Goal: Information Seeking & Learning: Find specific page/section

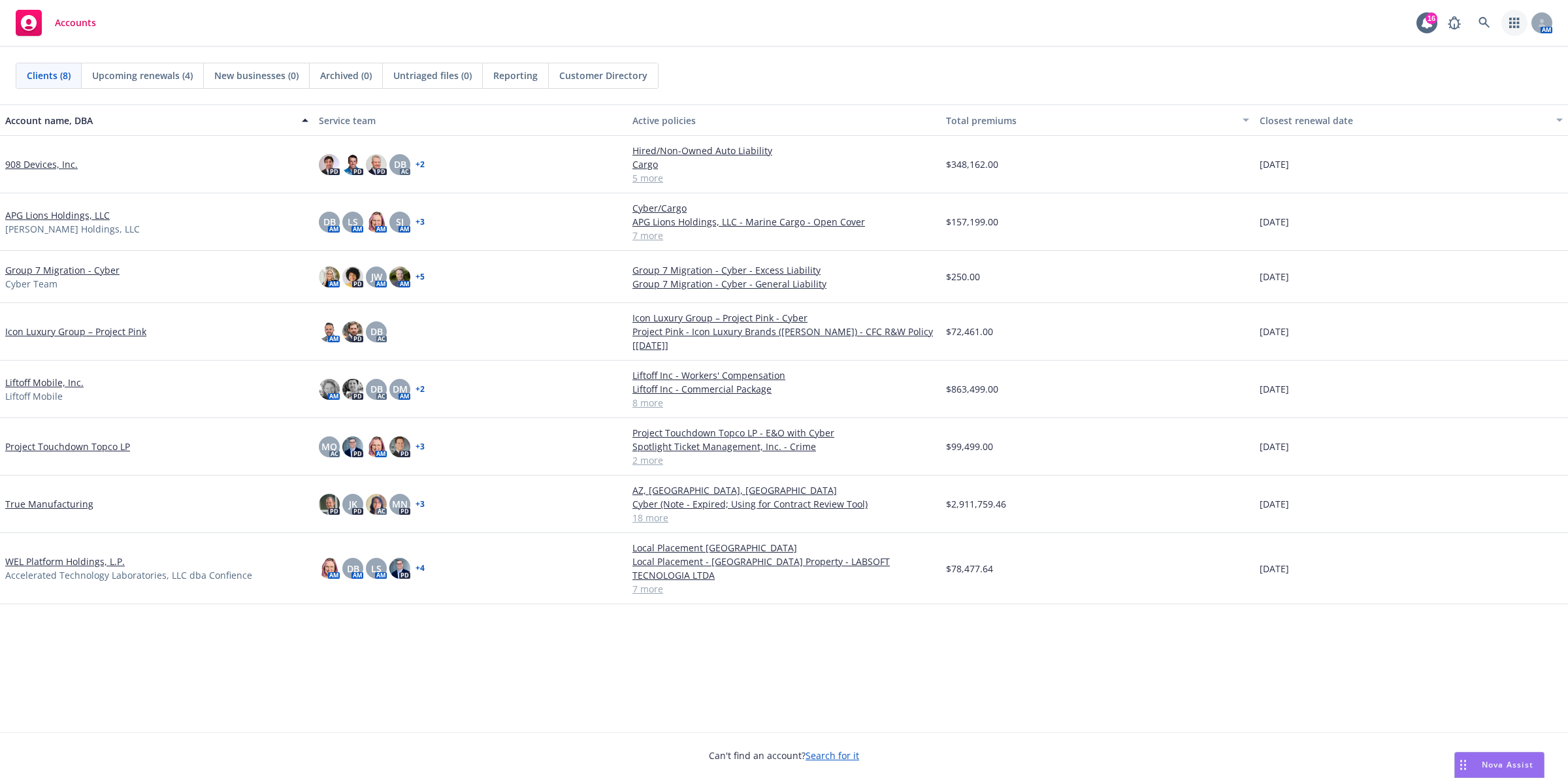
click at [1501, 21] on link "button" at bounding box center [1514, 23] width 26 height 26
click at [1488, 21] on icon at bounding box center [1484, 23] width 12 height 12
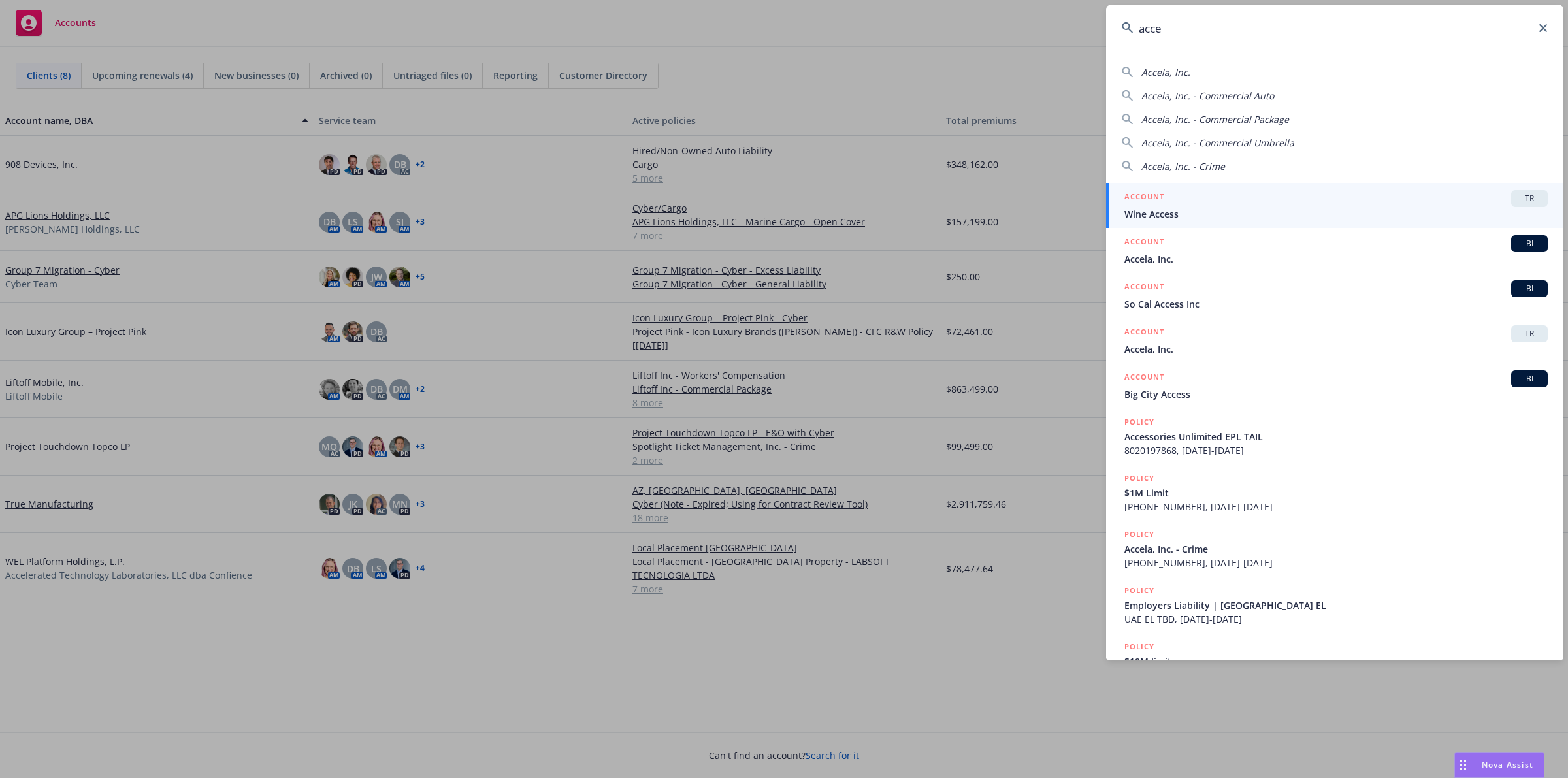
click at [1209, 35] on input "acce" at bounding box center [1334, 28] width 457 height 47
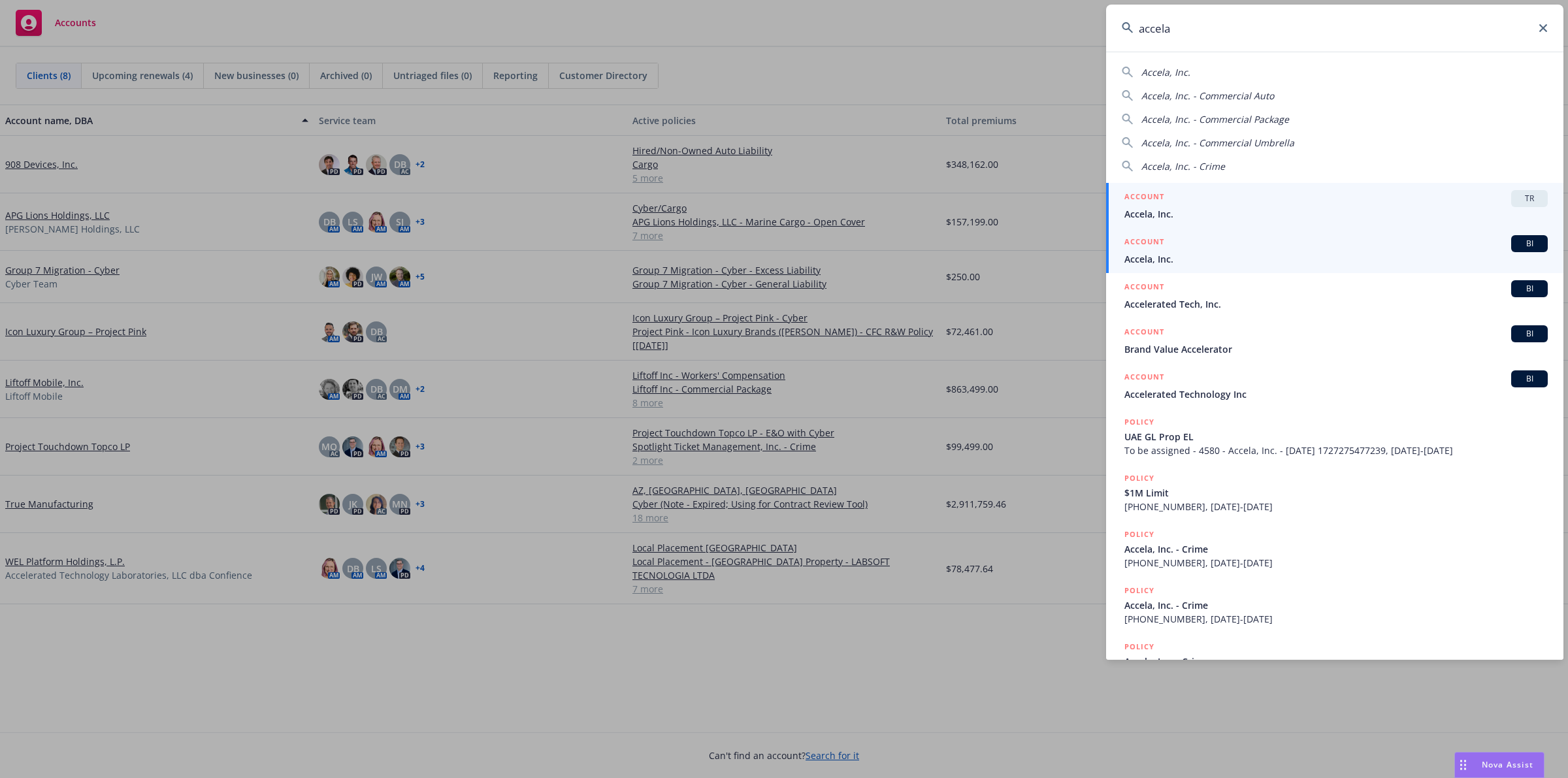
type input "accela"
click at [1205, 256] on span "Accela, Inc." at bounding box center [1336, 258] width 423 height 14
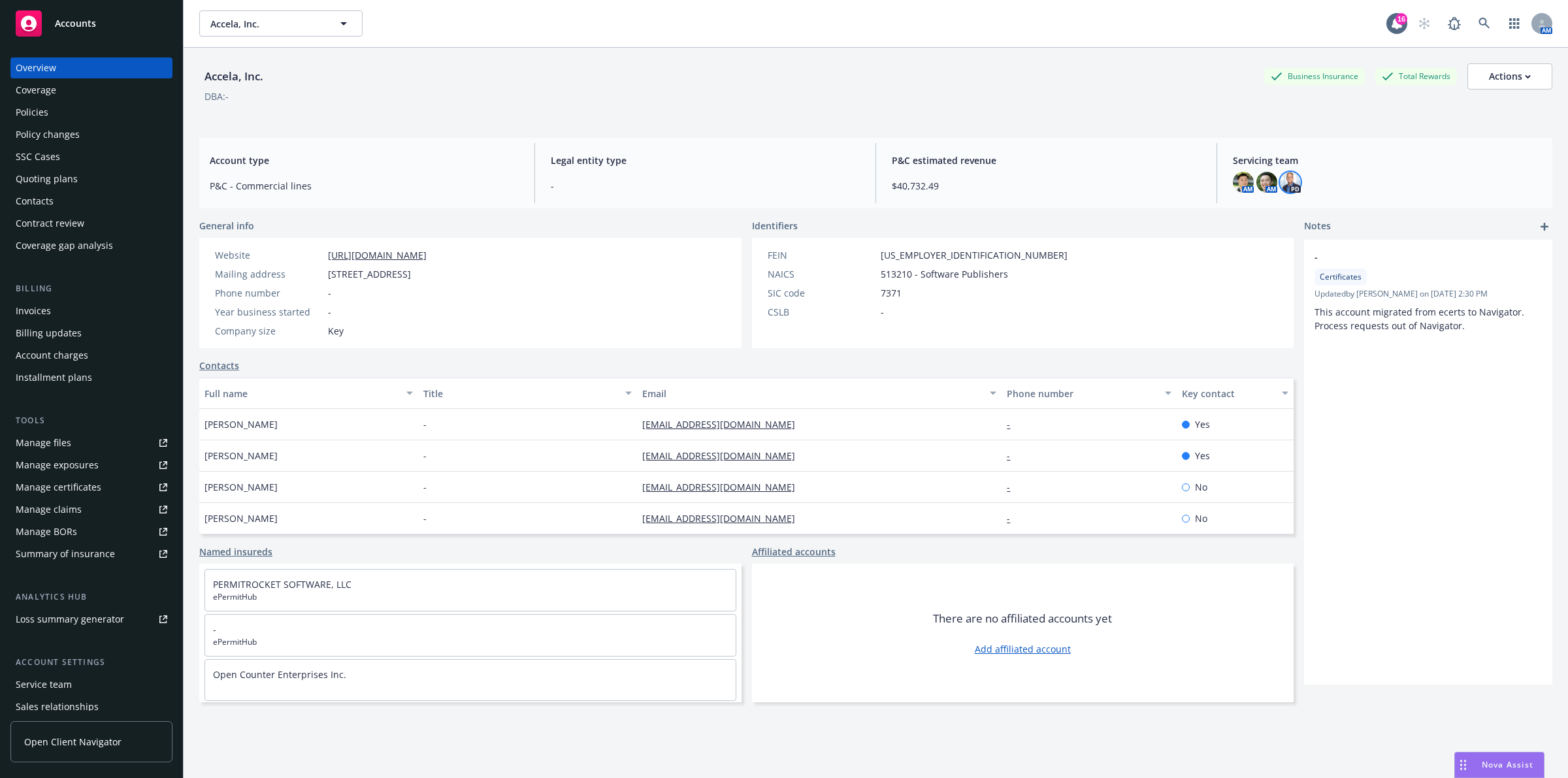
click at [1284, 191] on img at bounding box center [1290, 183] width 21 height 21
click at [1357, 177] on div "AM AM PD" at bounding box center [1387, 183] width 309 height 21
click at [1451, 21] on link at bounding box center [1454, 24] width 26 height 26
click at [1478, 24] on icon at bounding box center [1484, 23] width 11 height 11
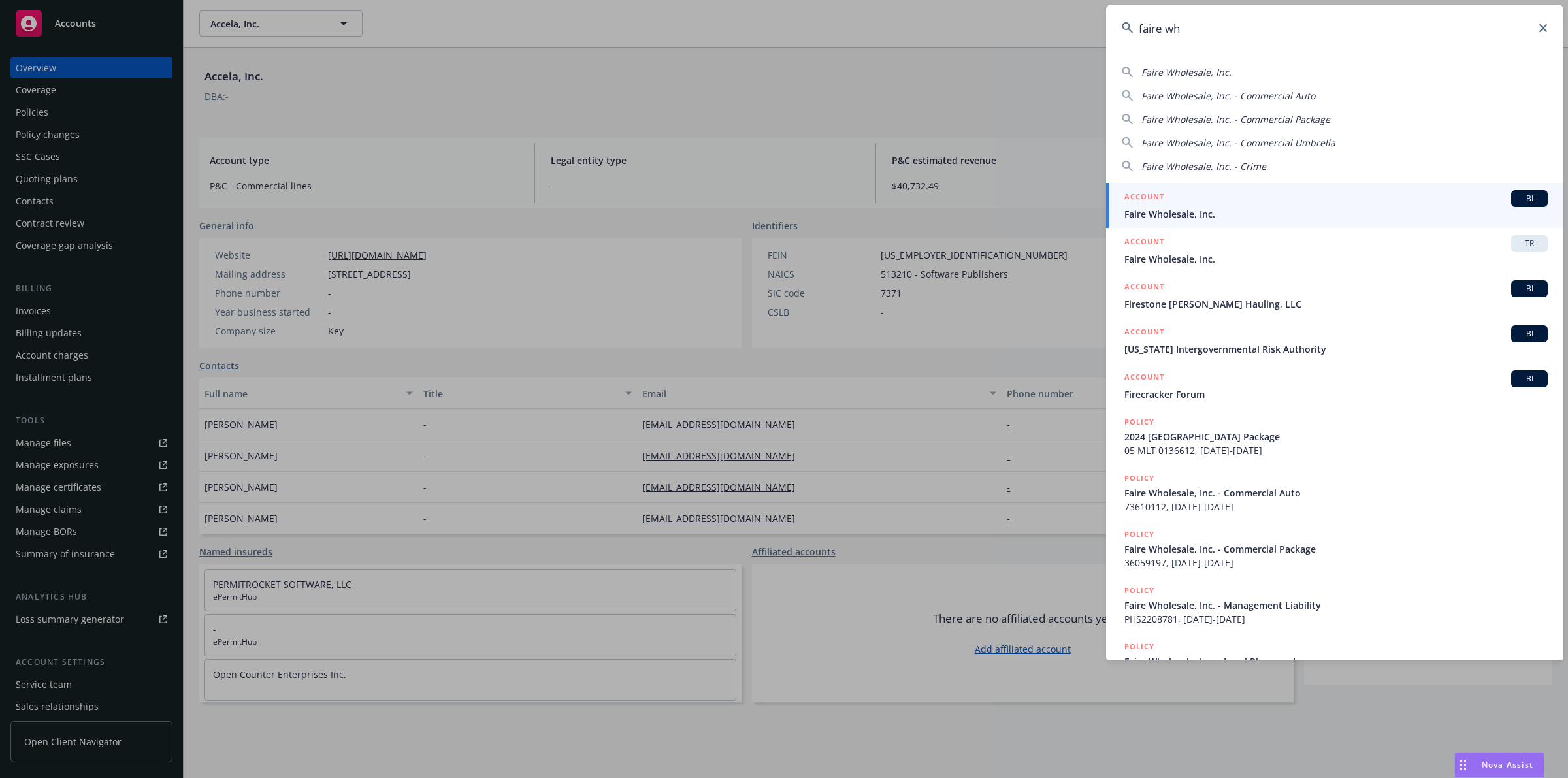
type input "faire wh"
click at [1261, 200] on div "ACCOUNT BI" at bounding box center [1336, 199] width 423 height 17
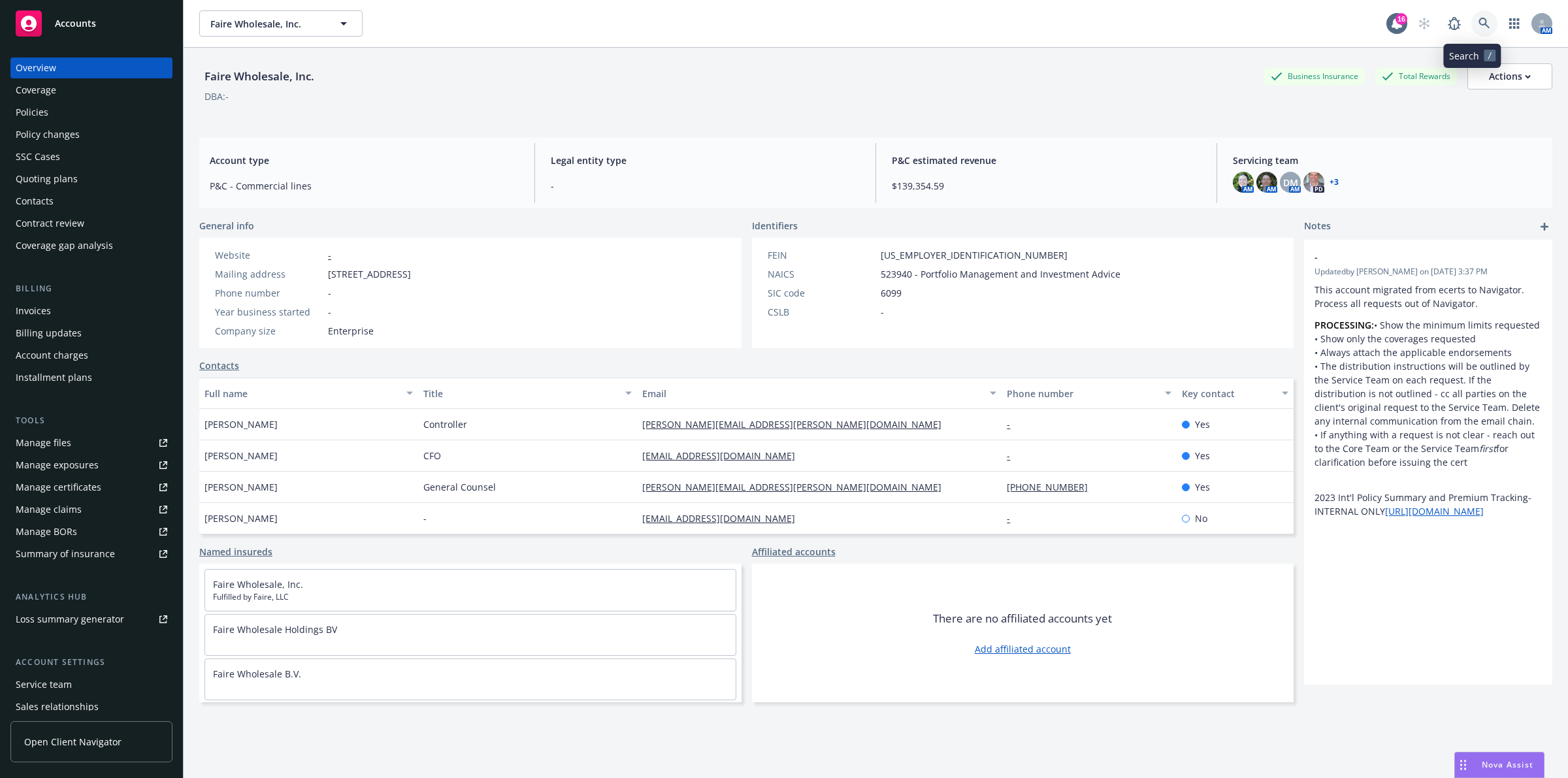
click at [1478, 20] on icon at bounding box center [1484, 24] width 12 height 12
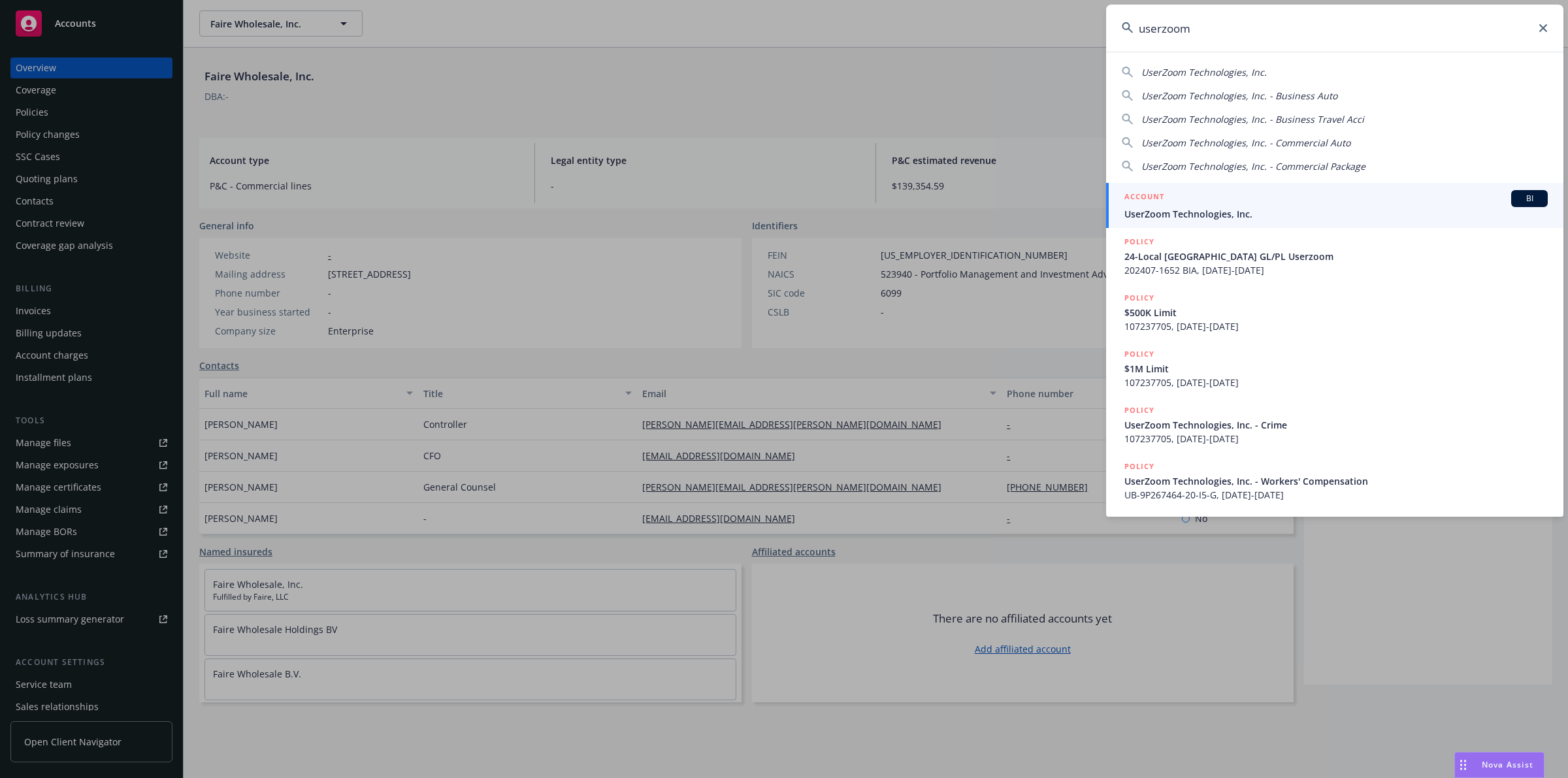
type input "userzoom"
click at [1297, 217] on span "UserZoom Technologies, Inc." at bounding box center [1336, 214] width 423 height 14
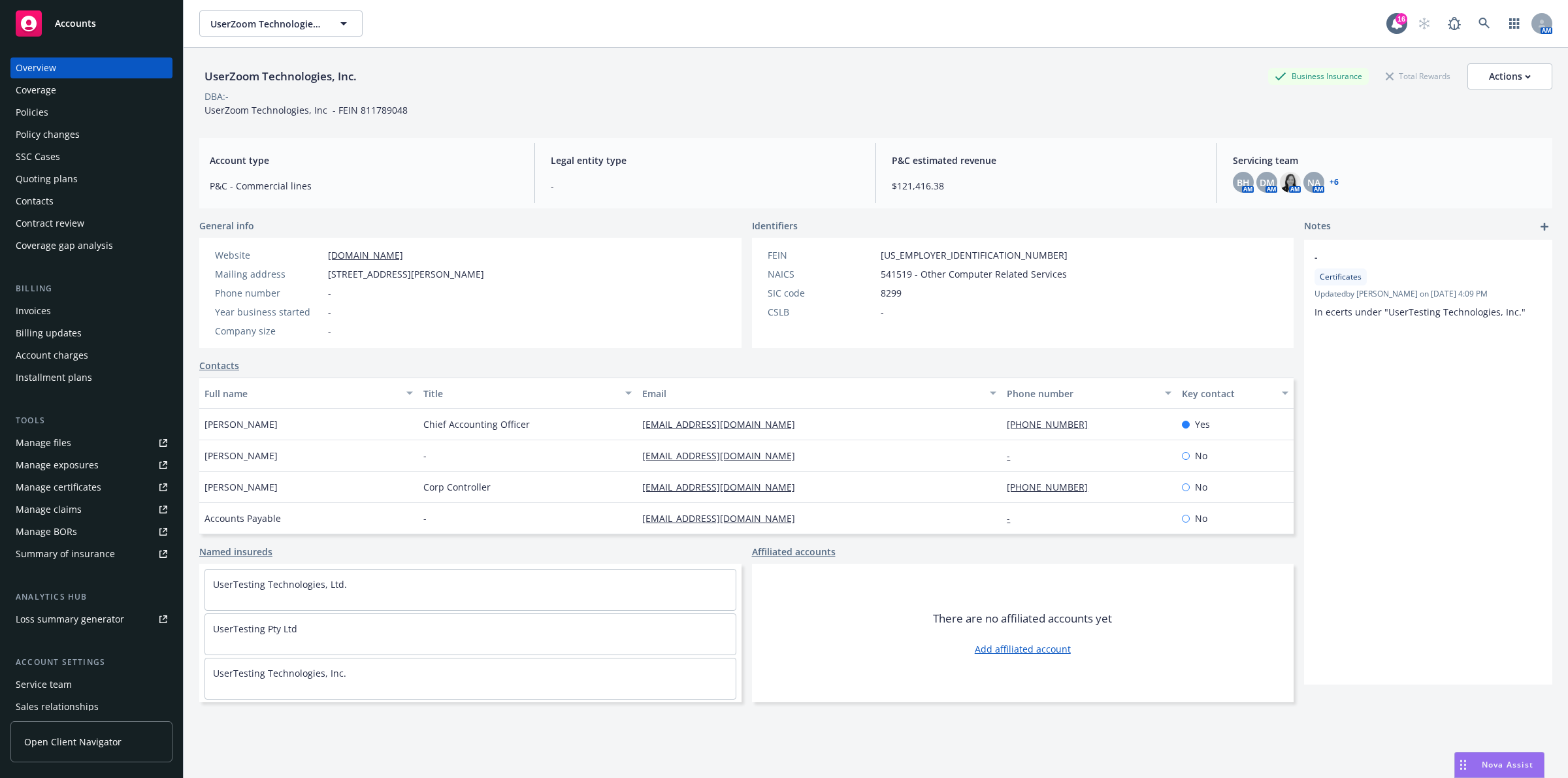
click at [1329, 185] on link "+ 6" at bounding box center [1334, 183] width 9 height 8
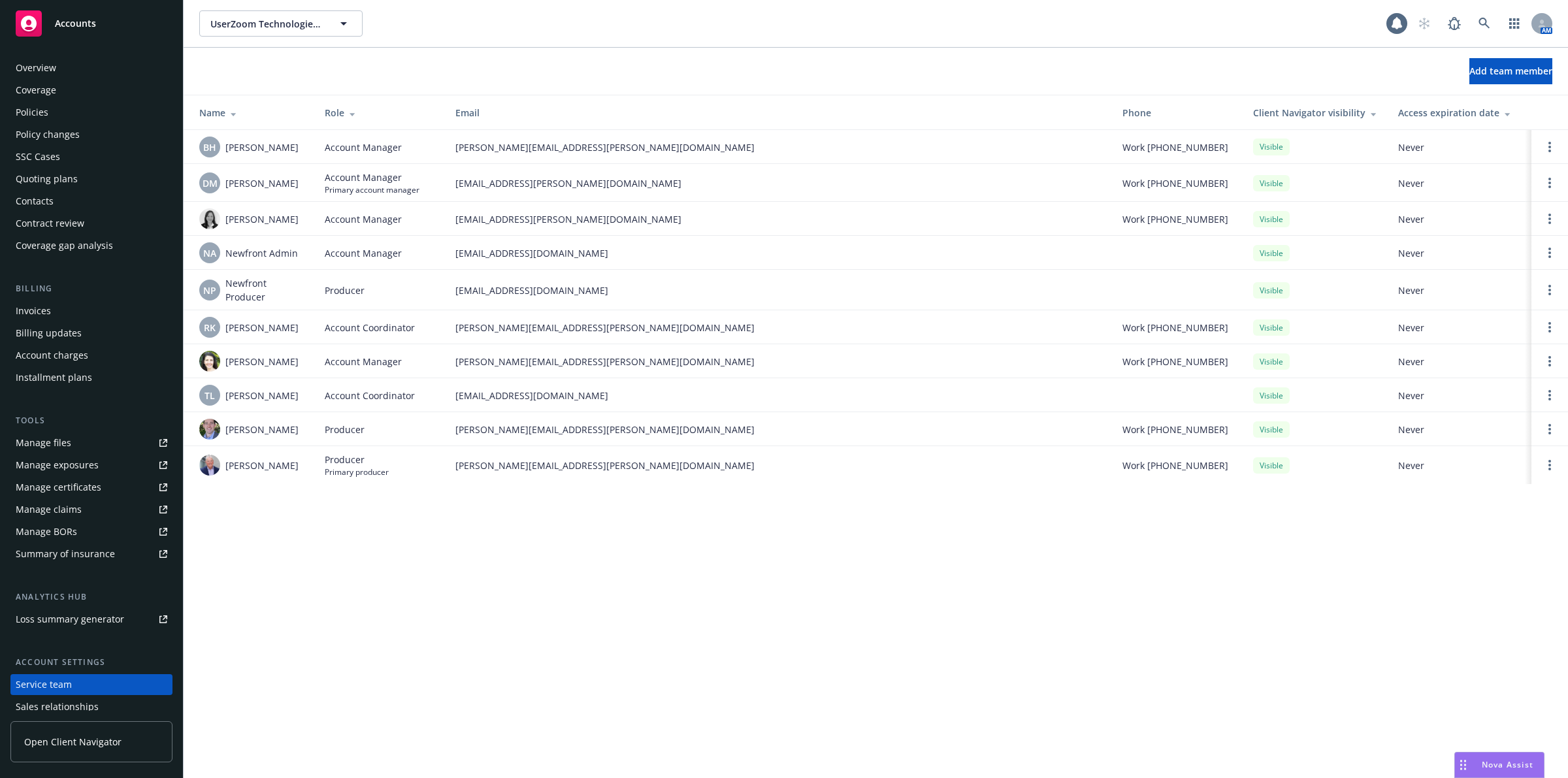
scroll to position [73, 0]
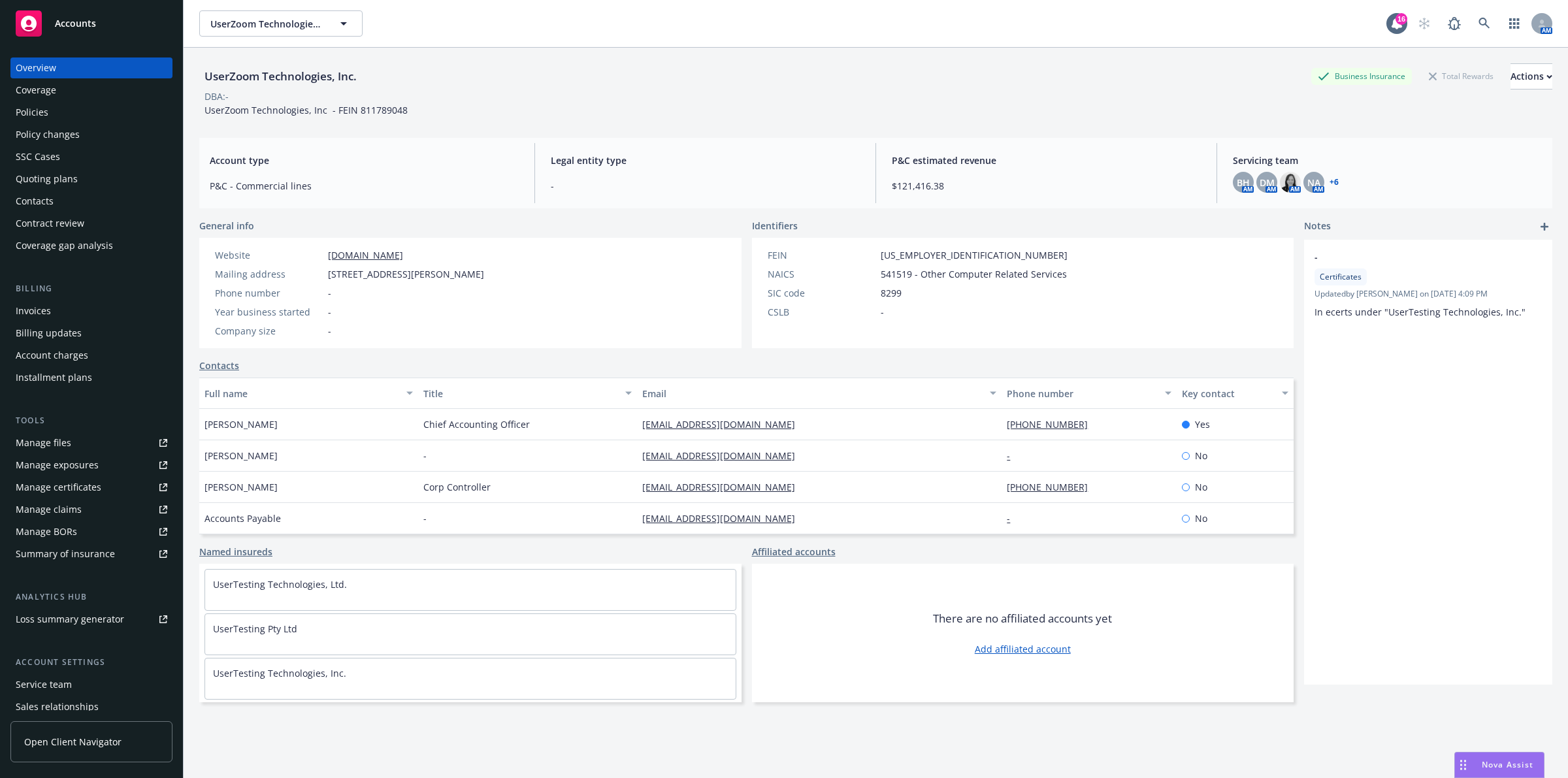
click at [1495, 756] on div "Nova Assist" at bounding box center [1499, 765] width 89 height 25
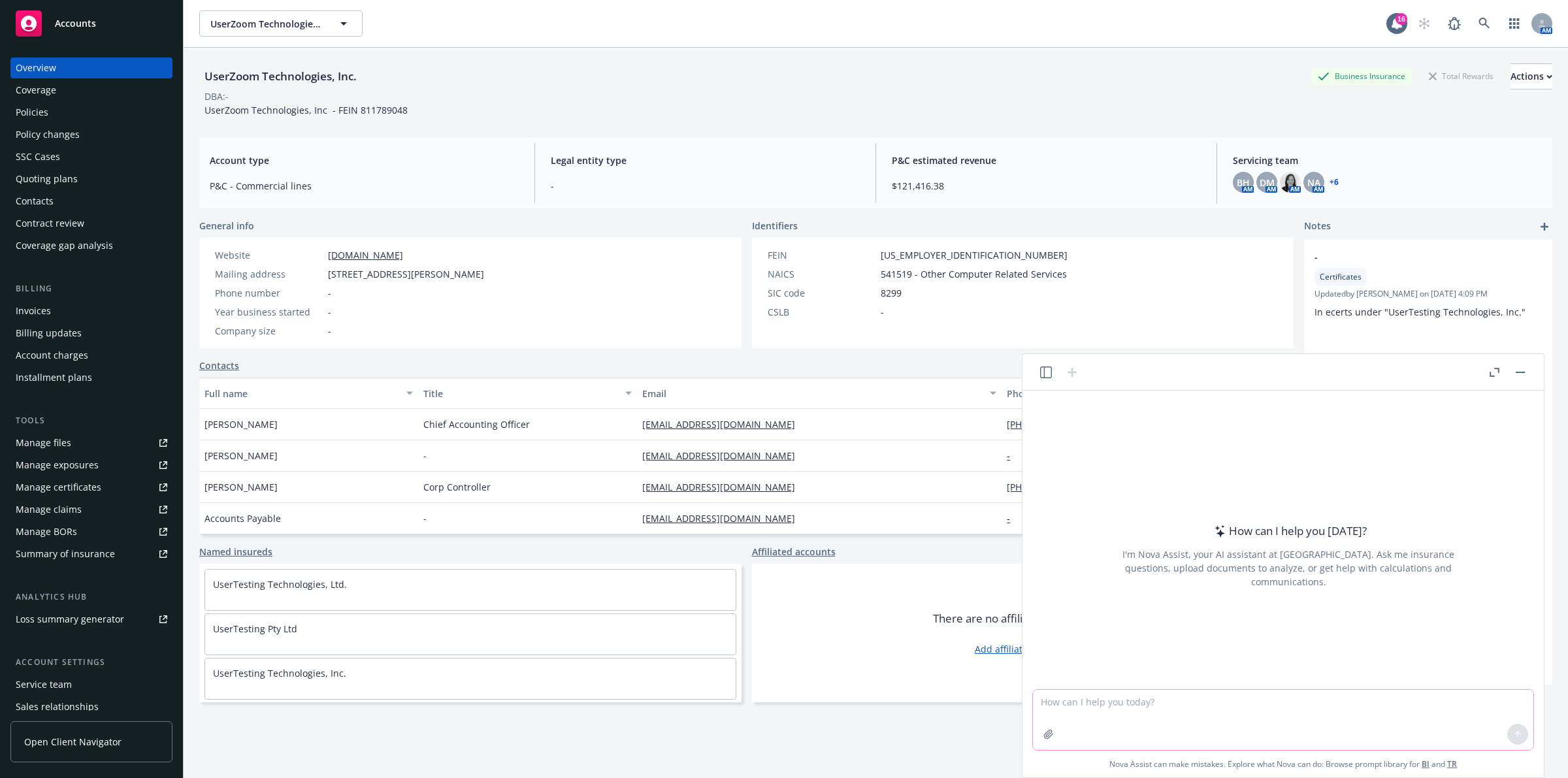
click at [1310, 709] on textarea at bounding box center [1283, 720] width 500 height 60
drag, startPoint x: 366, startPoint y: 243, endPoint x: 346, endPoint y: 258, distance: 25.0
click at [1369, 703] on textarea "Can you provide an overview on what UserZoom Technologies does" at bounding box center [1283, 720] width 500 height 60
type textarea "Can you provide an overview on what UserZoom Technologies does for a cyber / te…"
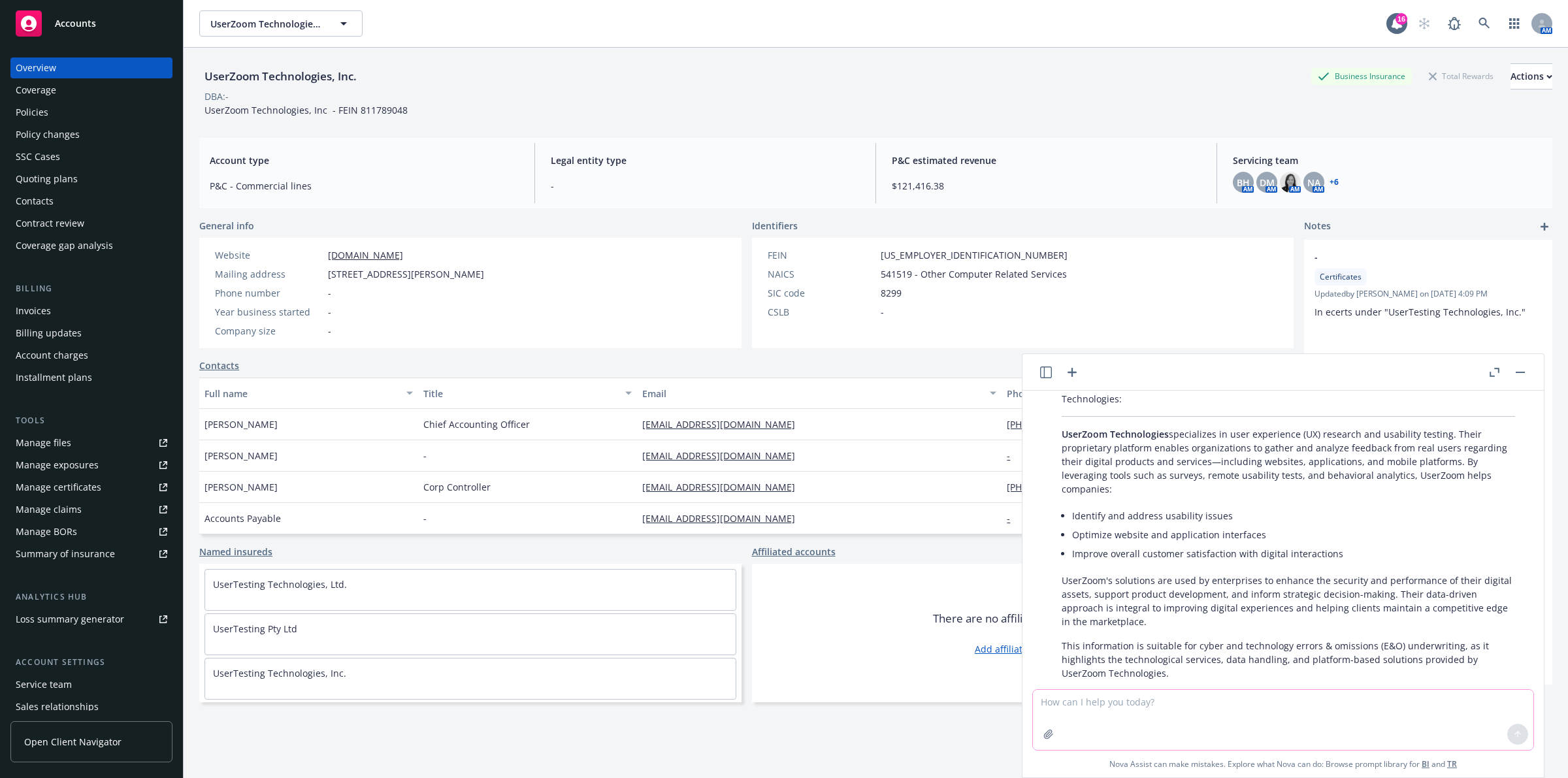
scroll to position [52, 0]
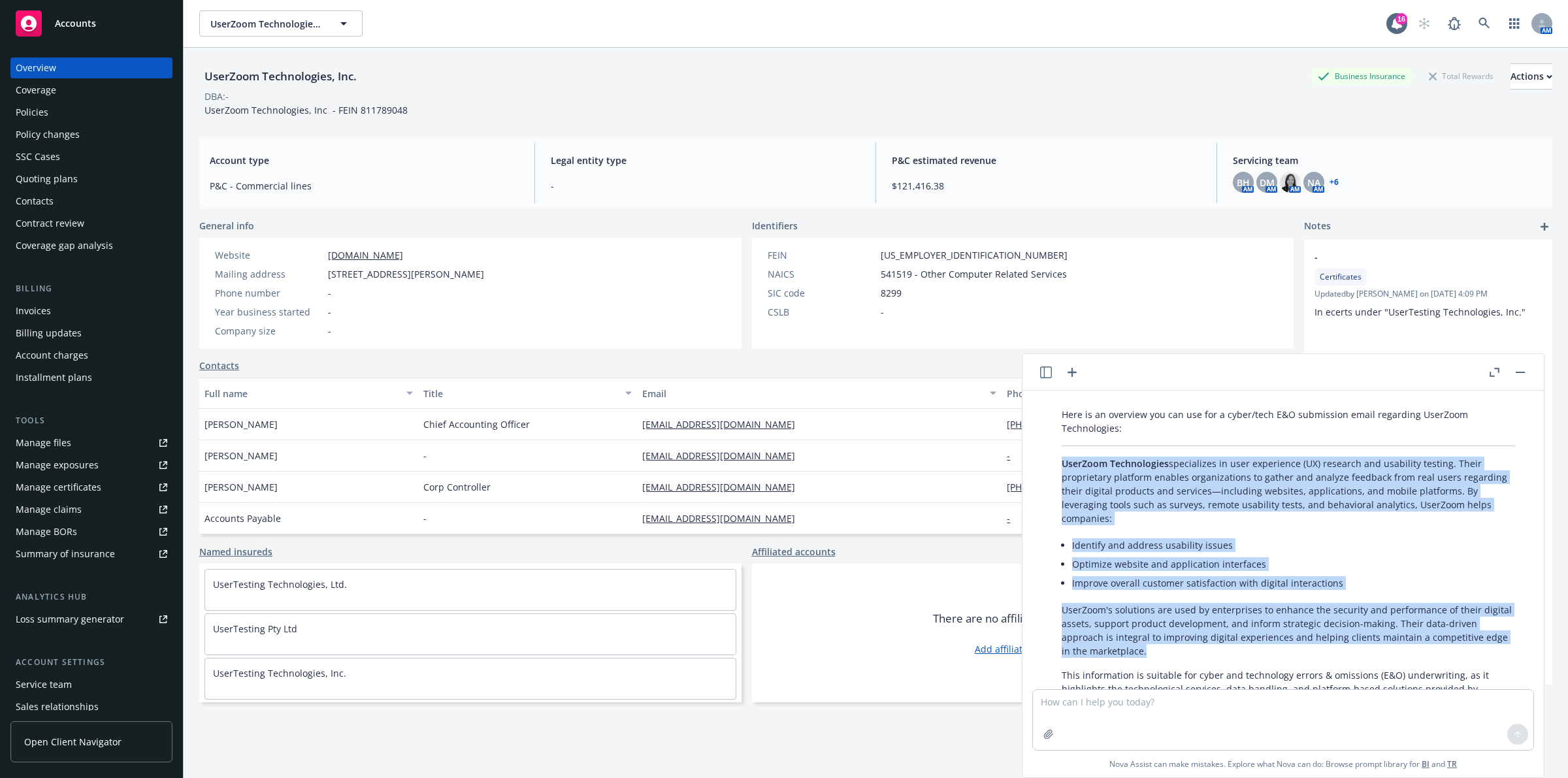
drag, startPoint x: 1152, startPoint y: 655, endPoint x: 1062, endPoint y: 461, distance: 213.9
click at [1062, 461] on div "Here is an overview you can use for a cyber/tech E&O submission email regarding…" at bounding box center [1288, 571] width 479 height 336
copy div "UserZoom Technologies specializes in user experience (UX) research and usabilit…"
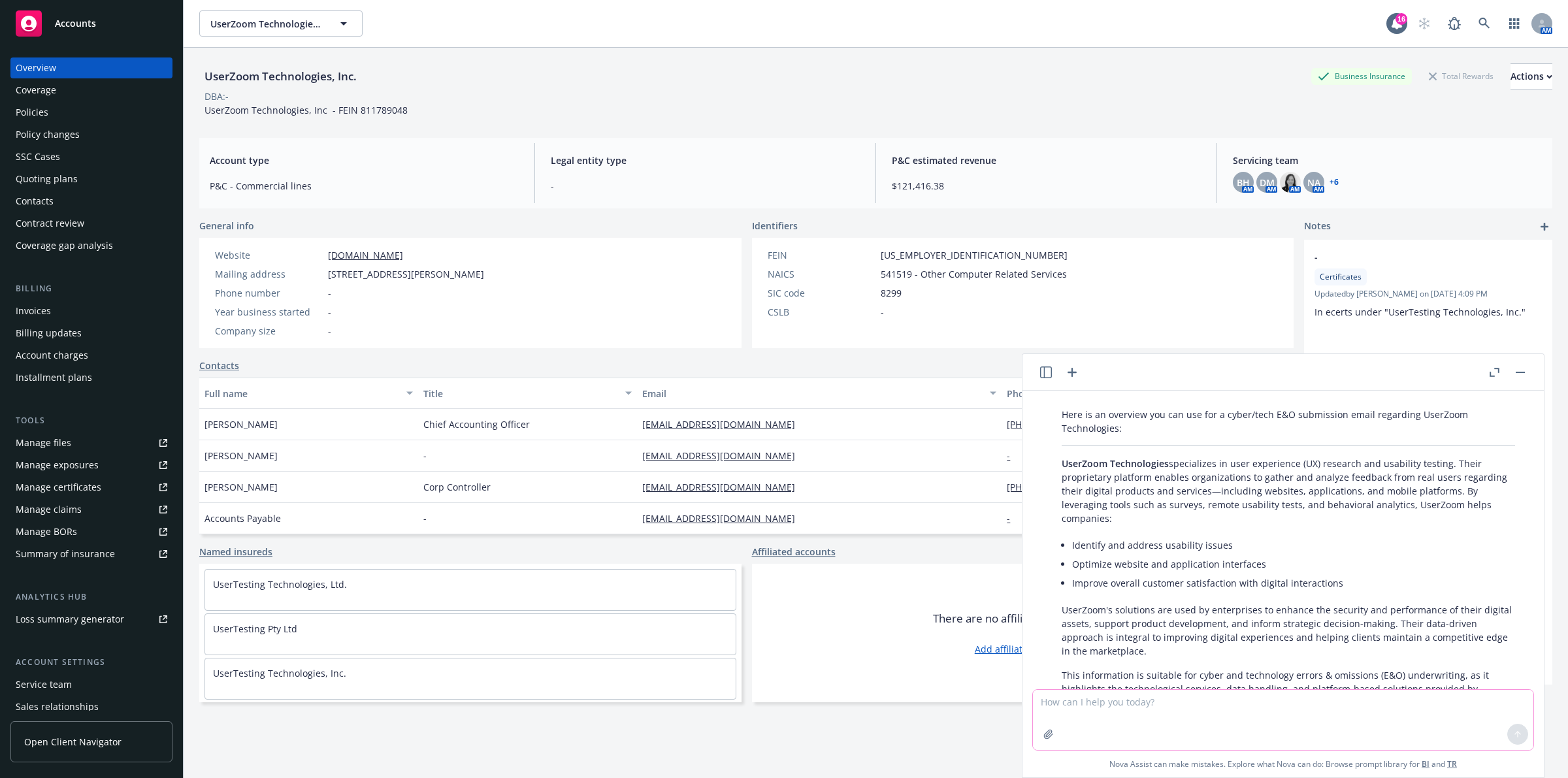
click at [1111, 709] on textarea at bounding box center [1283, 720] width 500 height 60
type textarea "How much Cyber / E&O do they currently buy"
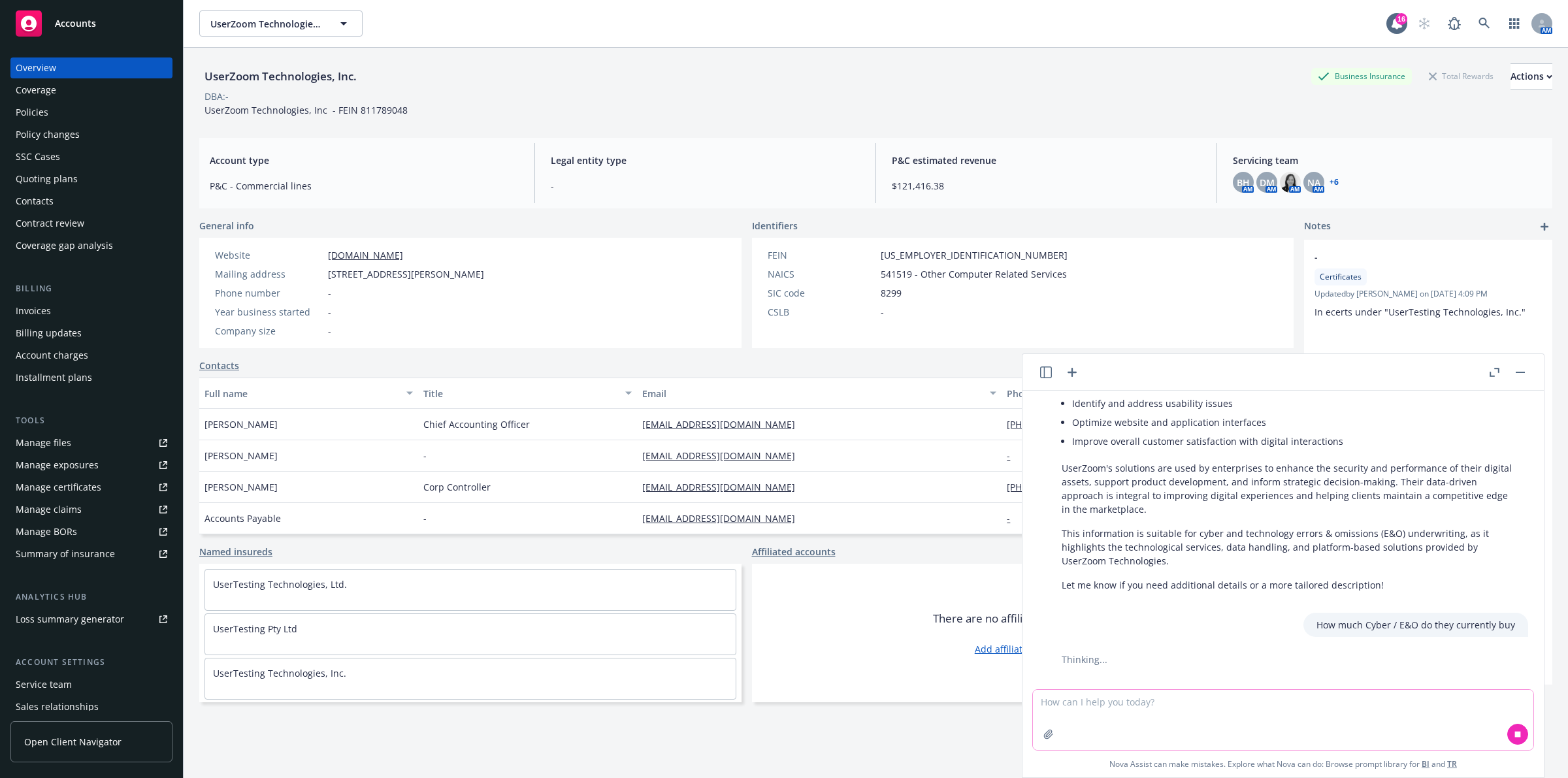
scroll to position [224, 0]
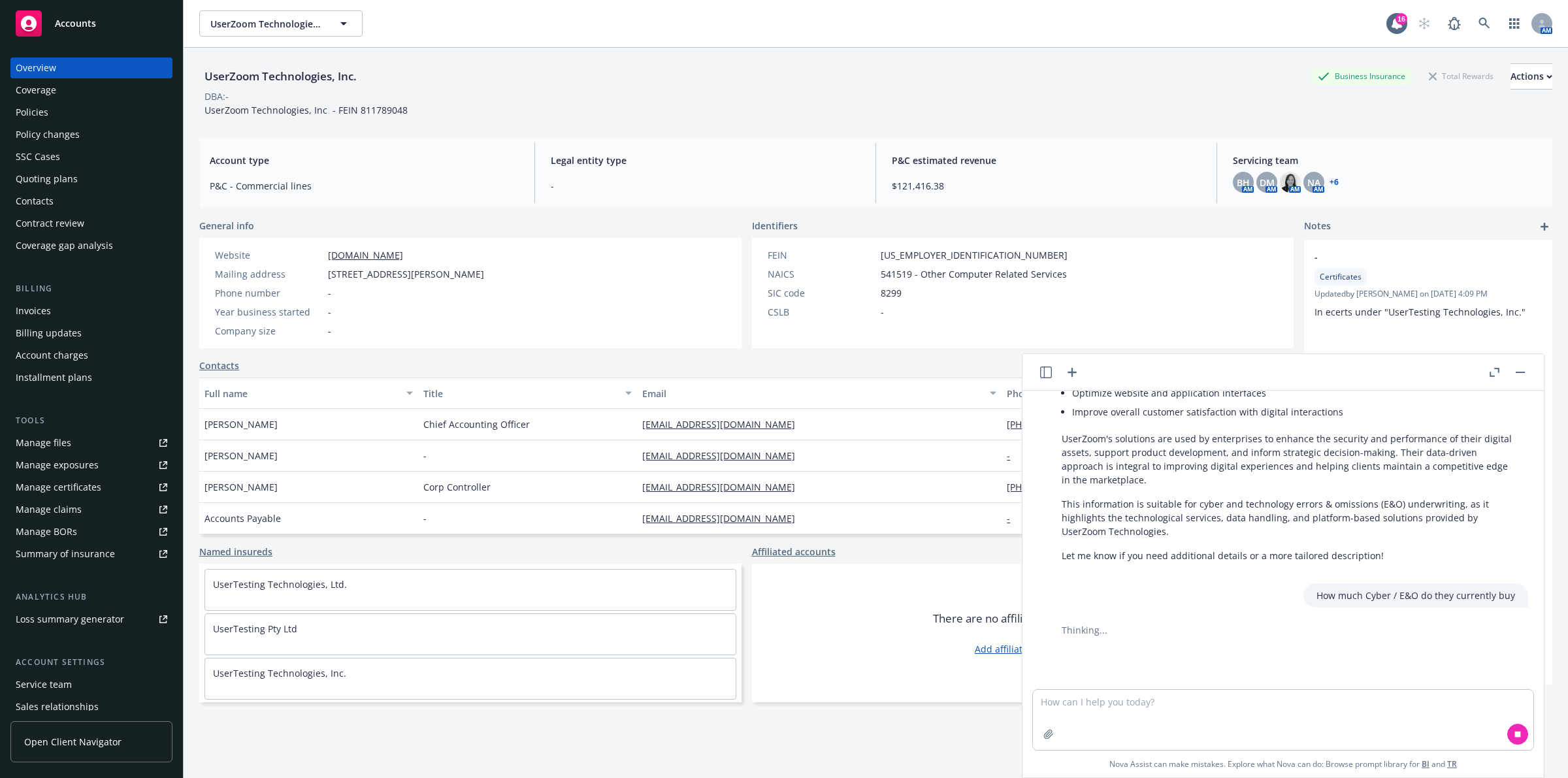
click at [1167, 654] on div at bounding box center [1288, 656] width 459 height 5
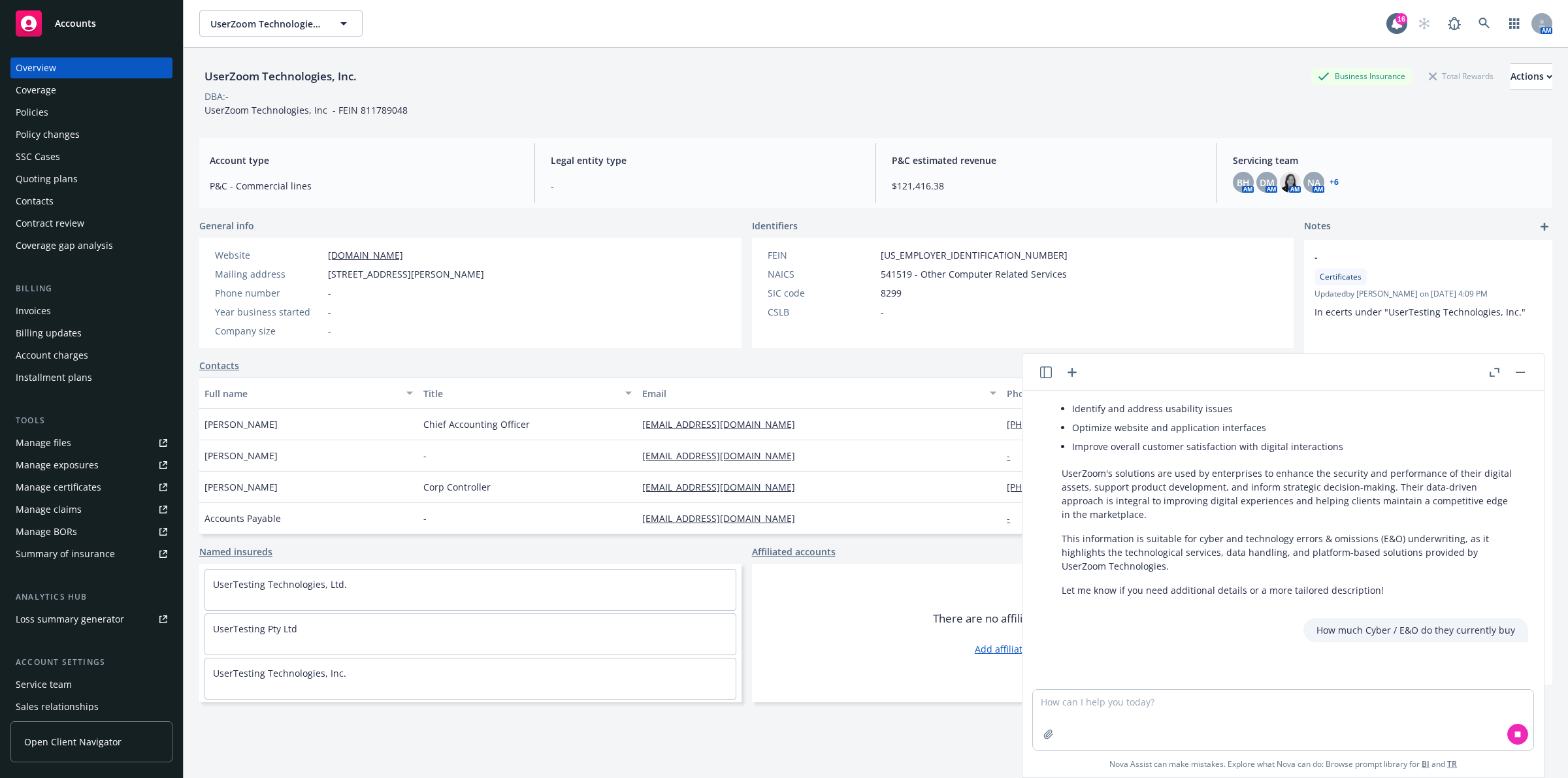
scroll to position [190, 0]
click at [1138, 612] on div "Can you provide an overview on what UserZoom Technologies does for a cyber / te…" at bounding box center [1283, 540] width 511 height 298
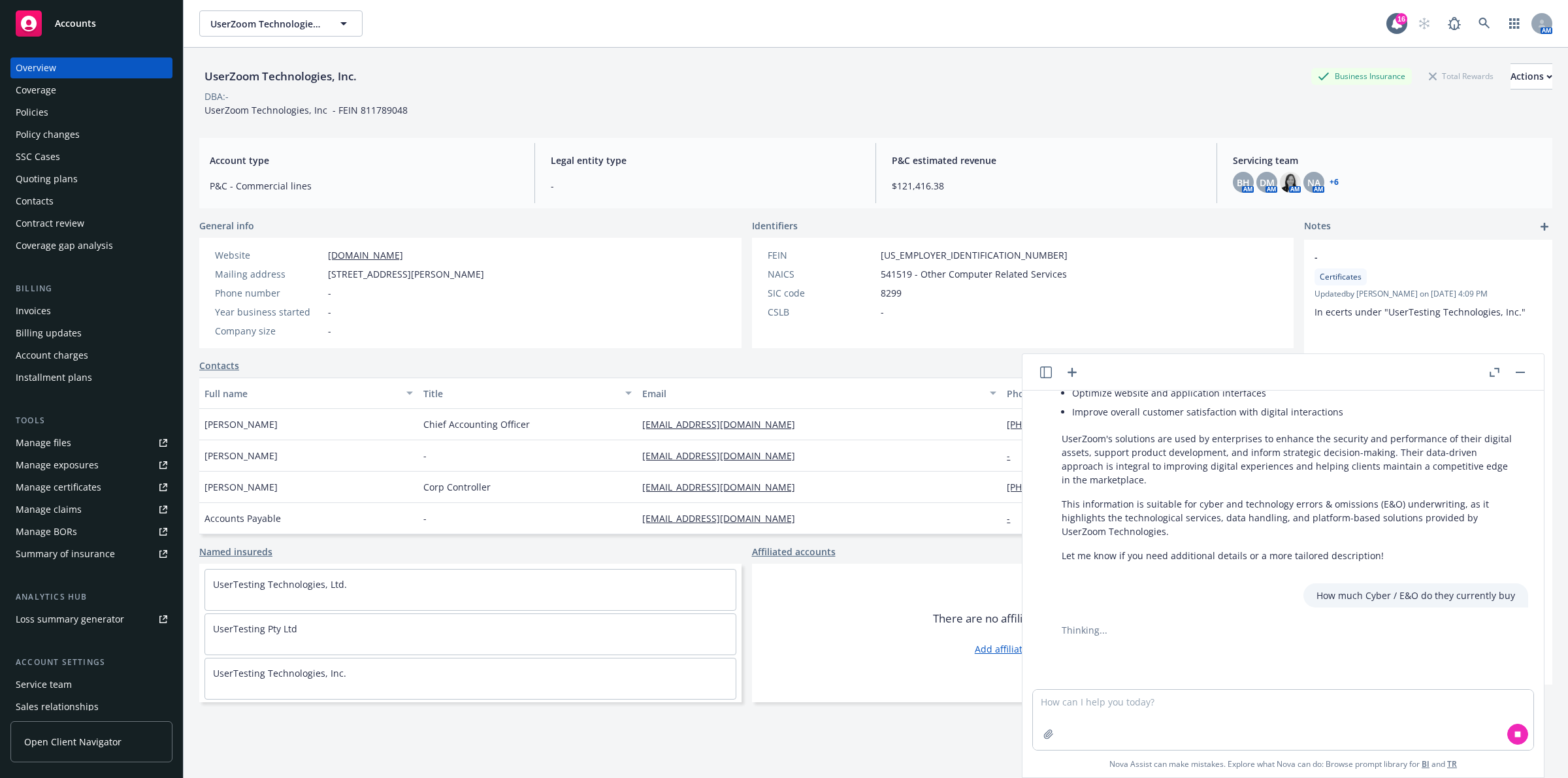
click at [70, 113] on div "Policies" at bounding box center [92, 113] width 152 height 21
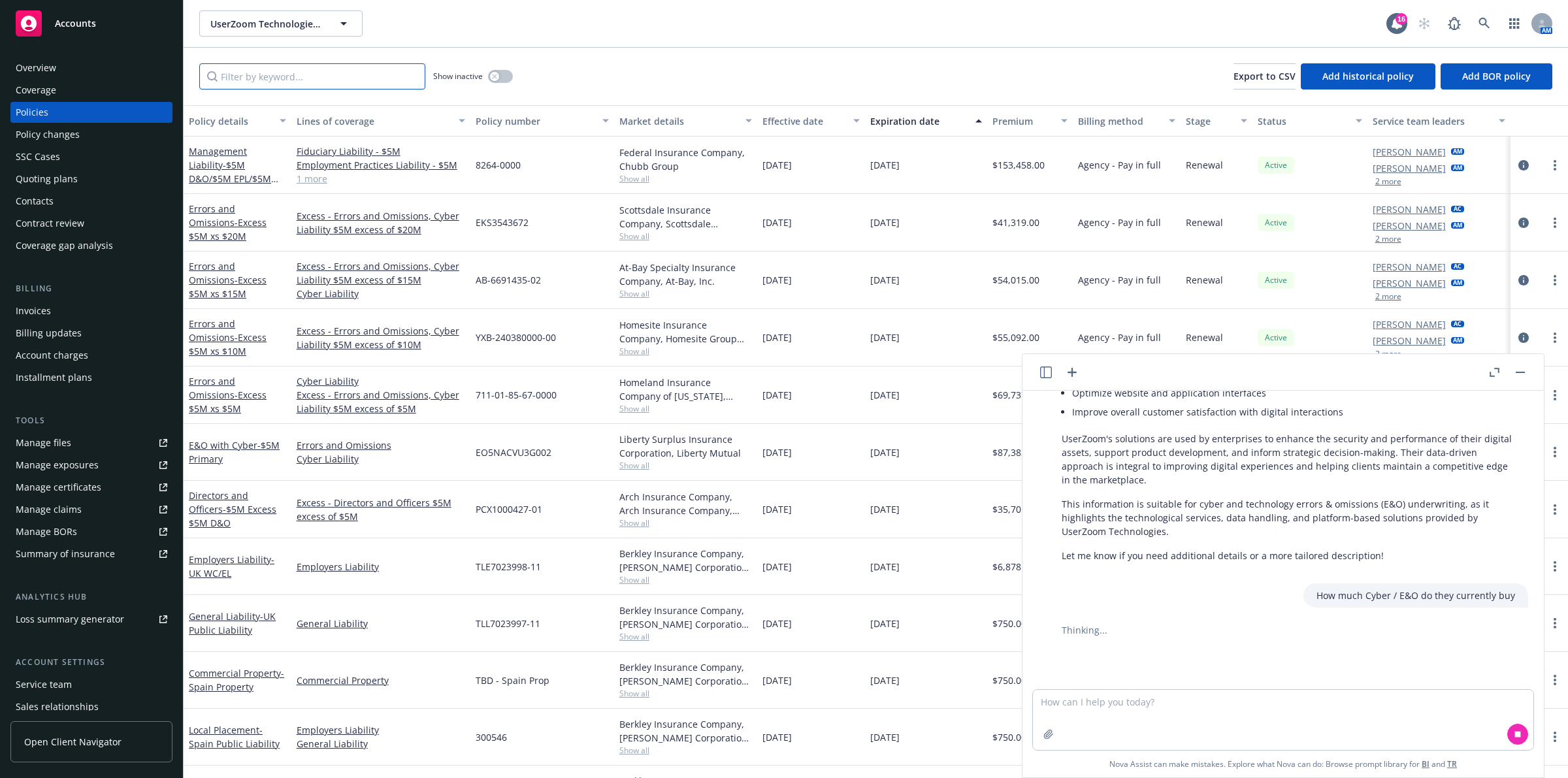
click at [298, 77] on input "Filter by keyword..." at bounding box center [313, 77] width 226 height 26
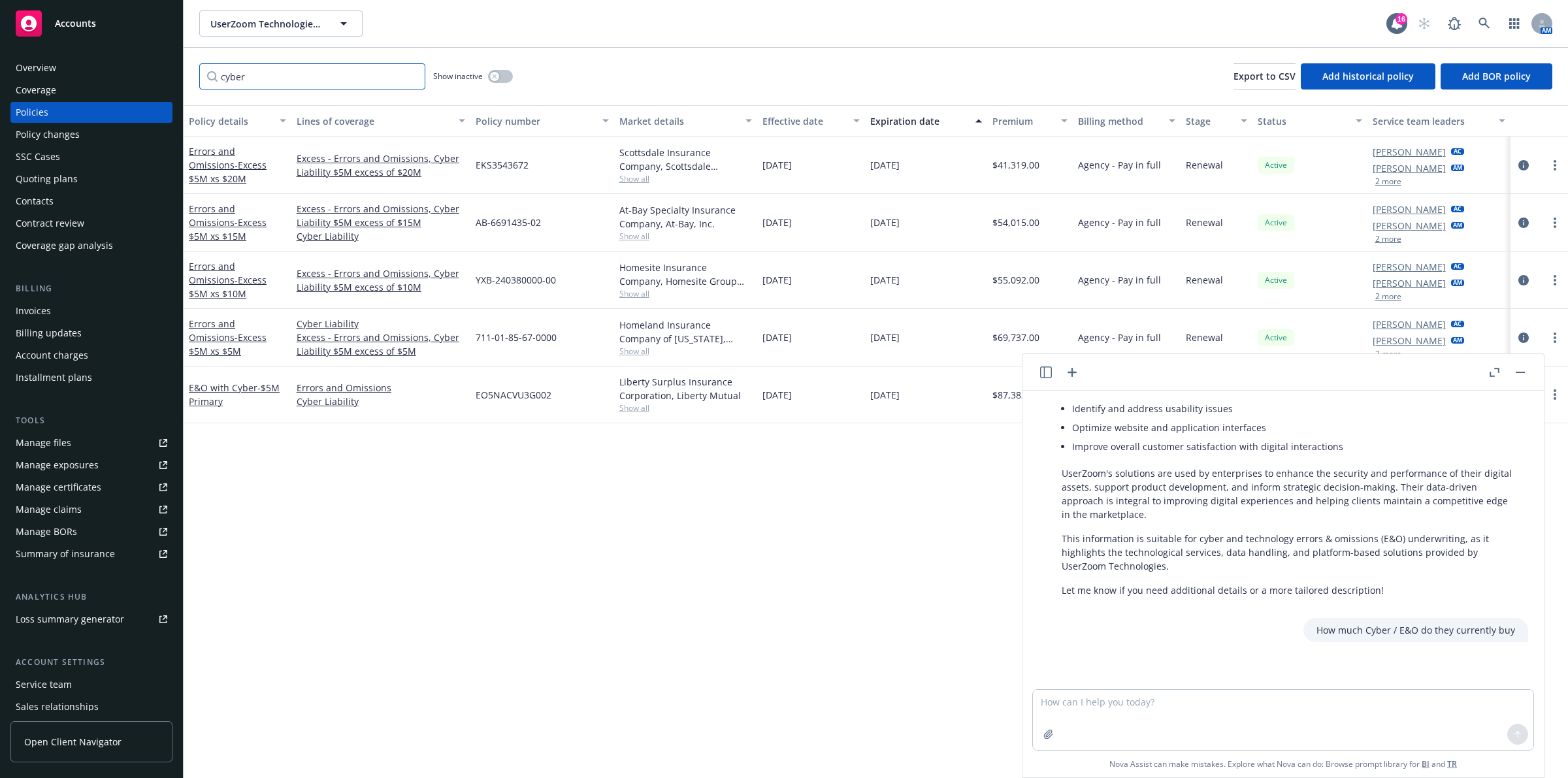
type input "cyber"
click at [490, 533] on div "Policy details Lines of coverage Policy number Market details Effective date Ex…" at bounding box center [876, 442] width 1384 height 673
click at [1522, 368] on button "button" at bounding box center [1520, 372] width 16 height 16
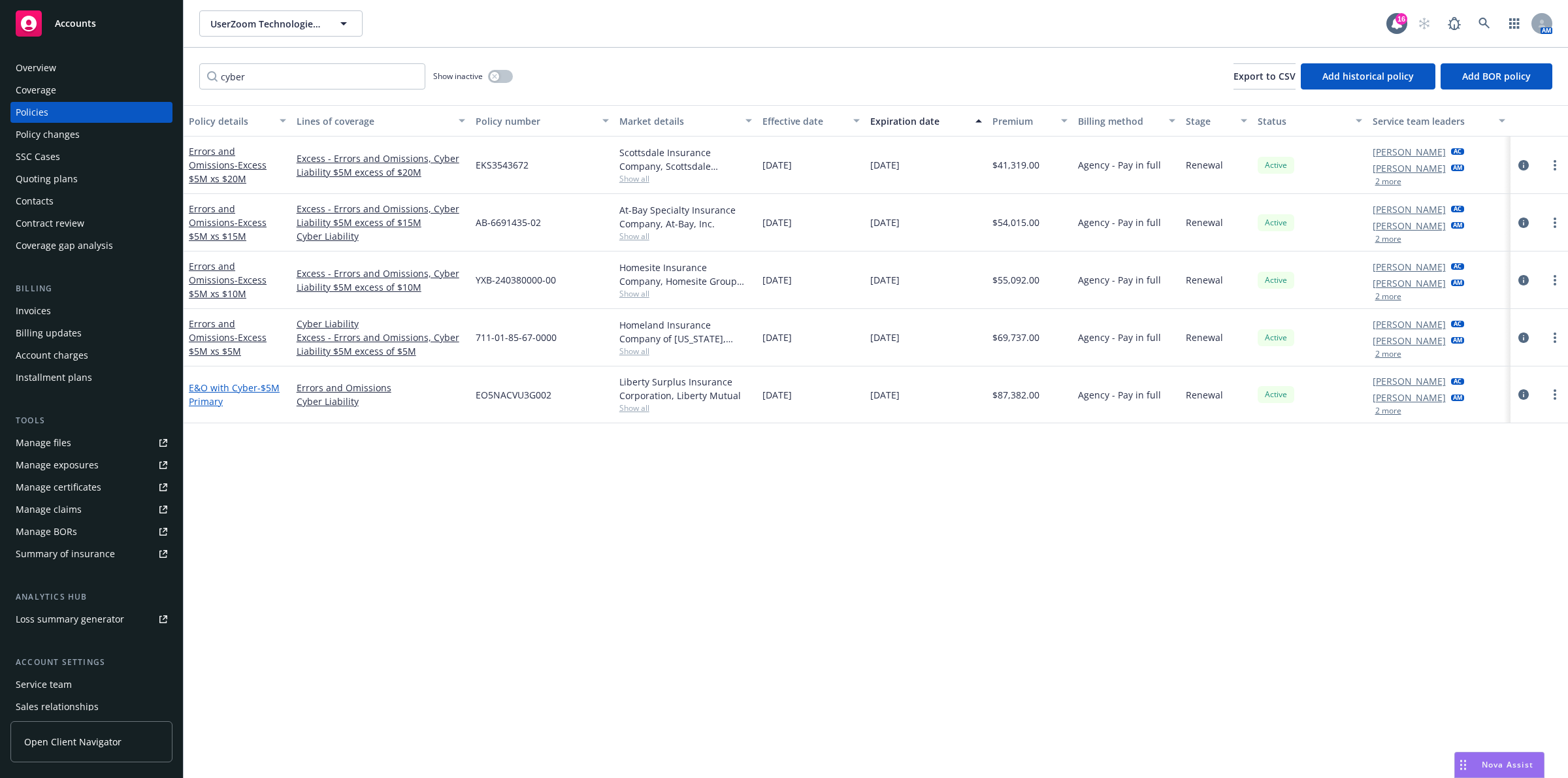
click at [239, 386] on link "E&O with Cyber - $5M Primary" at bounding box center [234, 395] width 91 height 26
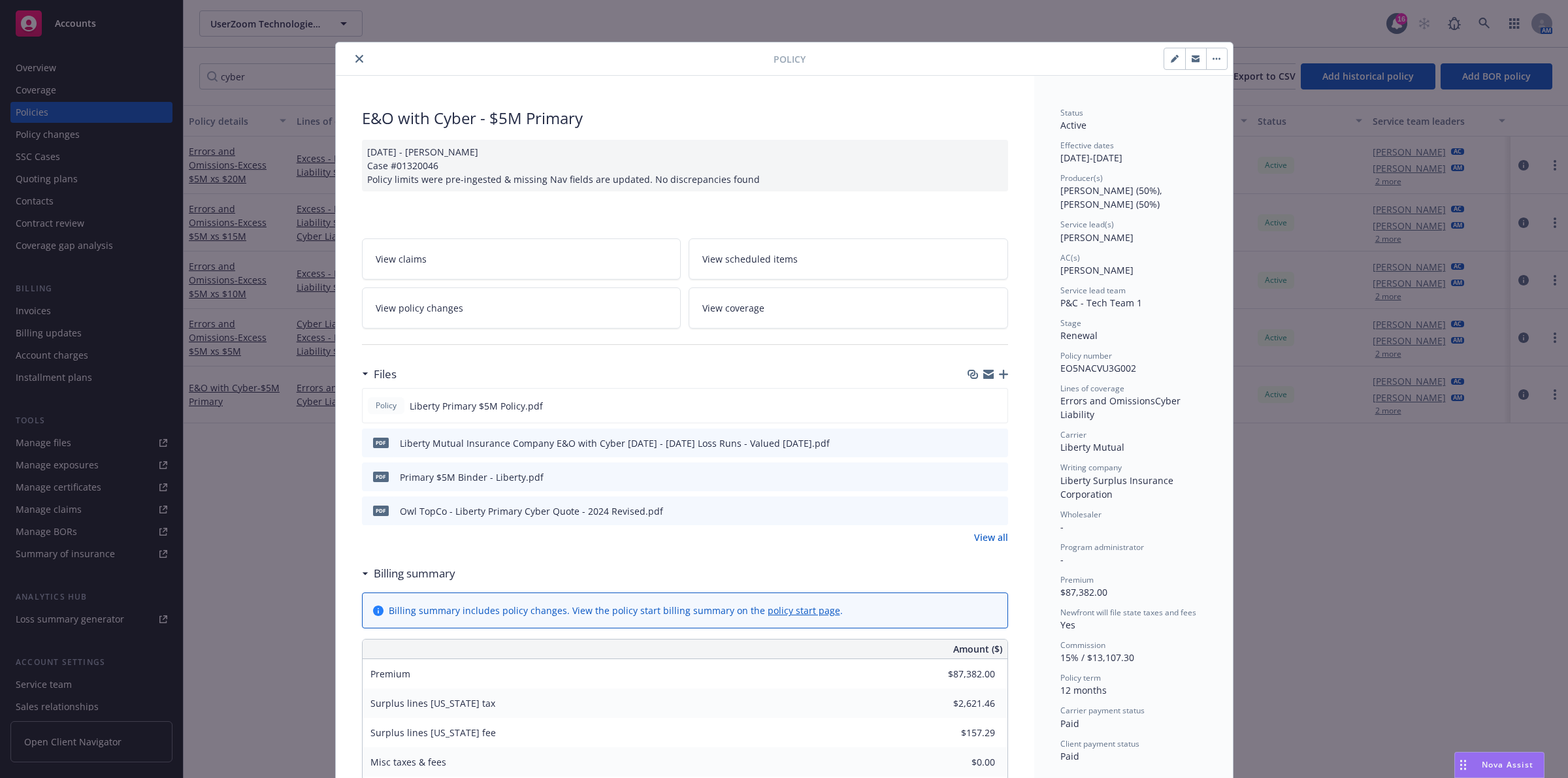
click at [341, 57] on div at bounding box center [557, 59] width 432 height 16
click at [355, 63] on icon "close" at bounding box center [359, 59] width 8 height 8
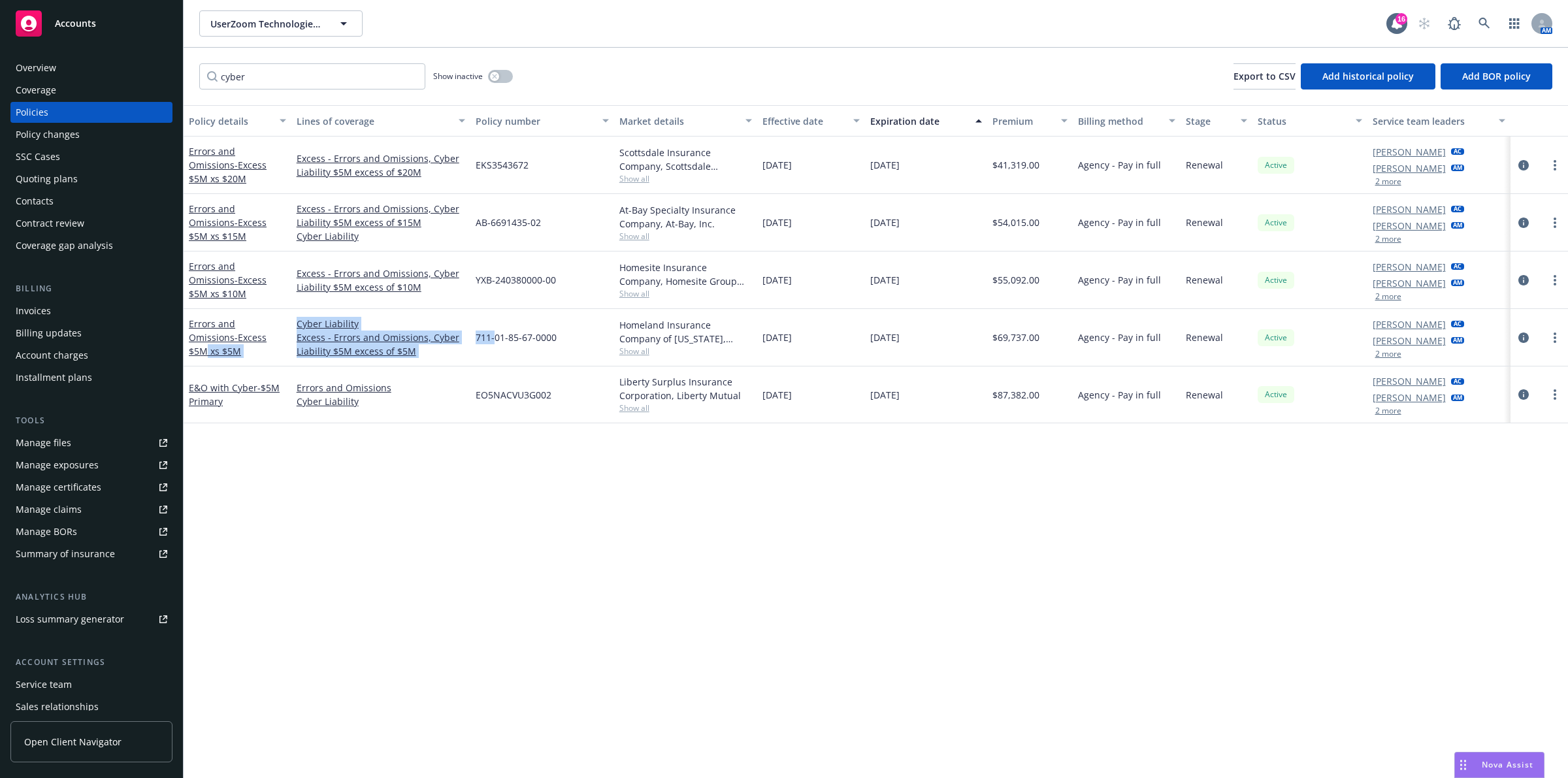
drag, startPoint x: 237, startPoint y: 340, endPoint x: 497, endPoint y: 340, distance: 260.0
click at [497, 340] on div "Errors and Omissions - Excess $5M xs $5M Cyber Liability Excess - Errors and Om…" at bounding box center [876, 338] width 1384 height 58
click at [235, 230] on span "- Excess $5M xs $15M" at bounding box center [228, 230] width 78 height 26
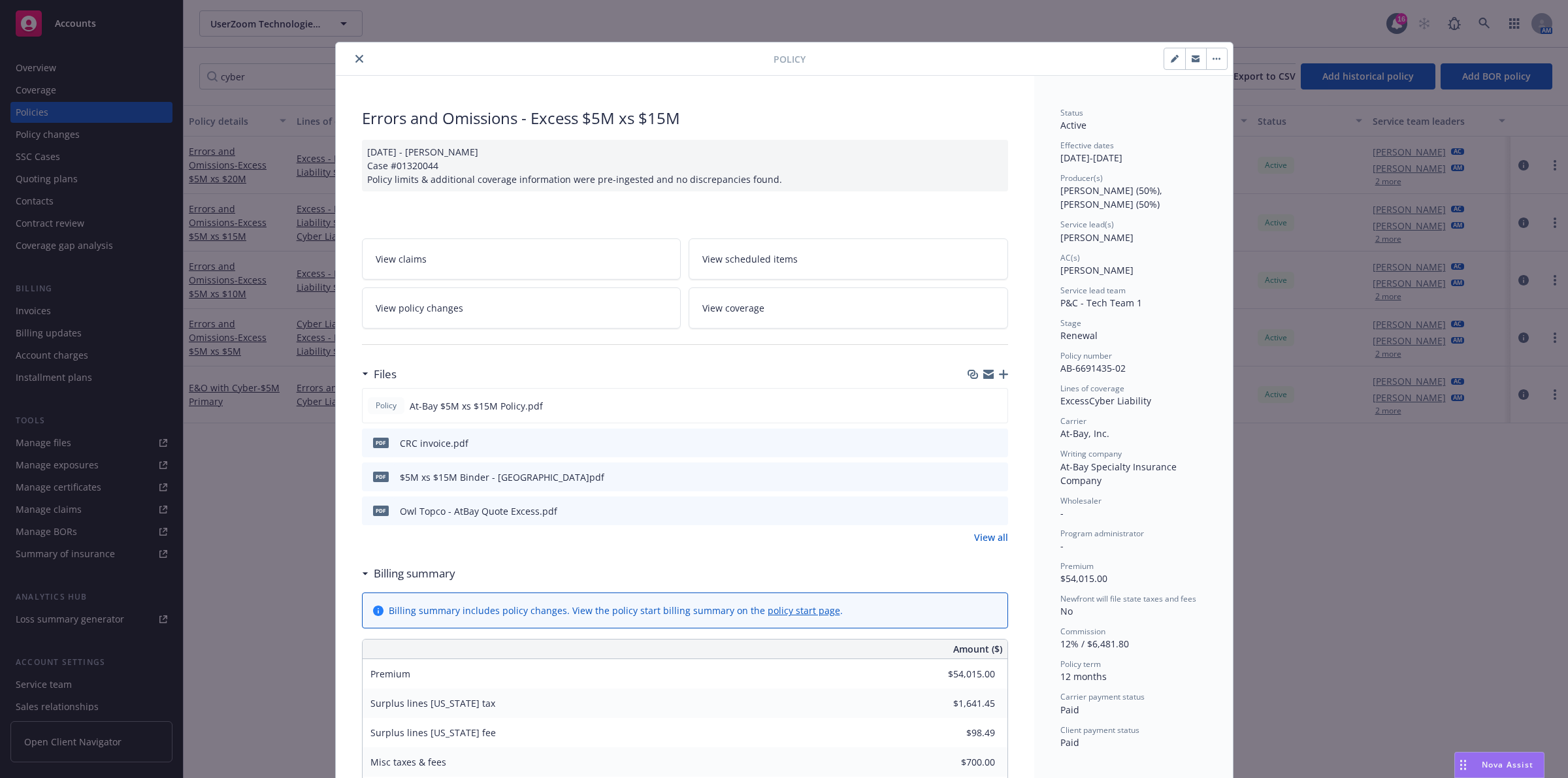
click at [356, 55] on icon "close" at bounding box center [359, 59] width 8 height 8
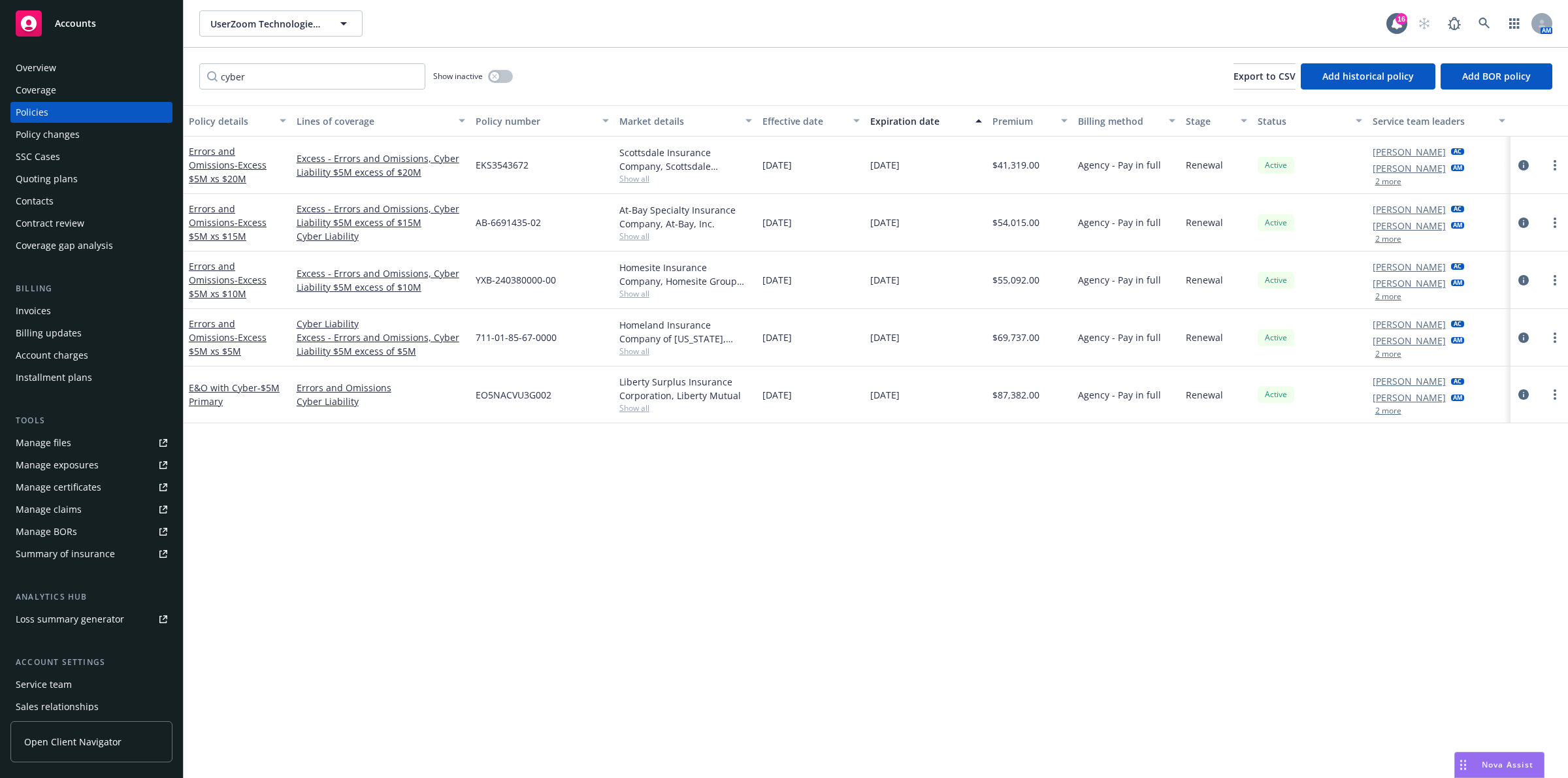
drag, startPoint x: 346, startPoint y: 67, endPoint x: 211, endPoint y: 177, distance: 174.1
click at [211, 177] on div "Errors and Omissions - Excess $5M xs $20M" at bounding box center [237, 165] width 97 height 41
click at [213, 171] on span "- Excess $5M xs $20M" at bounding box center [228, 172] width 78 height 26
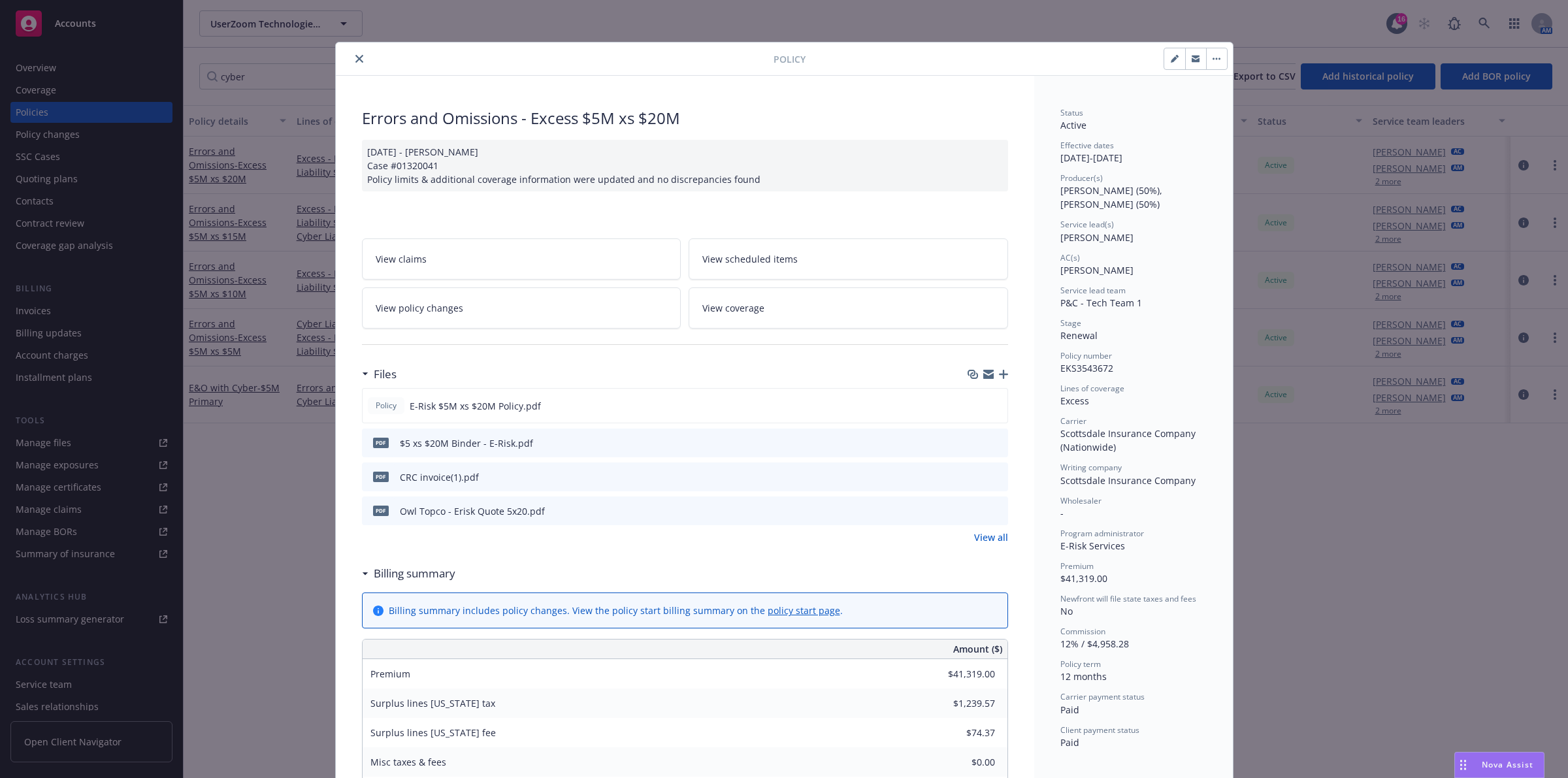
click at [343, 56] on div at bounding box center [557, 59] width 432 height 16
click at [351, 62] on button "close" at bounding box center [359, 59] width 16 height 16
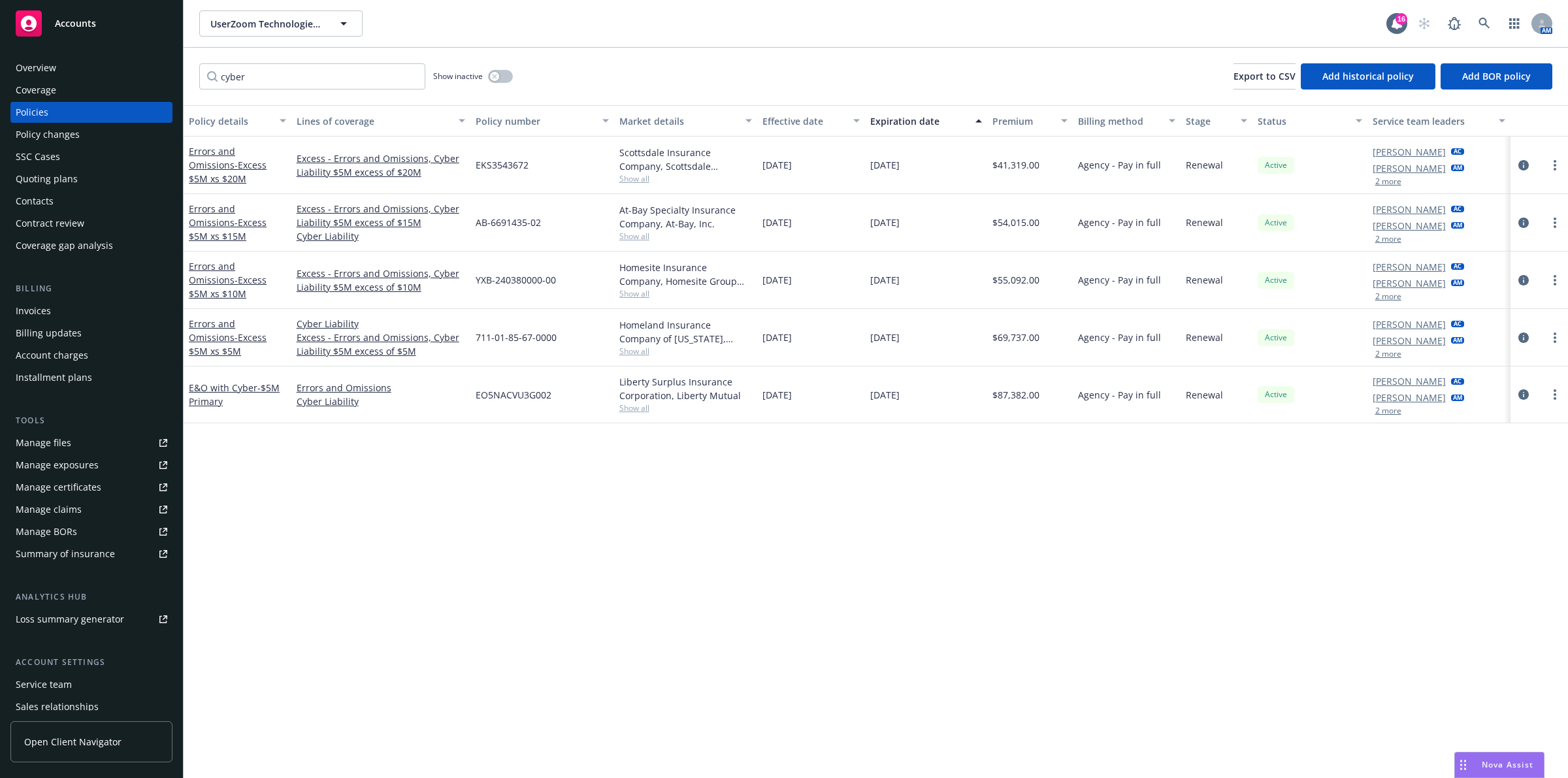
click at [605, 633] on div "Policy details Lines of coverage Policy number Market details Effective date Ex…" at bounding box center [876, 442] width 1384 height 673
click at [236, 384] on link "E&O with Cyber - $5M Primary" at bounding box center [234, 395] width 91 height 26
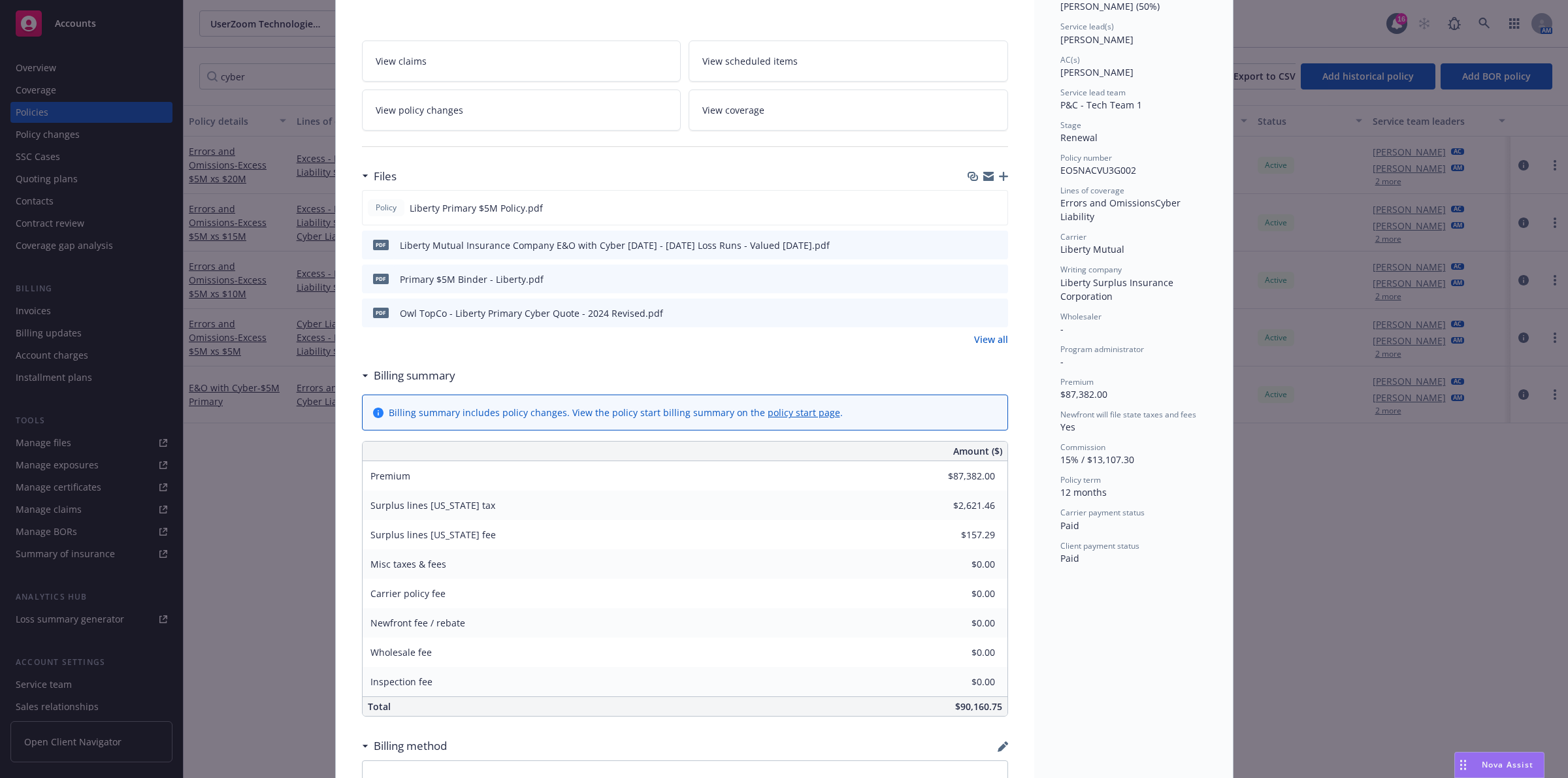
scroll to position [203, 0]
click at [992, 275] on icon "preview file" at bounding box center [996, 274] width 12 height 9
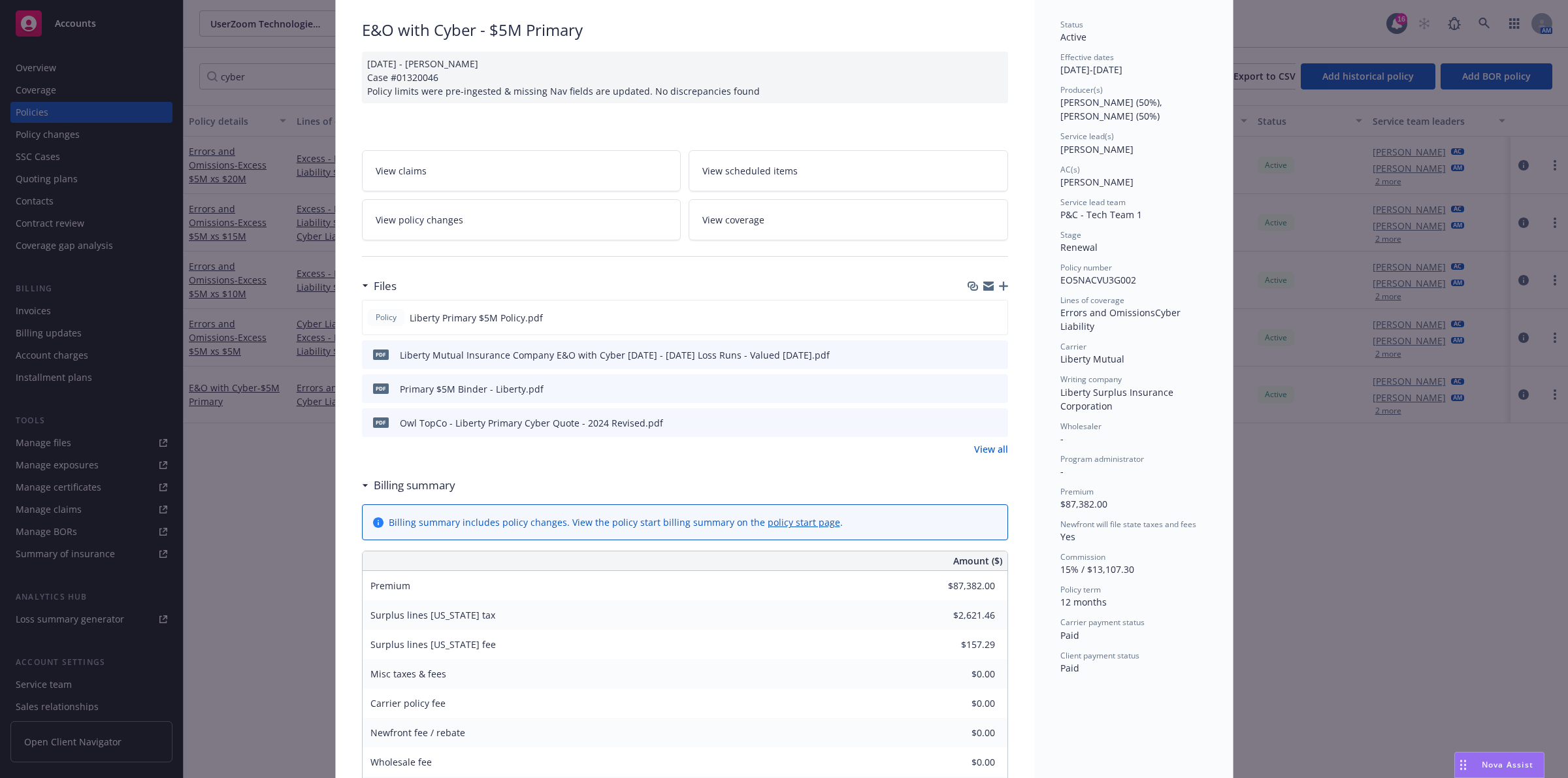
scroll to position [0, 0]
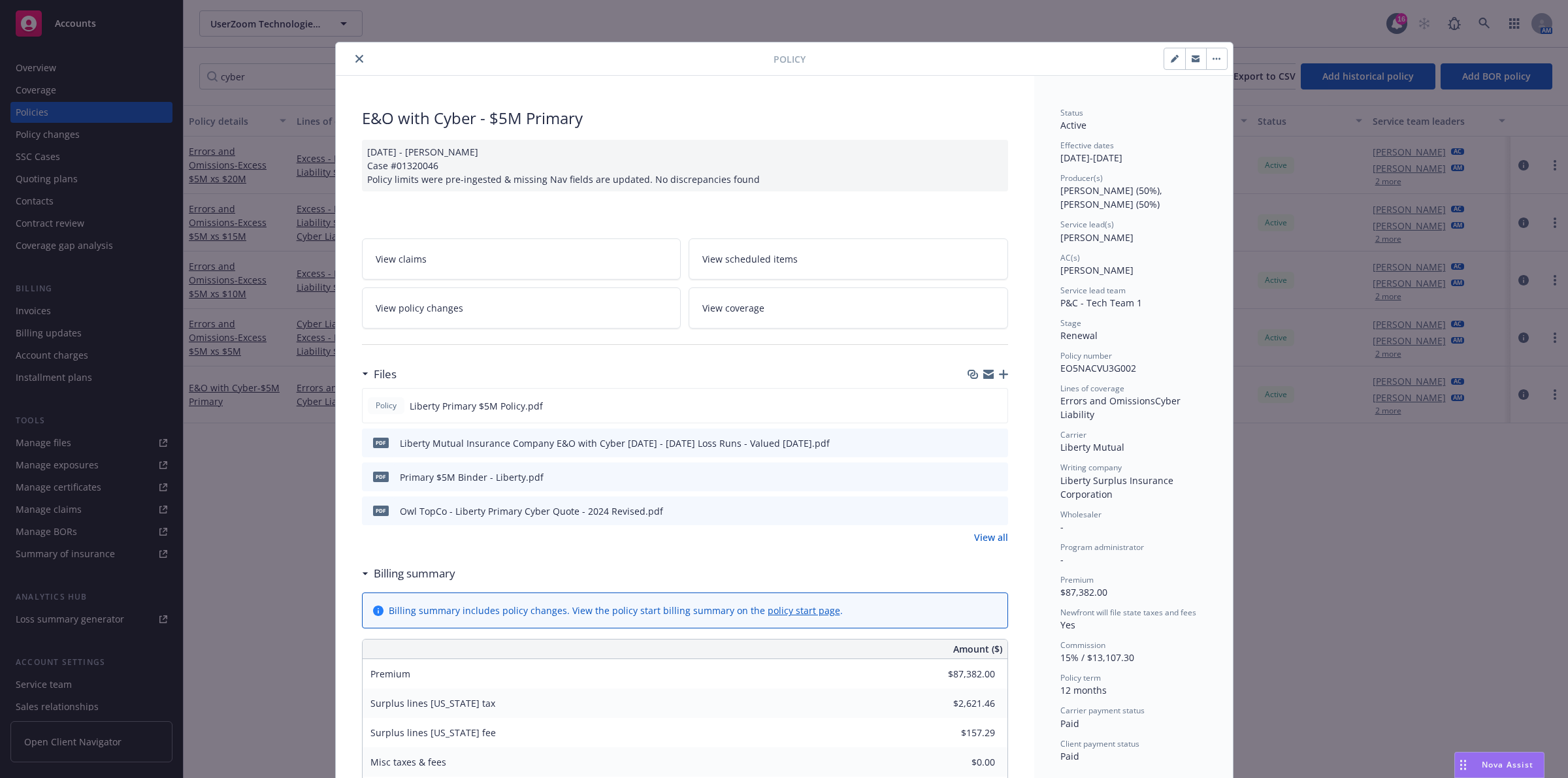
click at [351, 56] on button "close" at bounding box center [359, 59] width 16 height 16
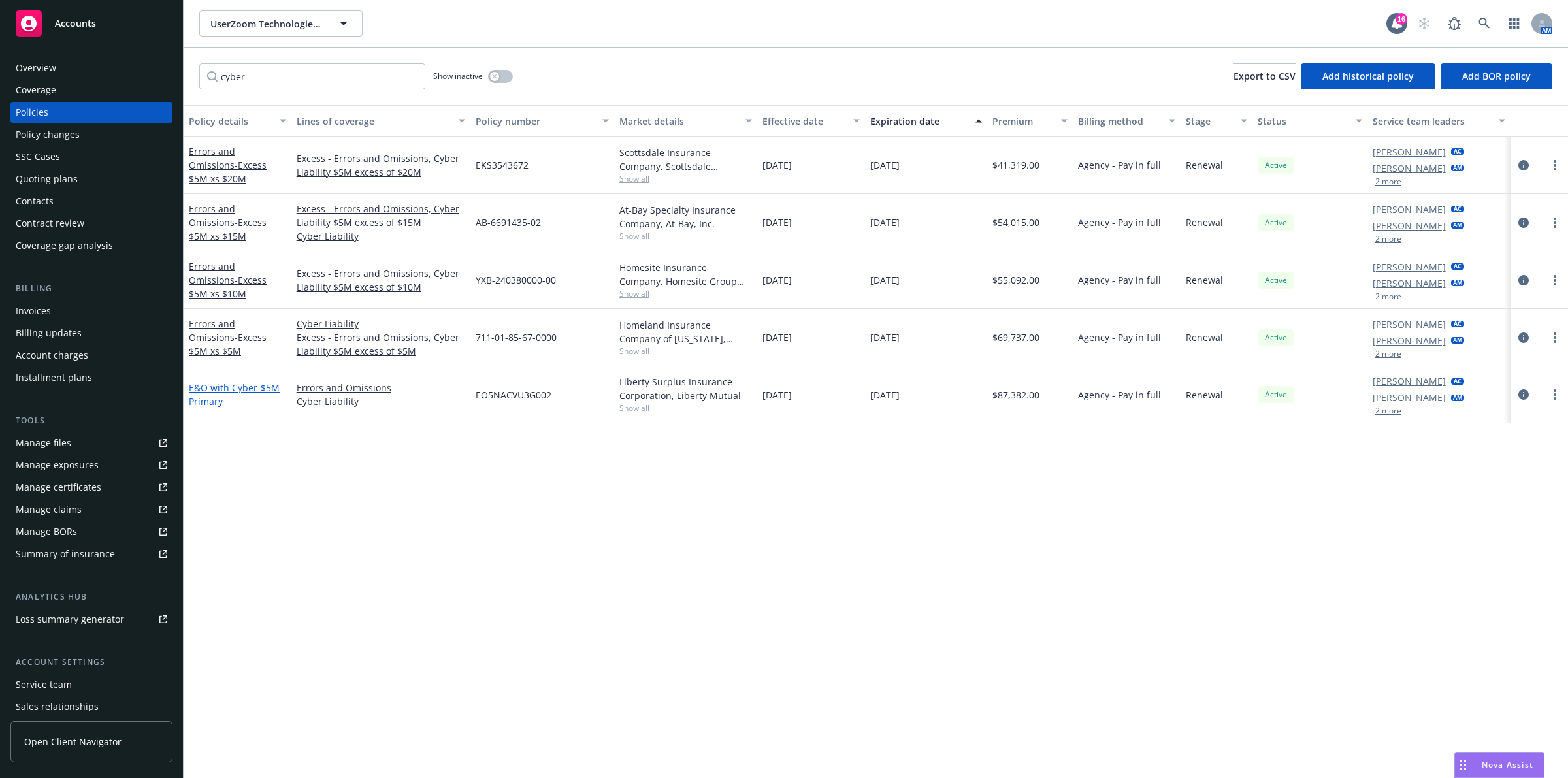
click at [251, 383] on link "E&O with Cyber - $5M Primary" at bounding box center [234, 395] width 91 height 26
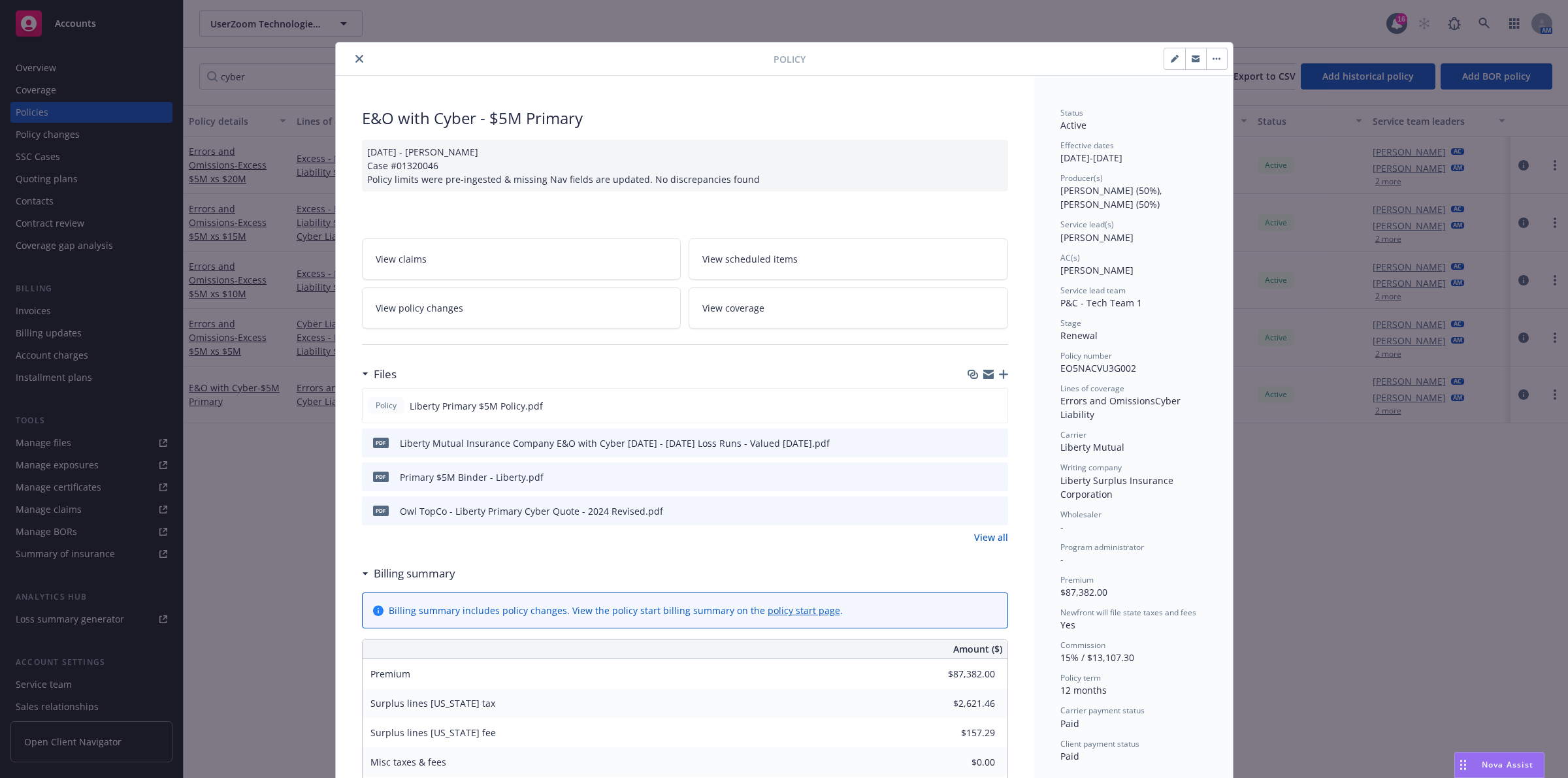
scroll to position [39, 0]
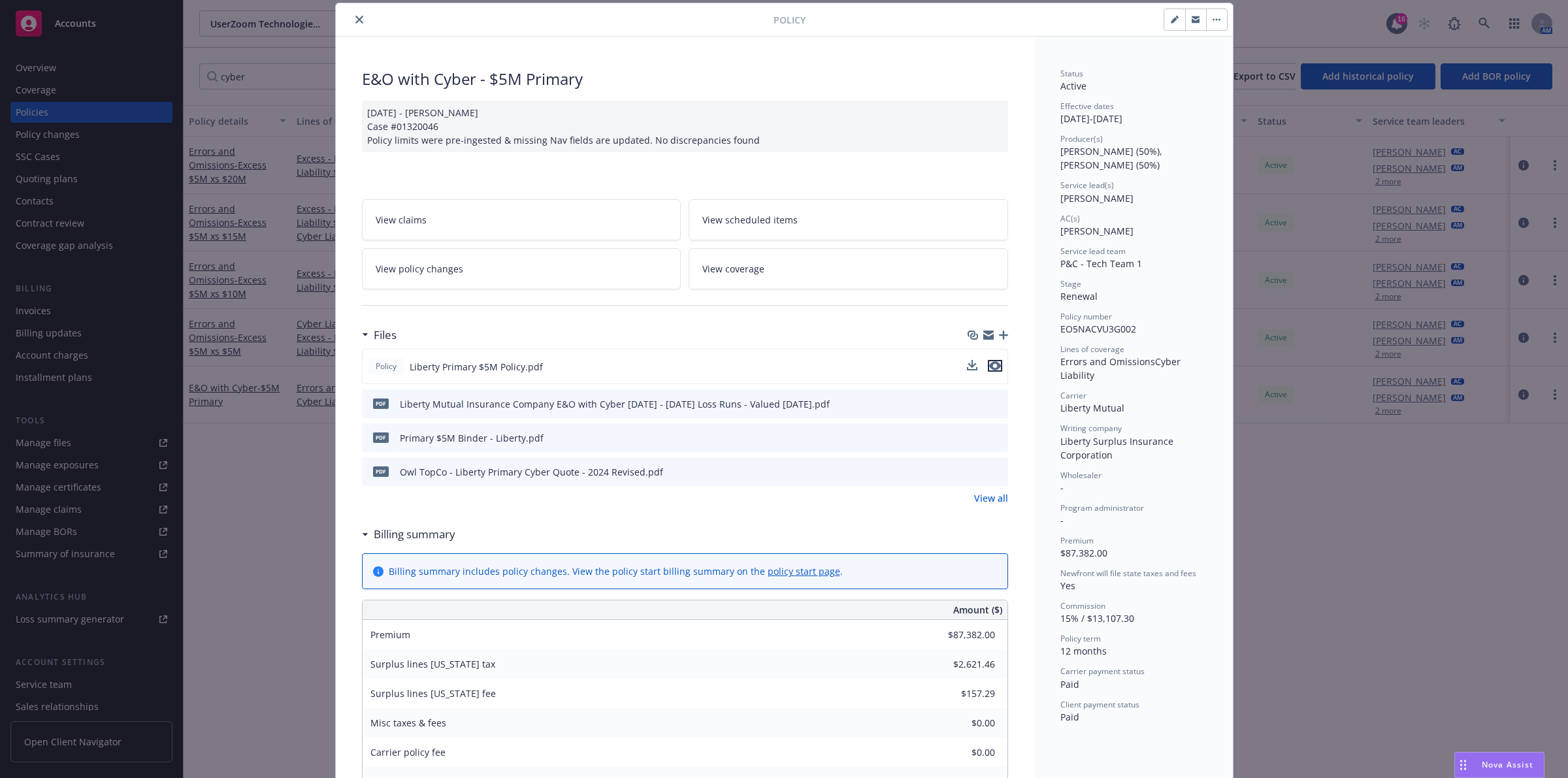
click at [992, 366] on icon "preview file" at bounding box center [995, 366] width 12 height 9
click at [357, 17] on icon "close" at bounding box center [359, 20] width 8 height 8
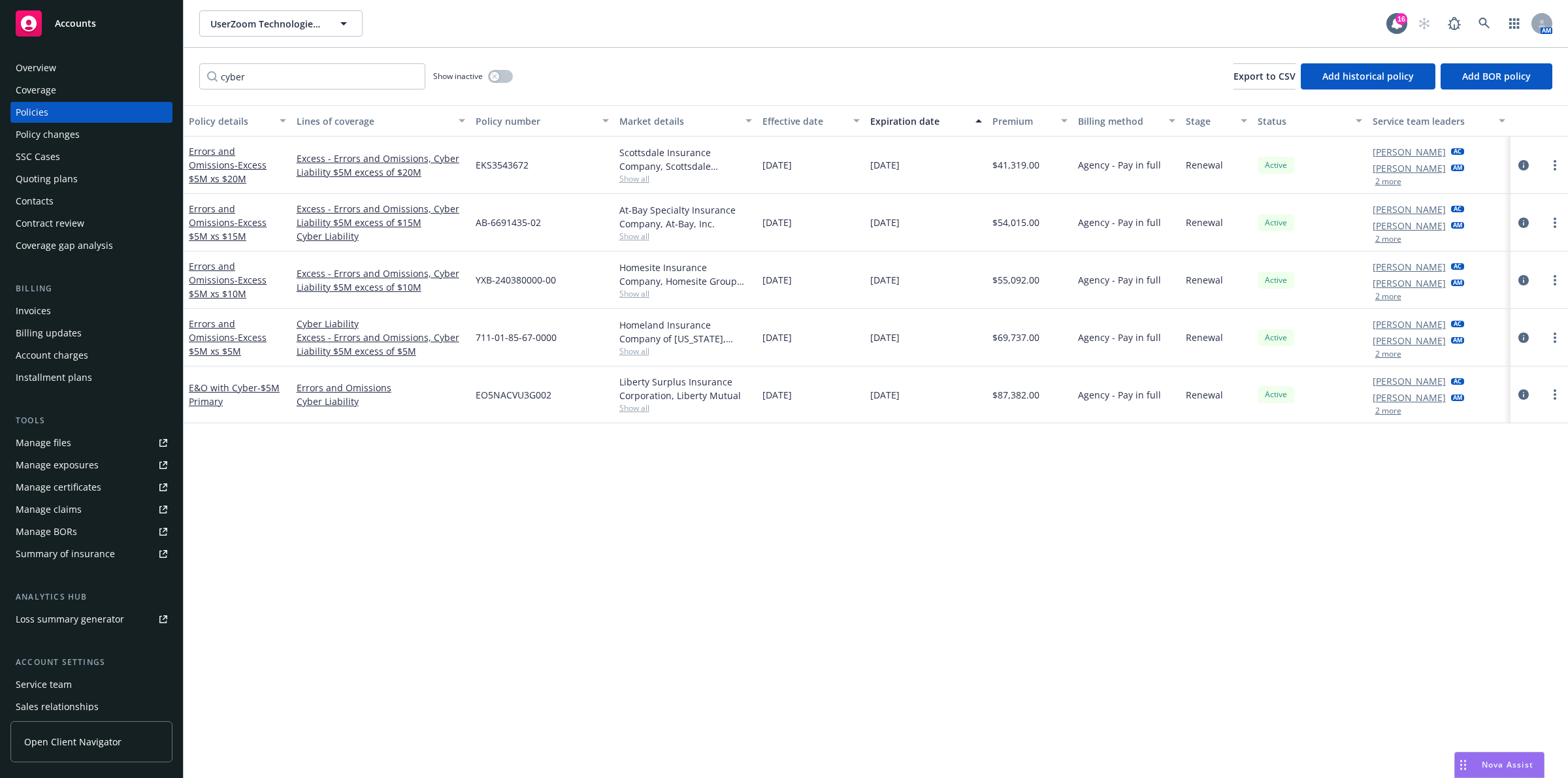
click at [71, 177] on div "Quoting plans" at bounding box center [46, 179] width 62 height 21
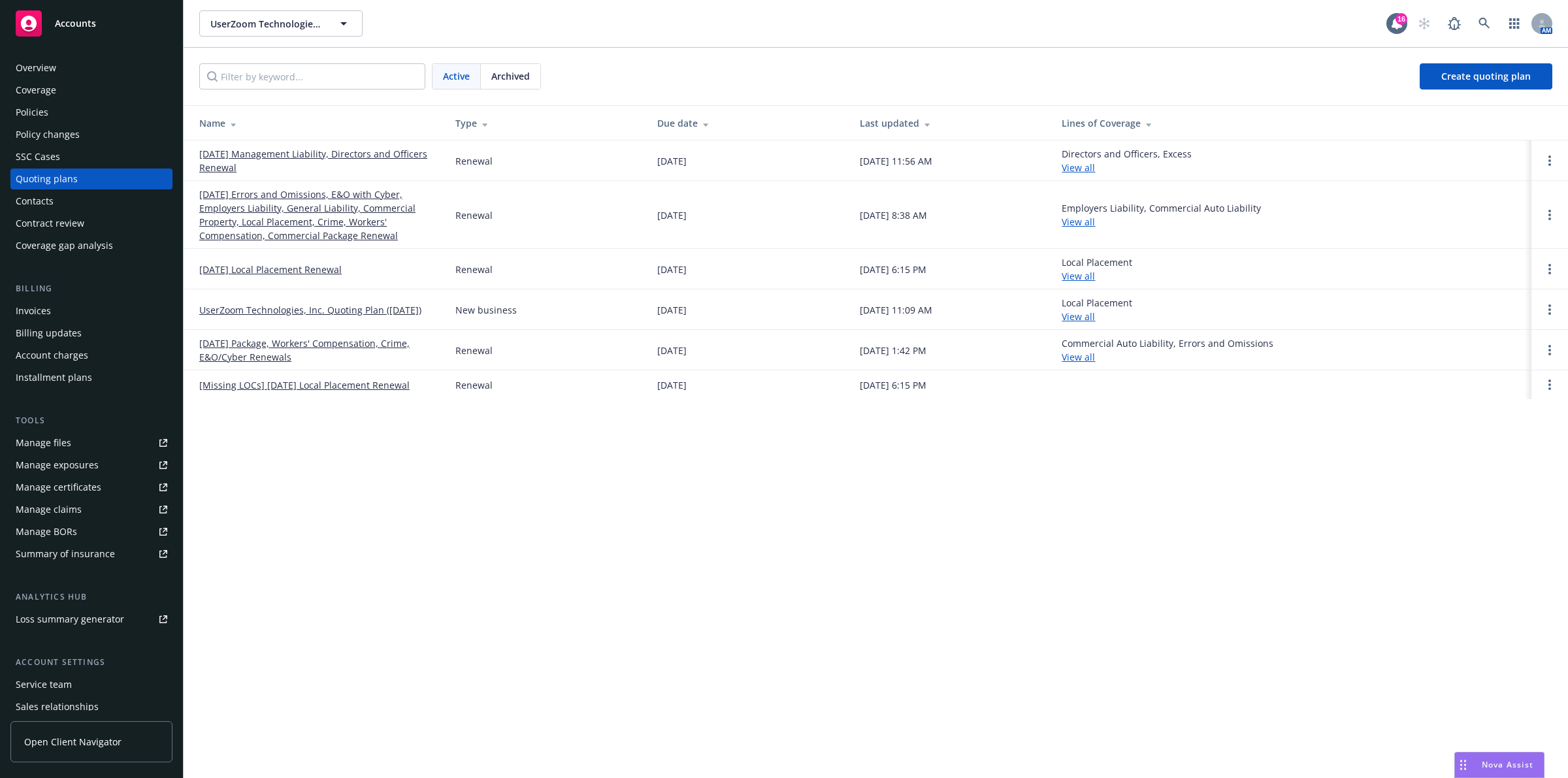
click at [287, 175] on td "09/21/25 Management Liability, Directors and Officers Renewal" at bounding box center [314, 161] width 261 height 41
click at [286, 195] on link "09/21/25 Errors and Omissions, E&O with Cyber, Employers Liability, General Lia…" at bounding box center [317, 215] width 235 height 55
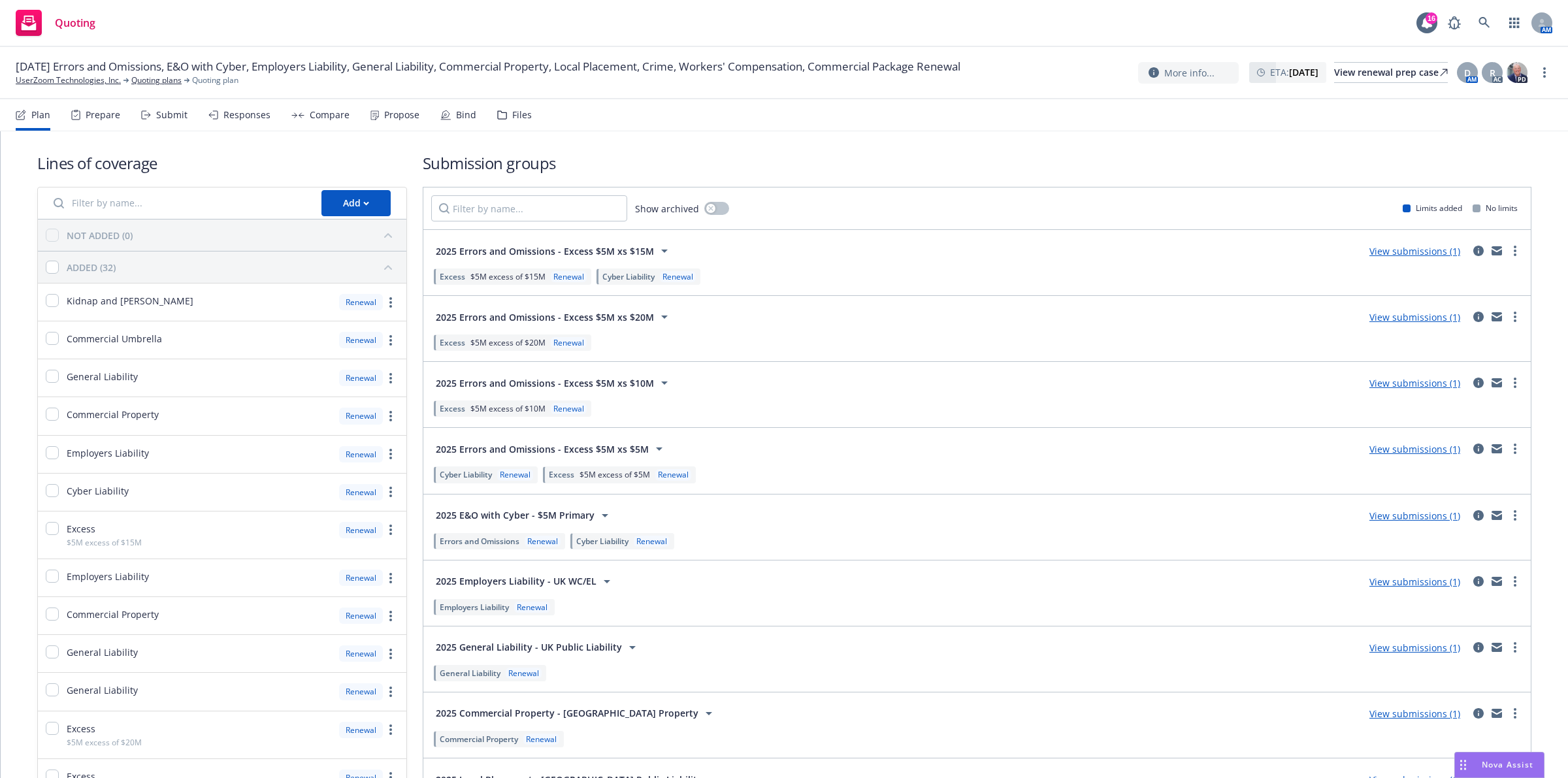
click at [1388, 518] on link "View submissions (1)" at bounding box center [1414, 516] width 91 height 12
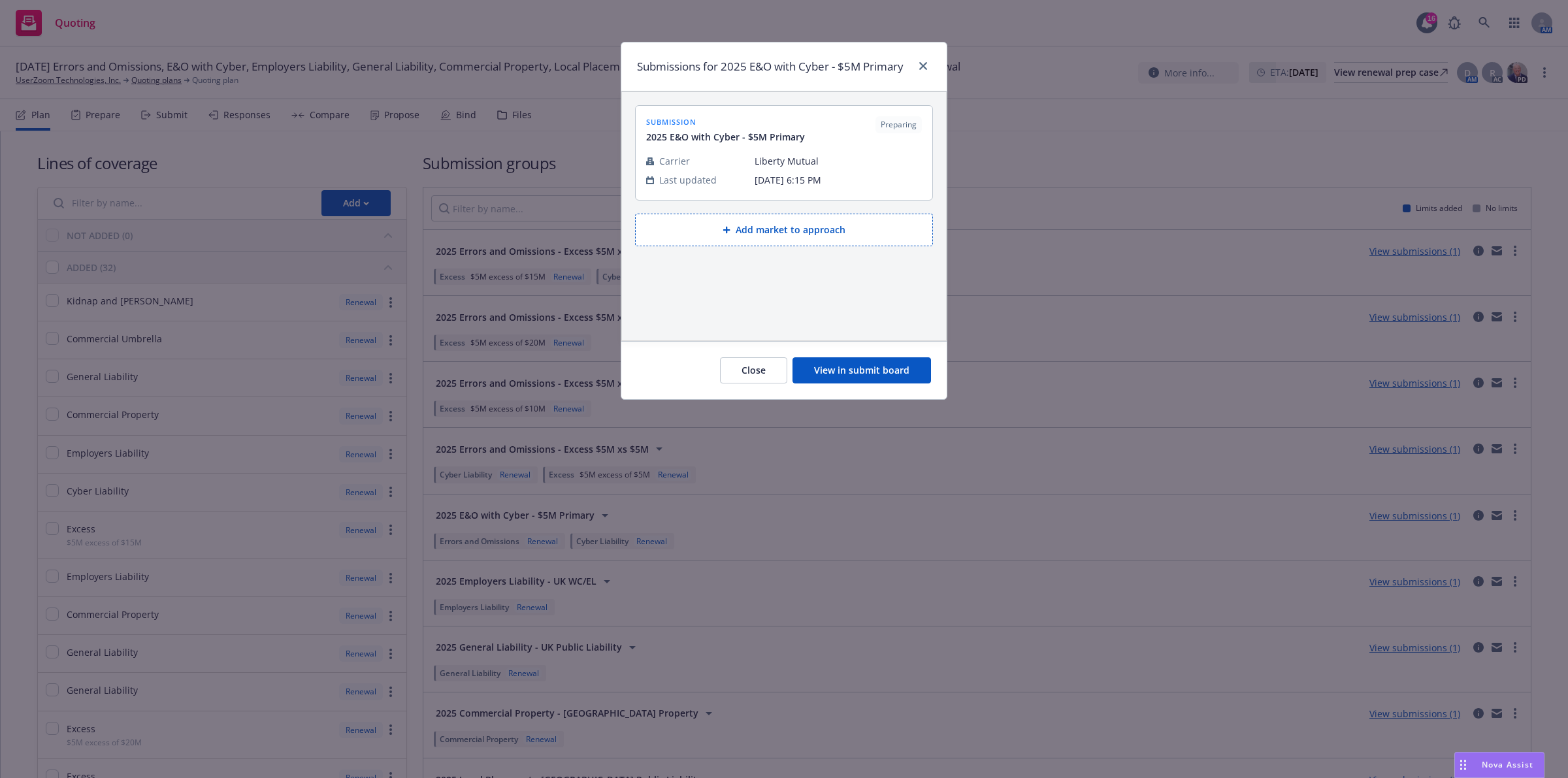
click at [890, 370] on button "View in submit board" at bounding box center [862, 370] width 139 height 26
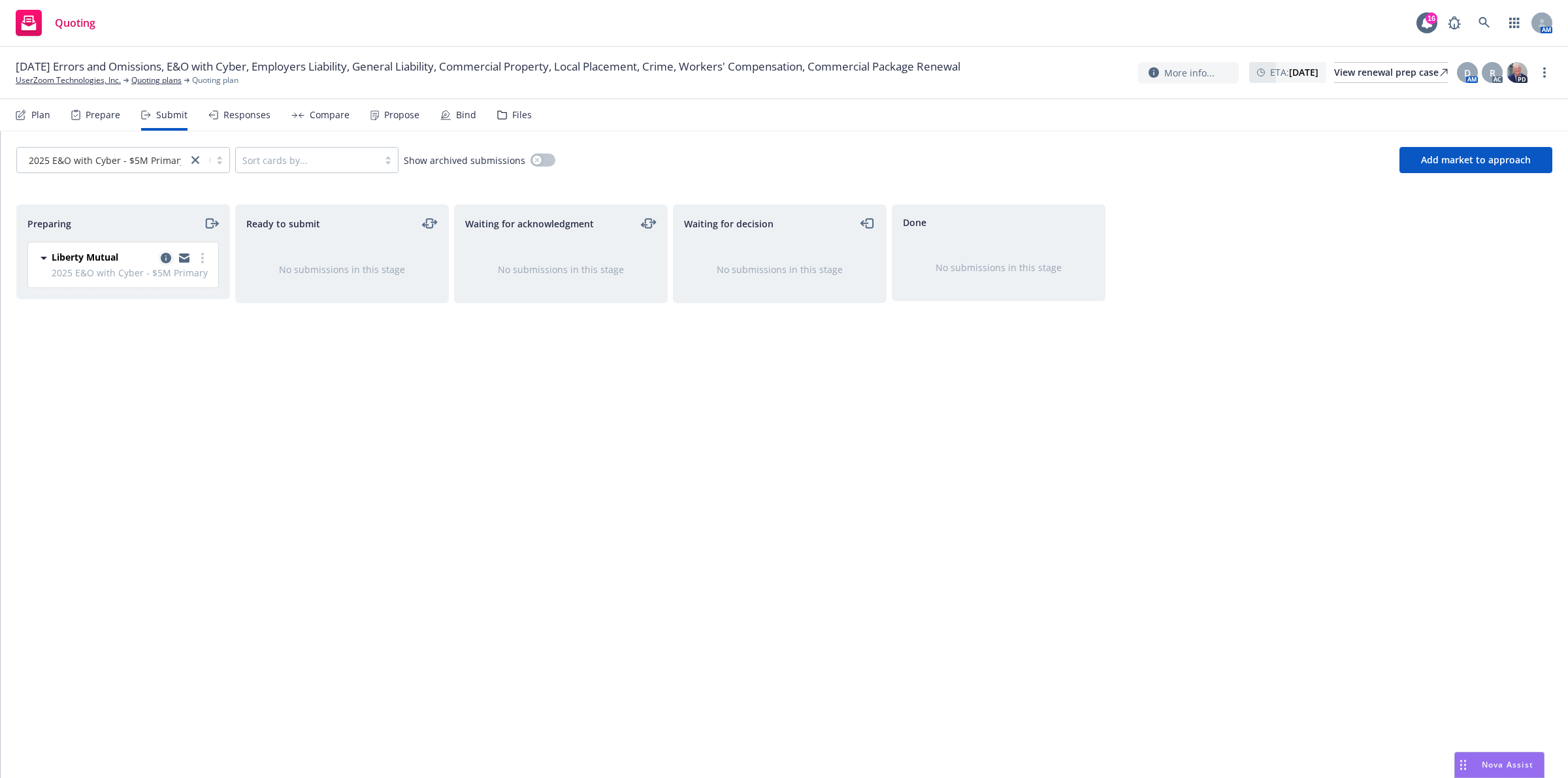
click at [164, 258] on icon "copy logging email" at bounding box center [166, 258] width 10 height 10
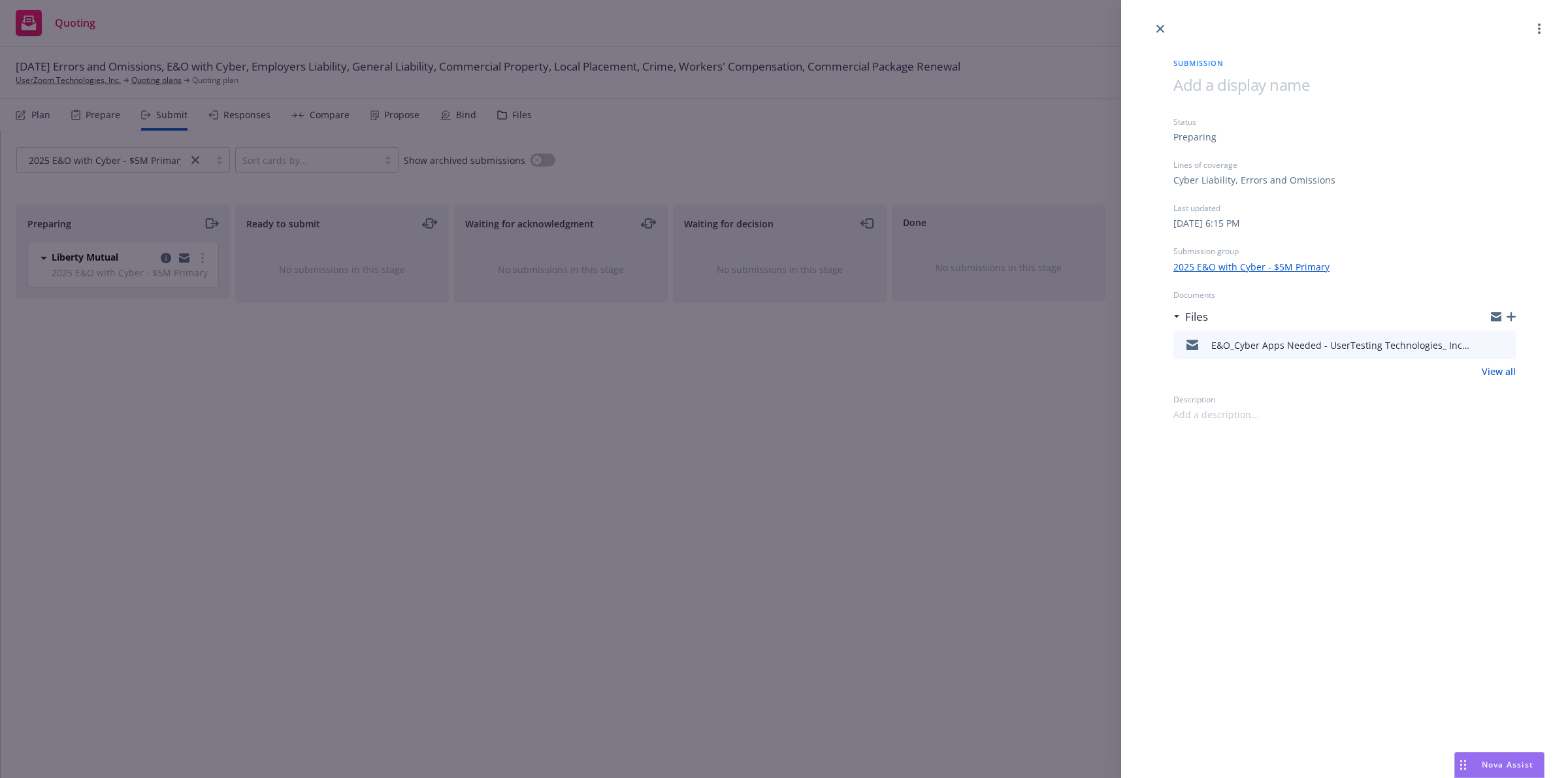
click at [1498, 344] on icon "preview file" at bounding box center [1503, 344] width 12 height 9
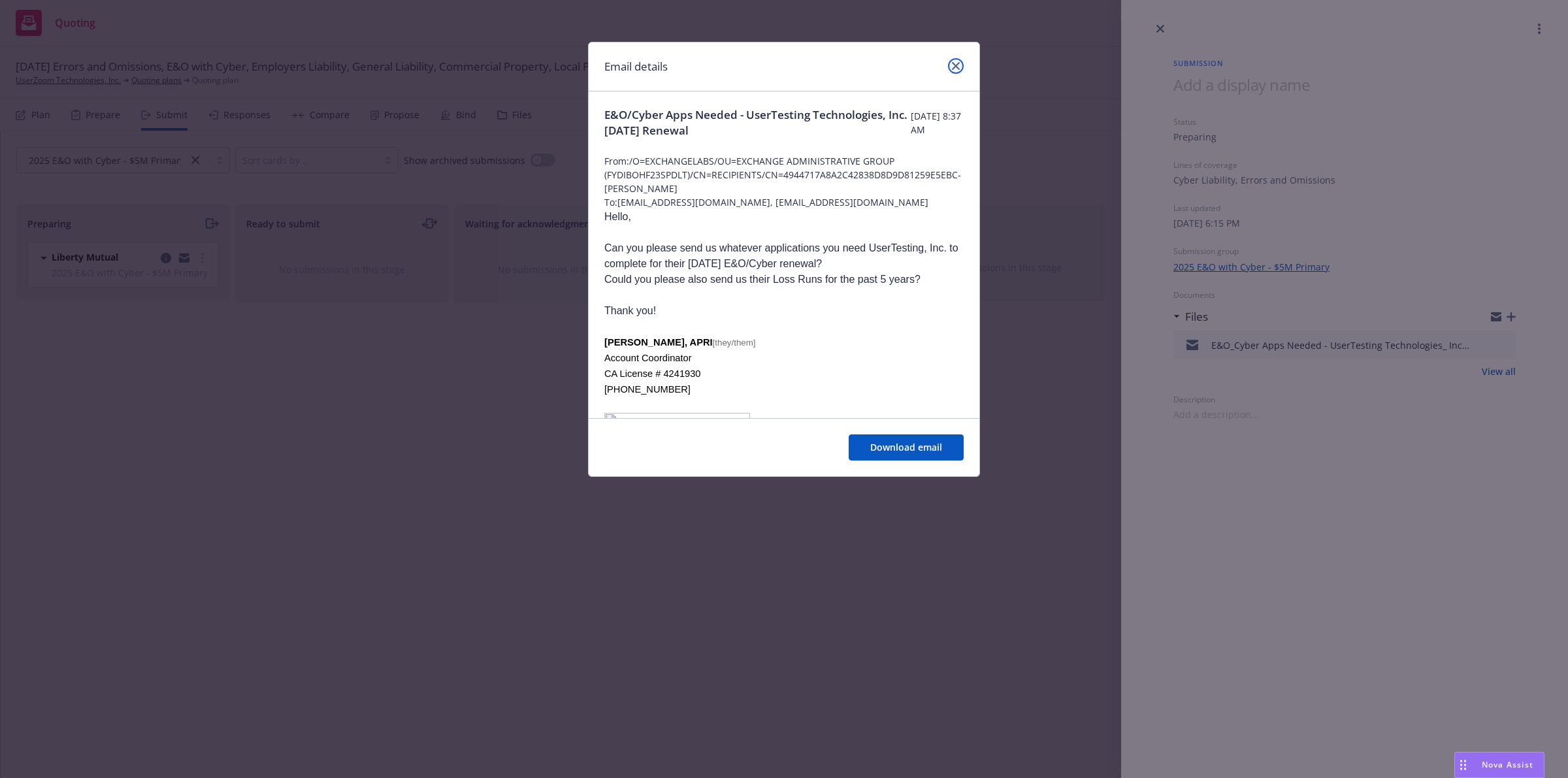
click at [954, 71] on link "close" at bounding box center [956, 66] width 16 height 16
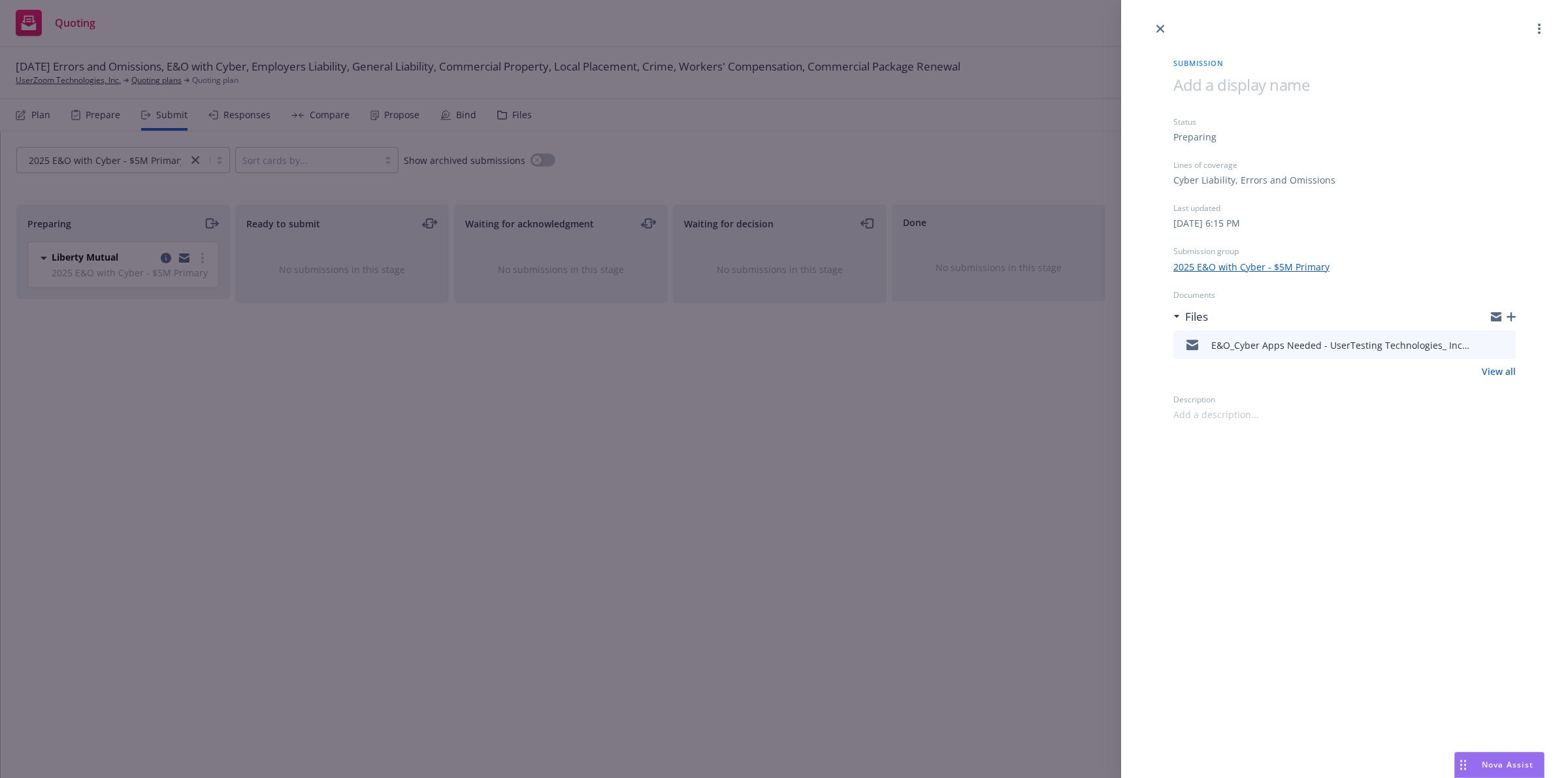
click at [452, 416] on div "Submission Status Preparing Lines of coverage Cyber Liability, Errors and Omiss…" at bounding box center [784, 389] width 1568 height 778
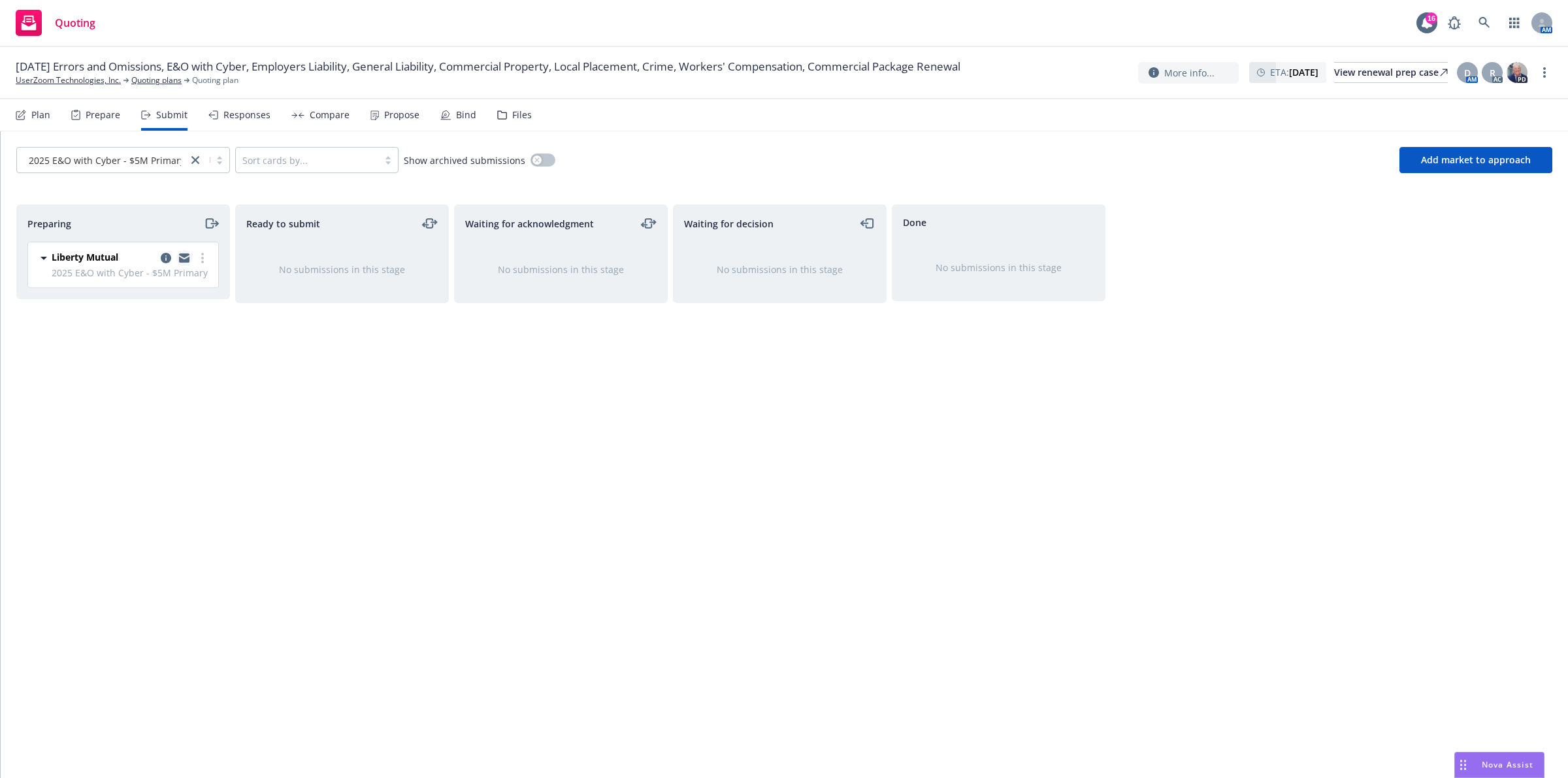
click at [180, 261] on icon "copy logging email" at bounding box center [184, 258] width 10 height 9
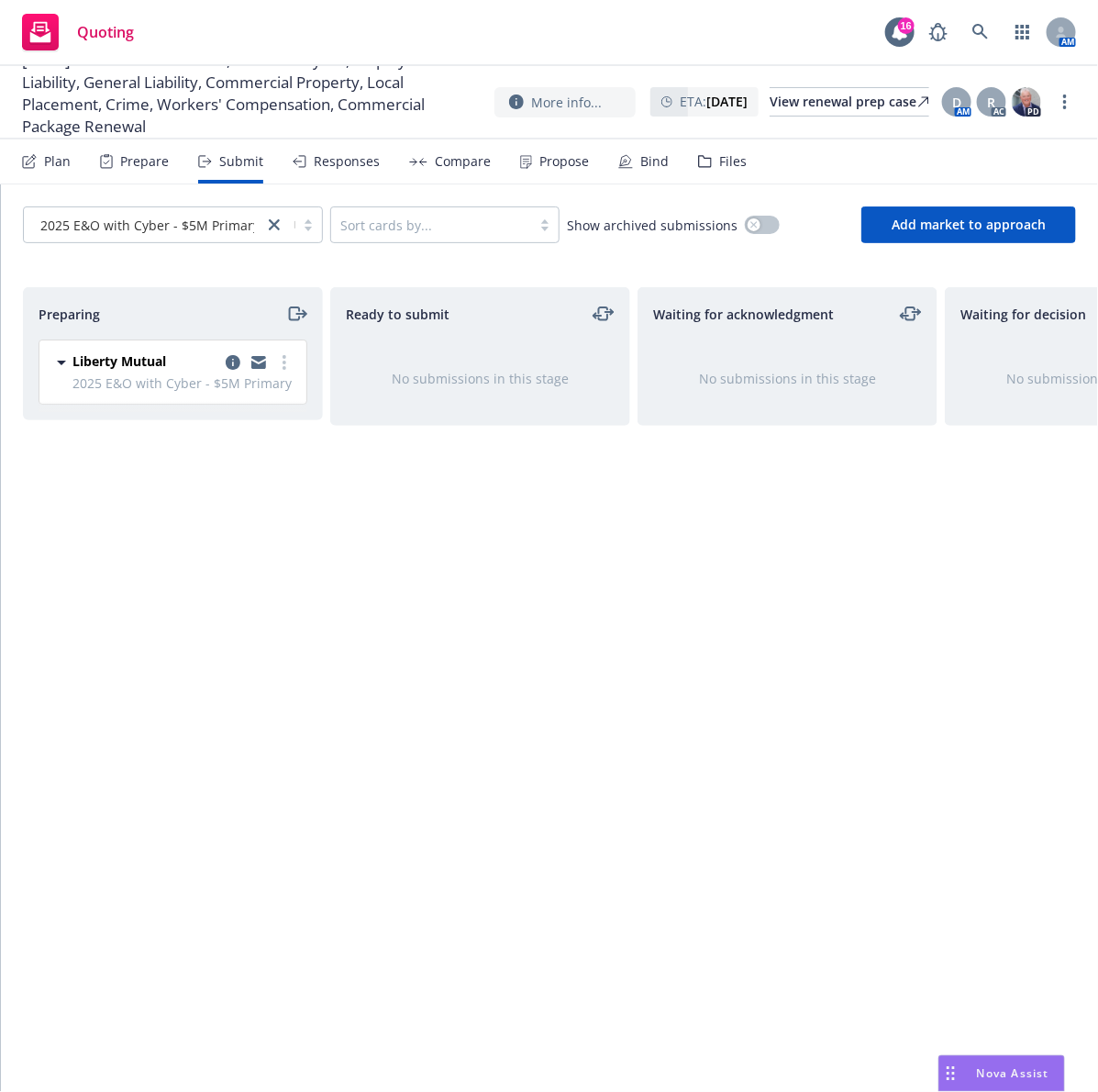
click at [464, 602] on div "Ready to submit No submissions in this stage" at bounding box center [480, 671] width 300 height 767
click at [246, 110] on span "09/21/25 Errors and Omissions, E&O with Cyber, Employers Liability, General Lia…" at bounding box center [251, 94] width 458 height 88
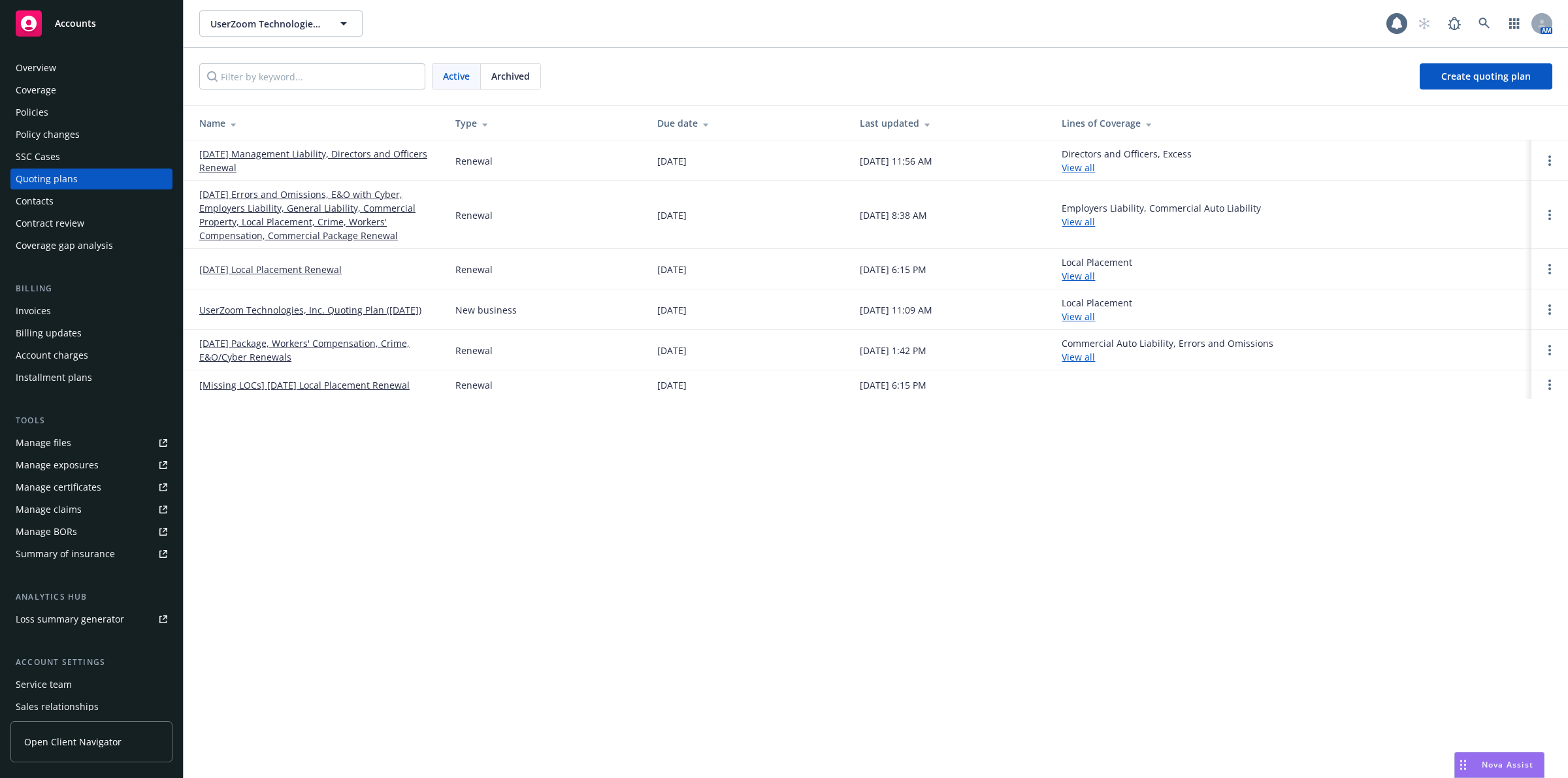
click at [77, 118] on div "Policies" at bounding box center [92, 113] width 152 height 21
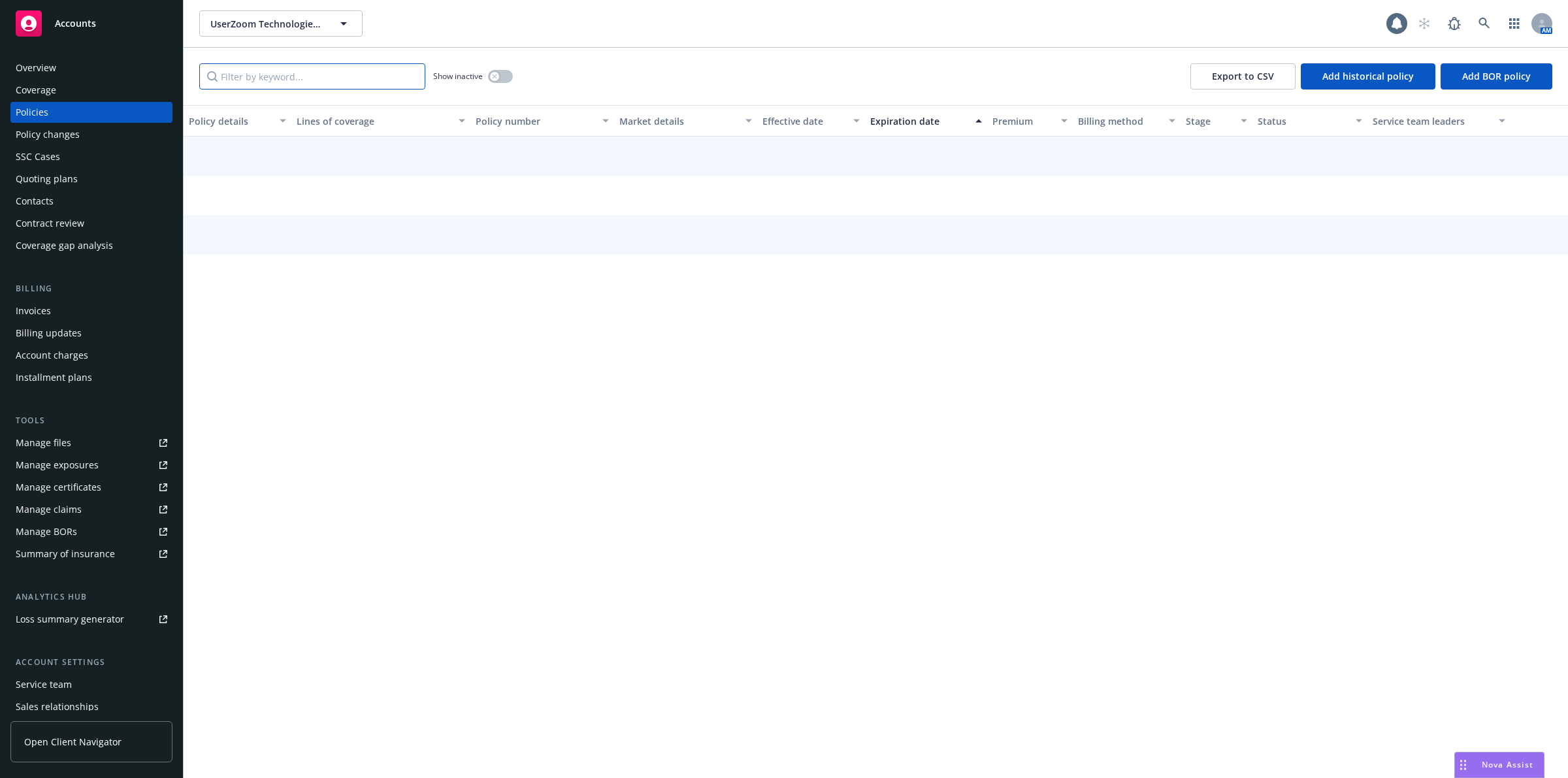
click at [327, 80] on input "Filter by keyword..." at bounding box center [313, 77] width 226 height 26
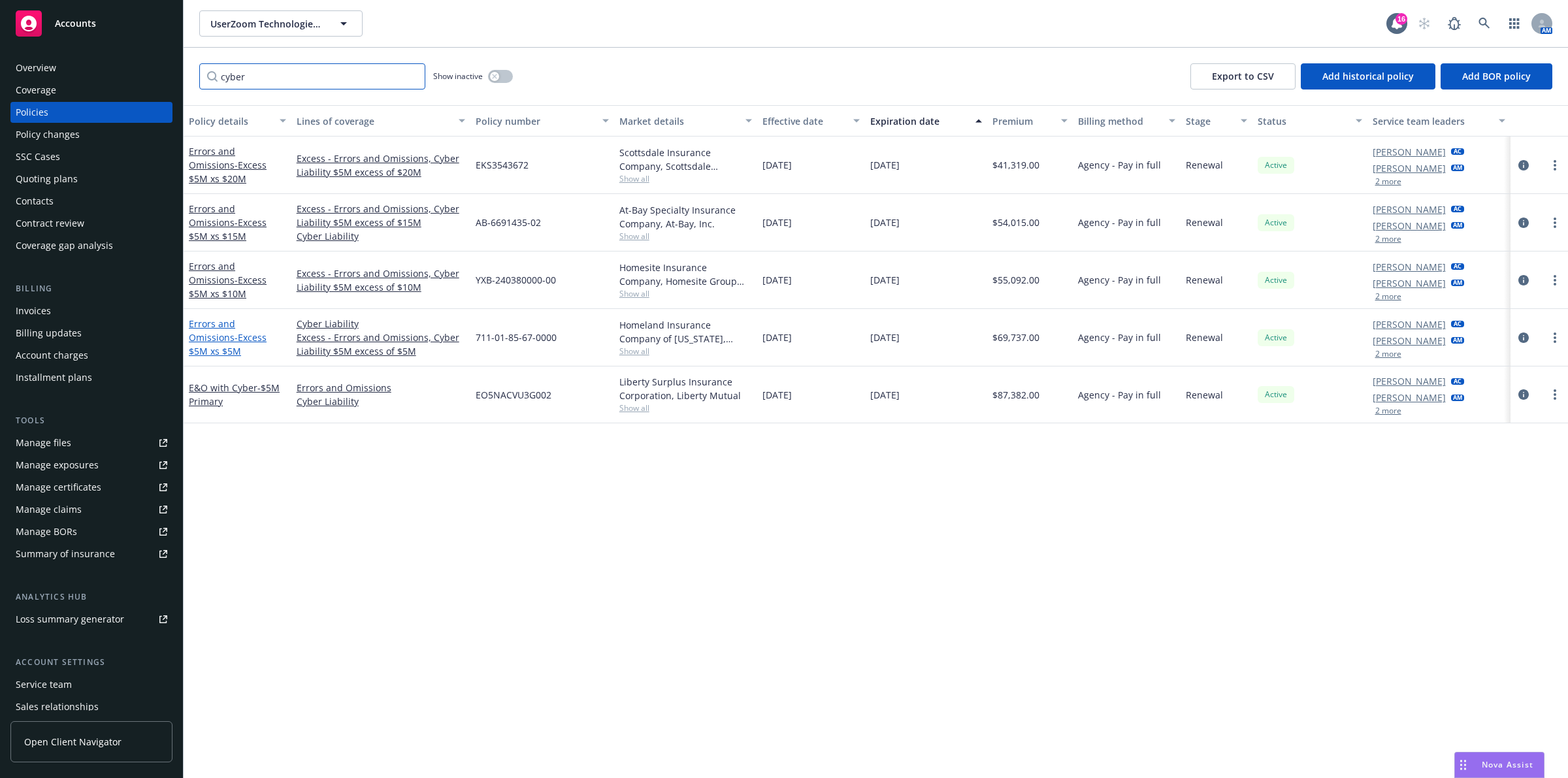
type input "cyber"
click at [235, 338] on span "- Excess $5M xs $5M" at bounding box center [228, 344] width 78 height 26
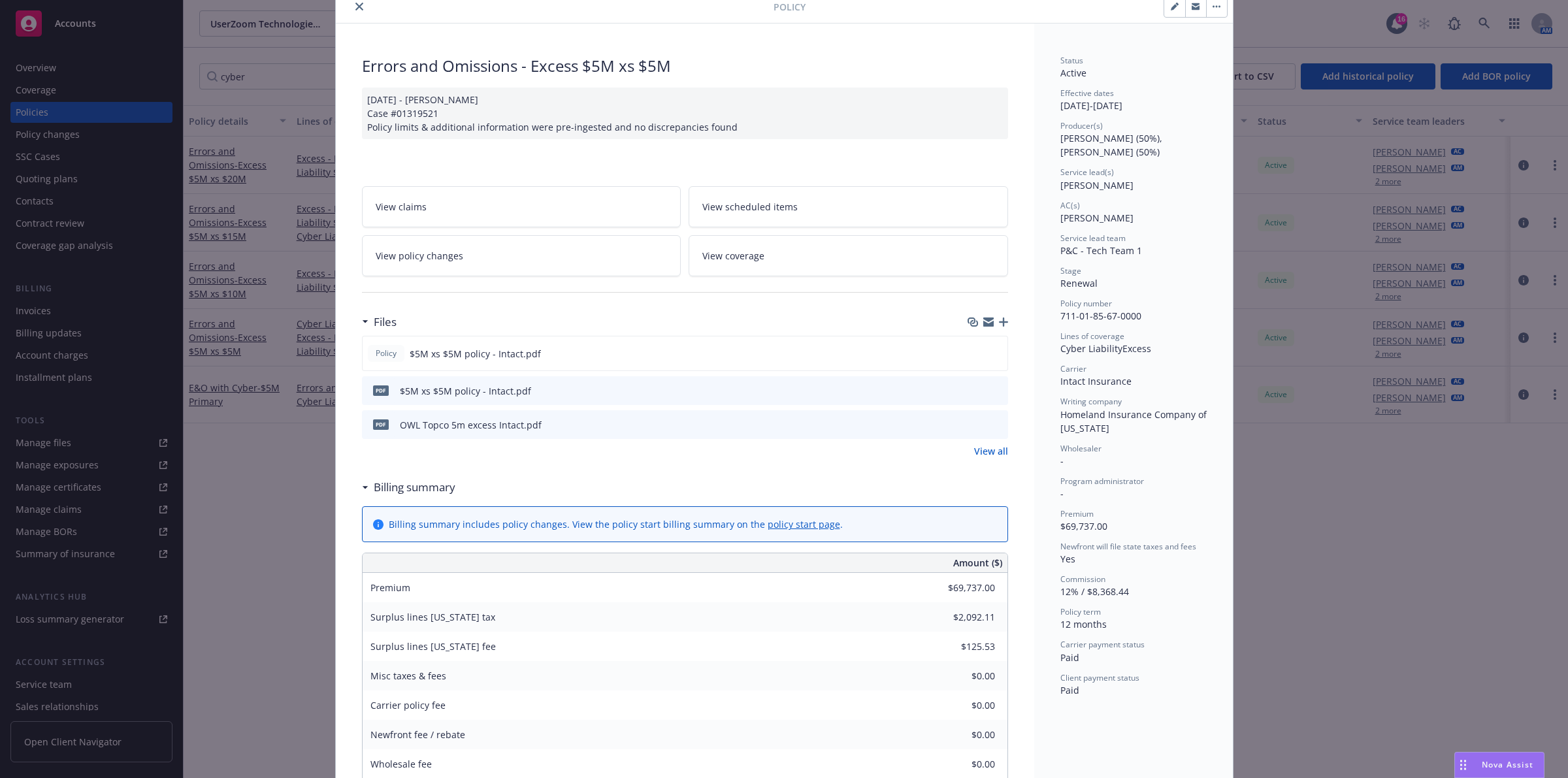
scroll to position [82, 0]
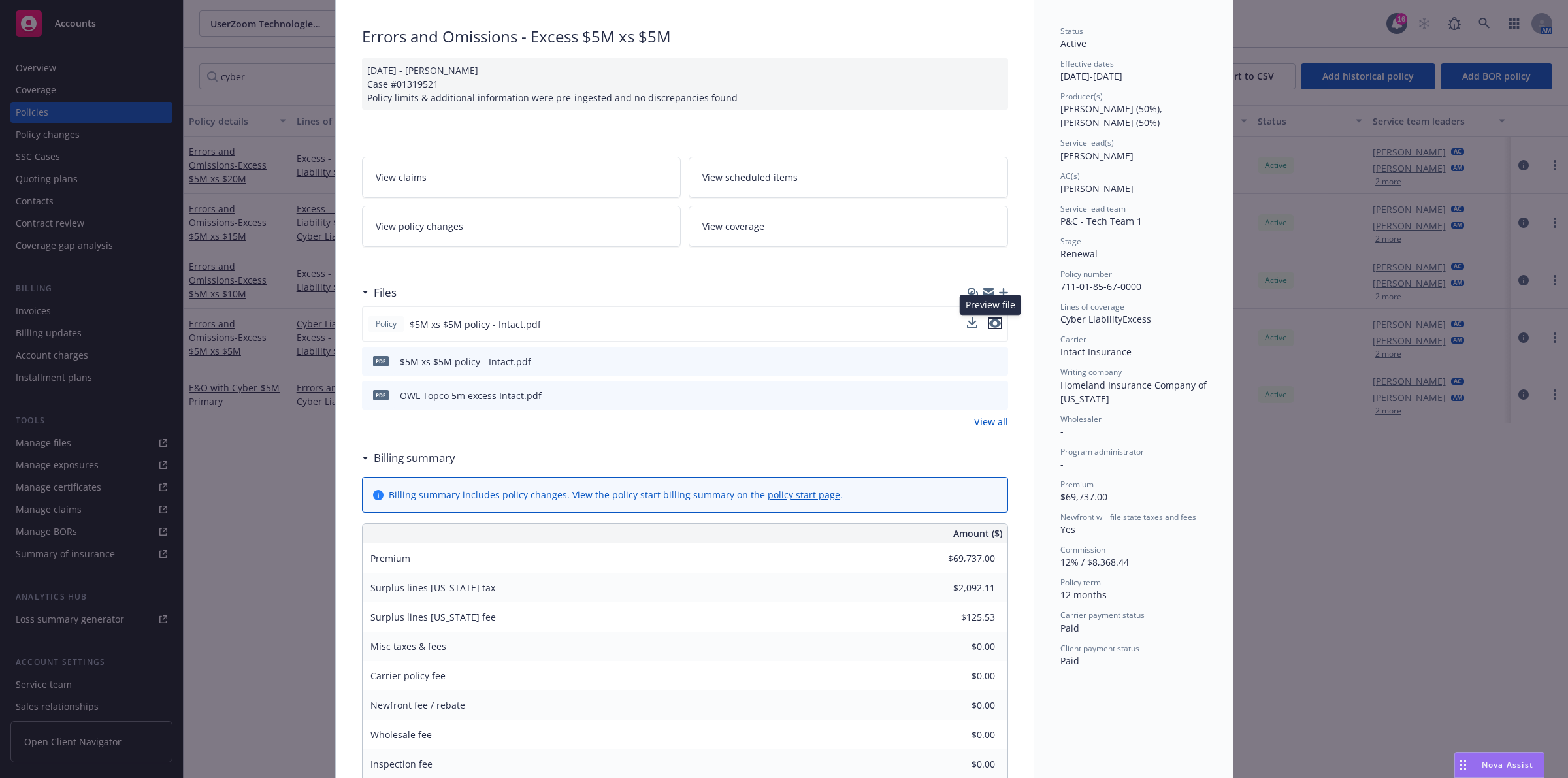
click at [991, 325] on icon "preview file" at bounding box center [995, 323] width 12 height 9
click at [273, 118] on div "Policy Errors and Omissions - Excess $5M xs $5M 10/28/2024 - Siva Case #0131952…" at bounding box center [784, 389] width 1568 height 778
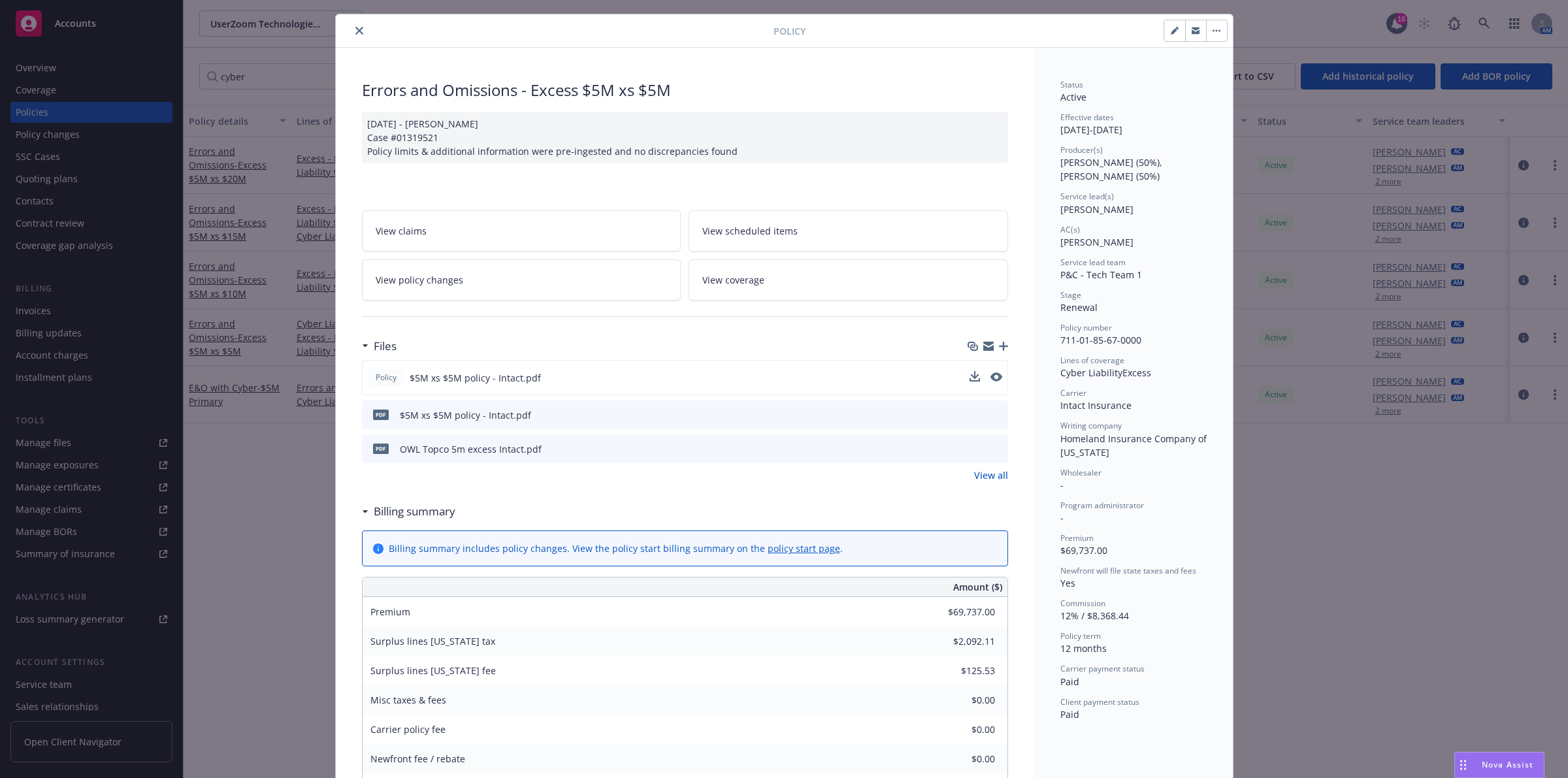
scroll to position [0, 0]
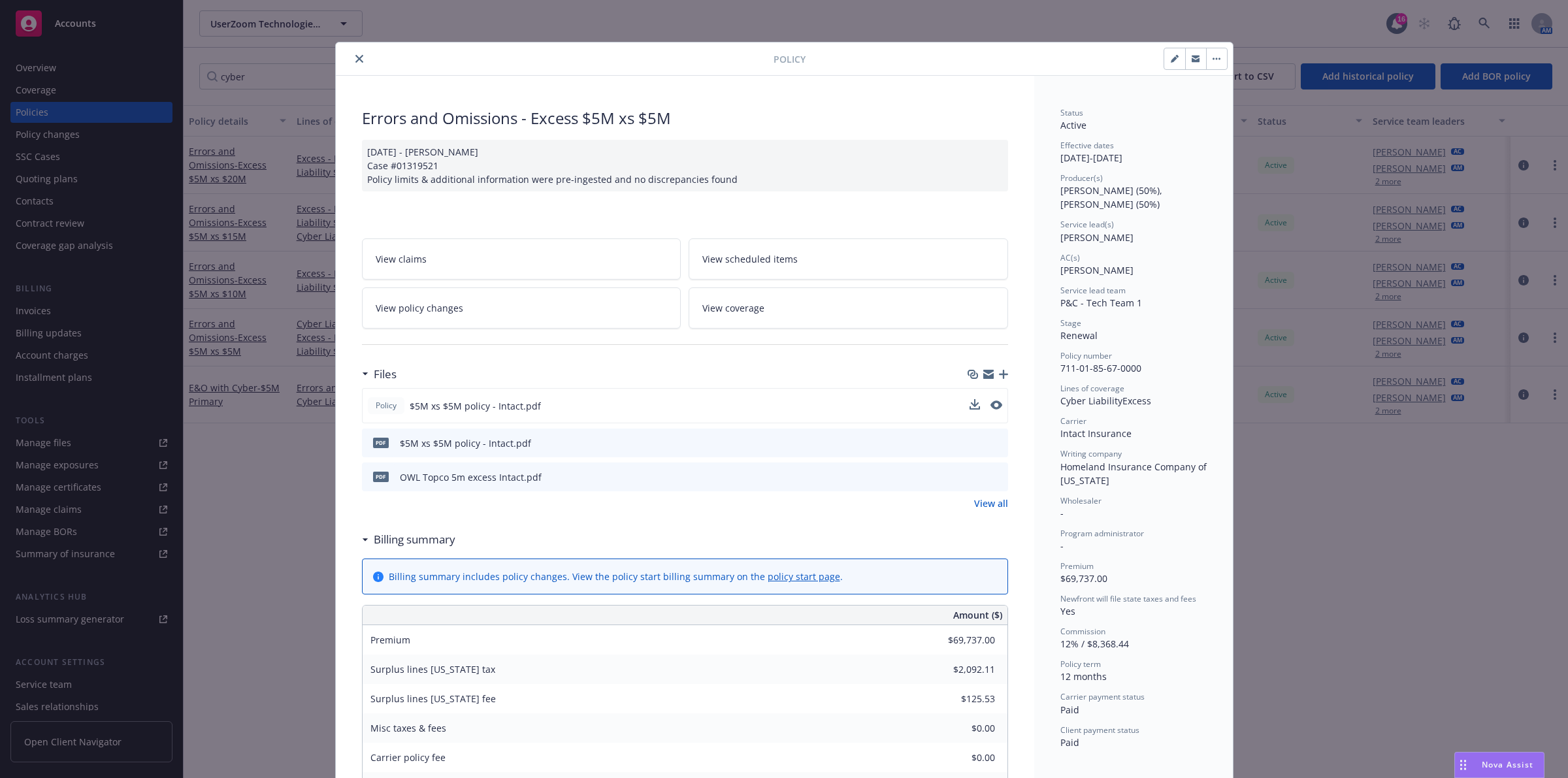
click at [355, 60] on icon "close" at bounding box center [359, 59] width 8 height 8
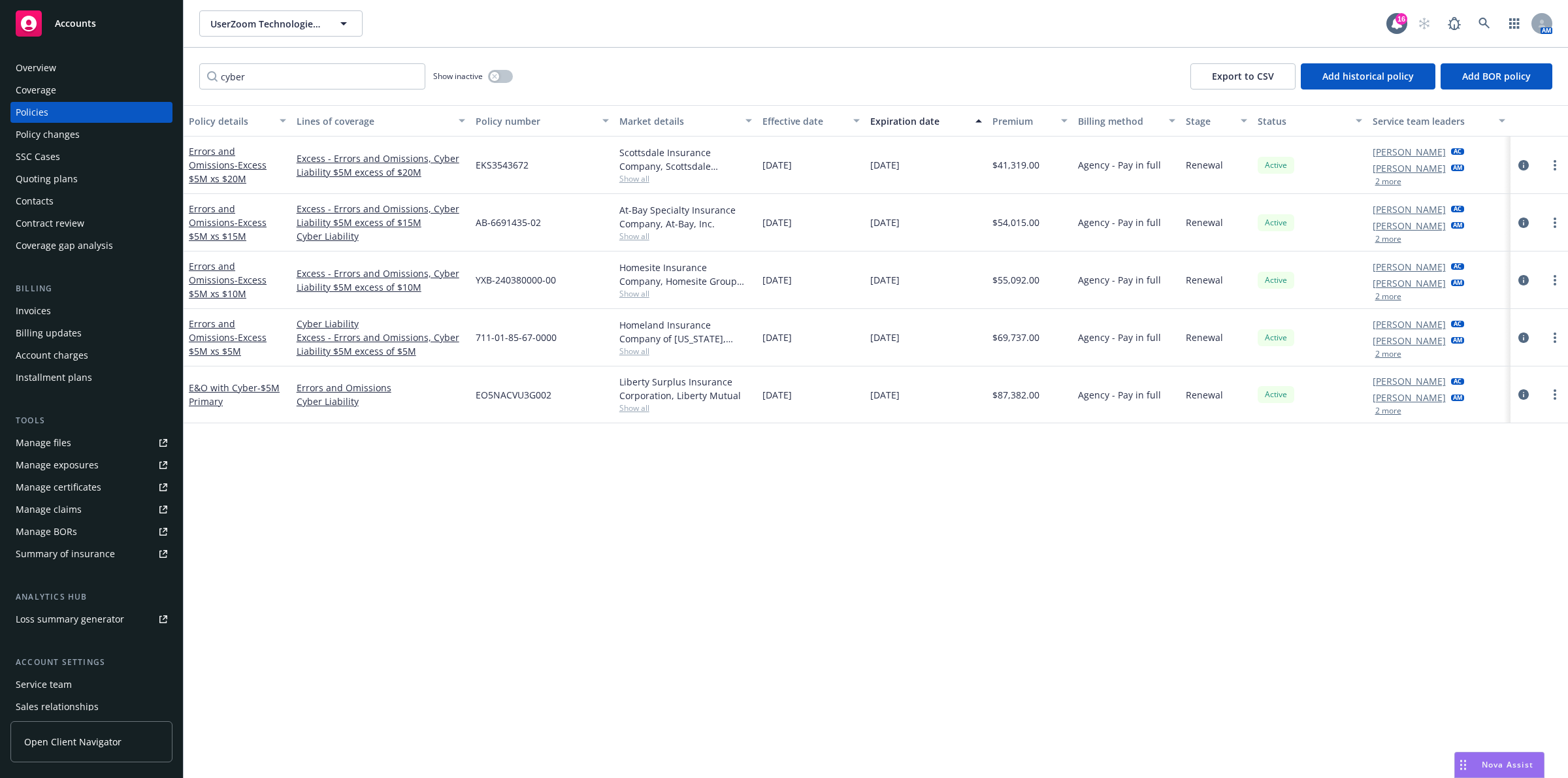
click at [77, 178] on div "Quoting plans" at bounding box center [92, 179] width 152 height 21
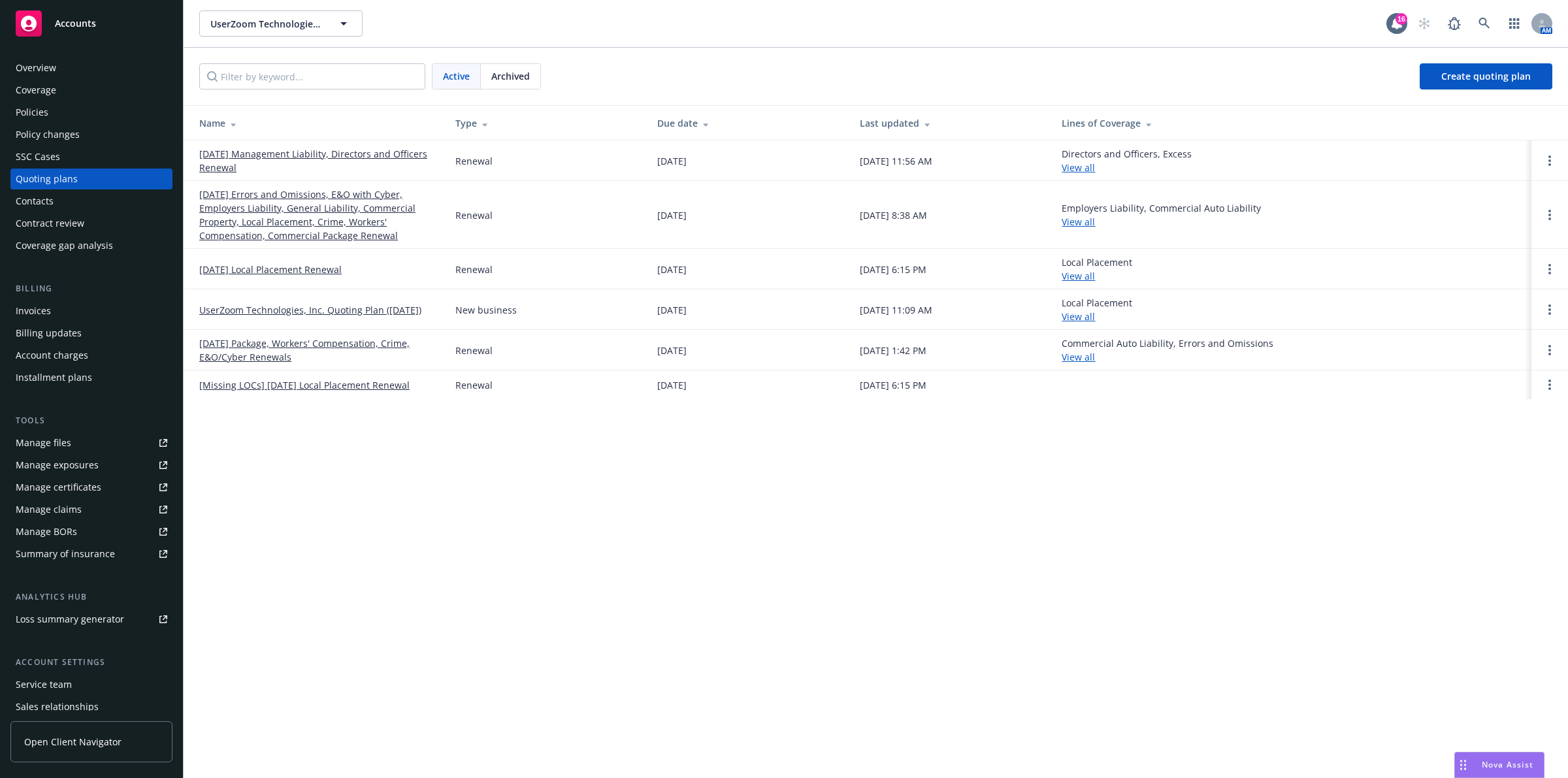
click at [307, 198] on link "[DATE] Errors and Omissions, E&O with Cyber, Employers Liability, General Liabi…" at bounding box center [317, 215] width 235 height 55
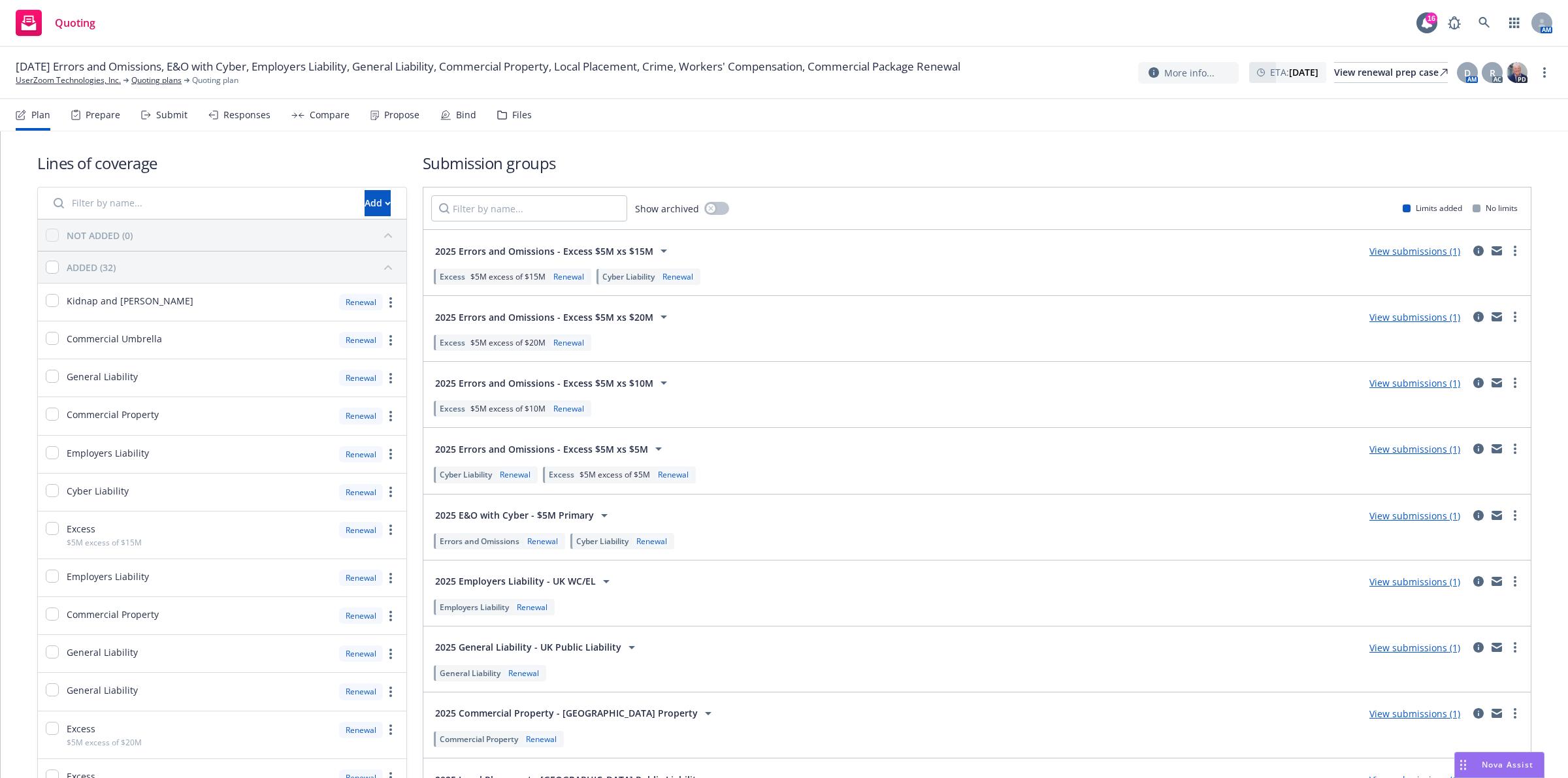
click at [1406, 448] on link "View submissions (1)" at bounding box center [1414, 449] width 91 height 12
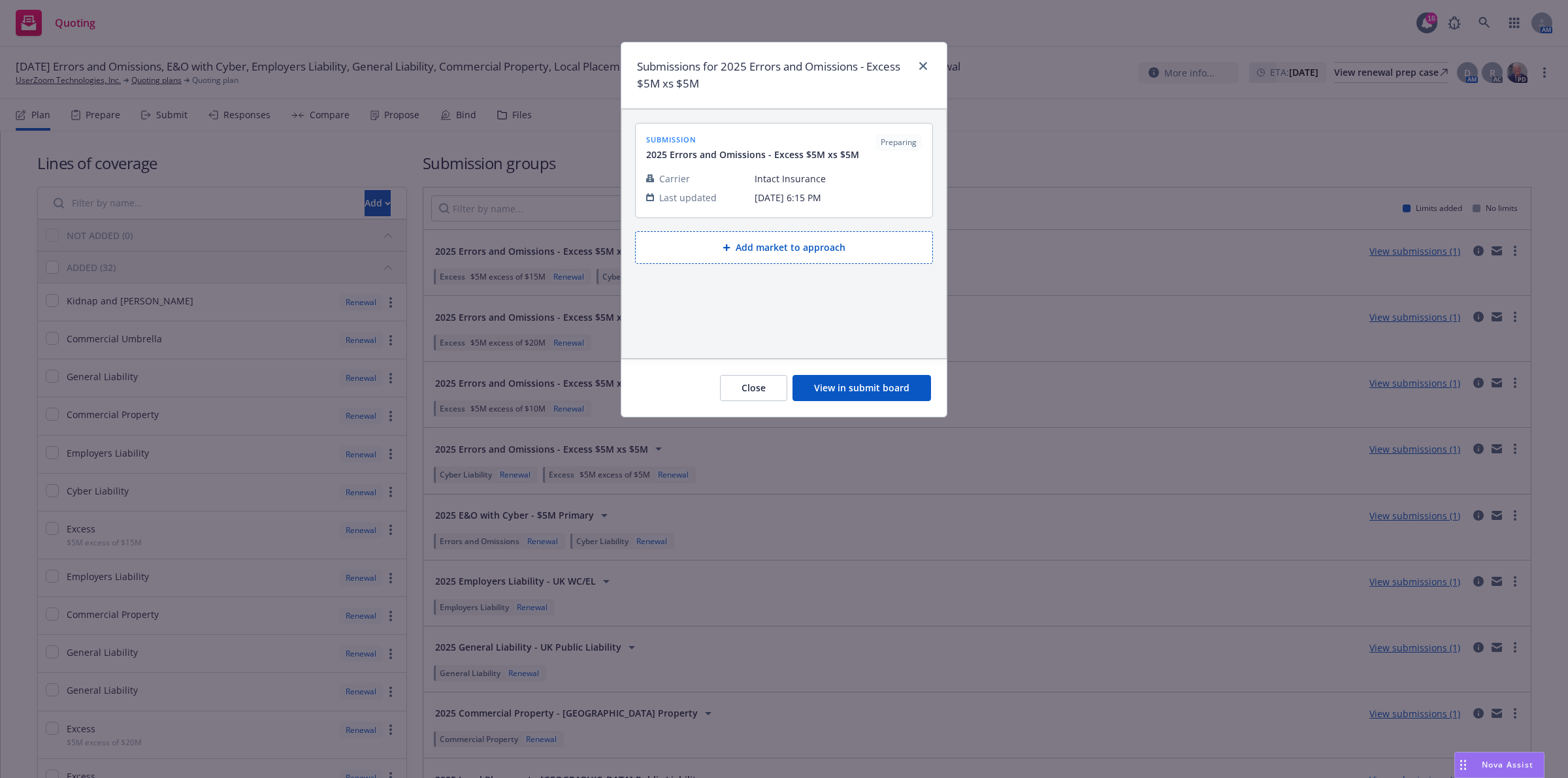
click at [854, 378] on button "View in submit board" at bounding box center [862, 388] width 139 height 26
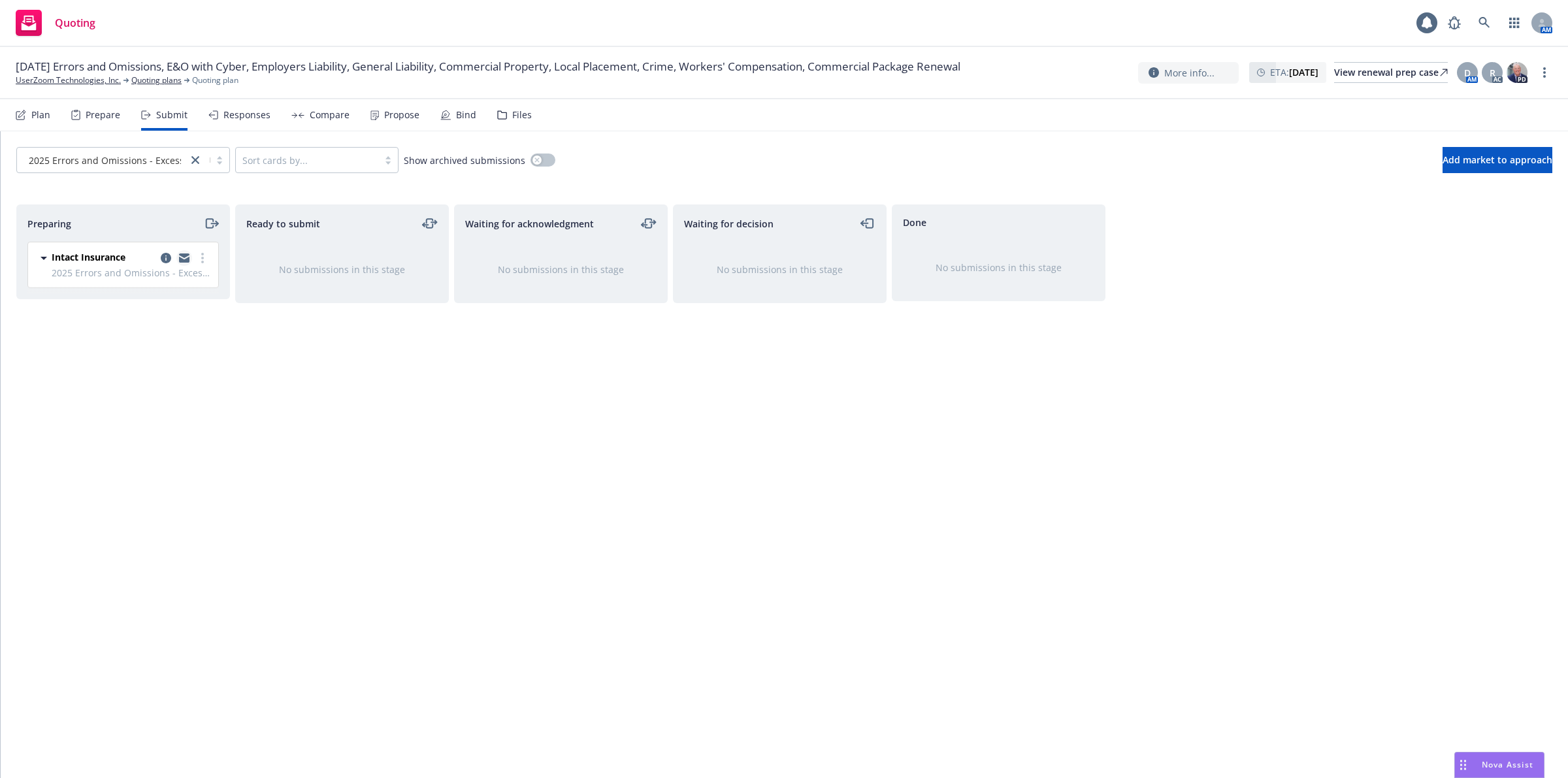
click at [187, 259] on icon "copy logging email" at bounding box center [184, 259] width 10 height 6
click at [242, 405] on div "Ready to submit No submissions in this stage" at bounding box center [341, 478] width 214 height 546
click at [162, 80] on link "Quoting plans" at bounding box center [156, 80] width 50 height 12
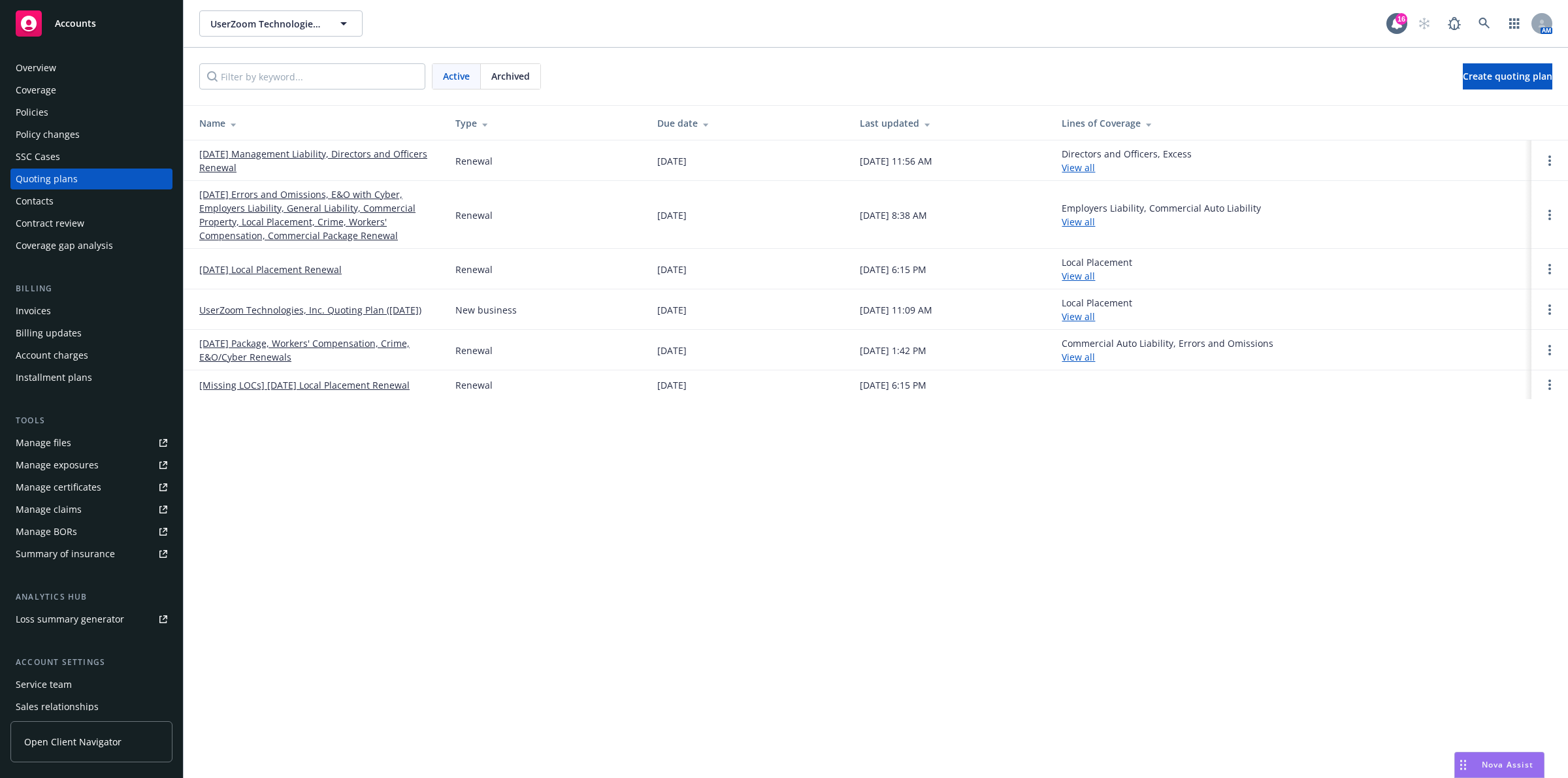
click at [48, 100] on div "Coverage" at bounding box center [36, 90] width 41 height 21
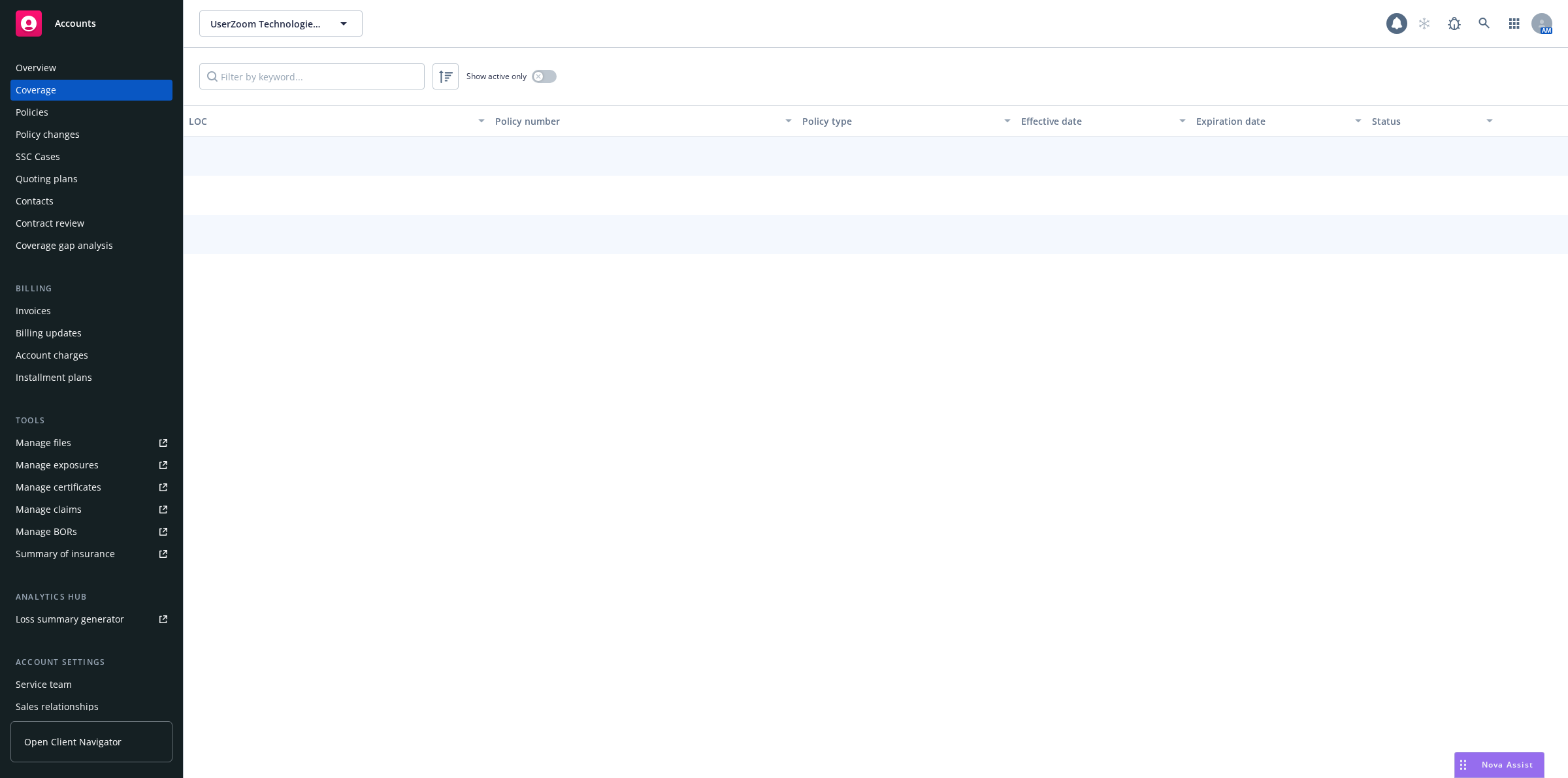
click at [51, 105] on div "Policies" at bounding box center [92, 113] width 152 height 21
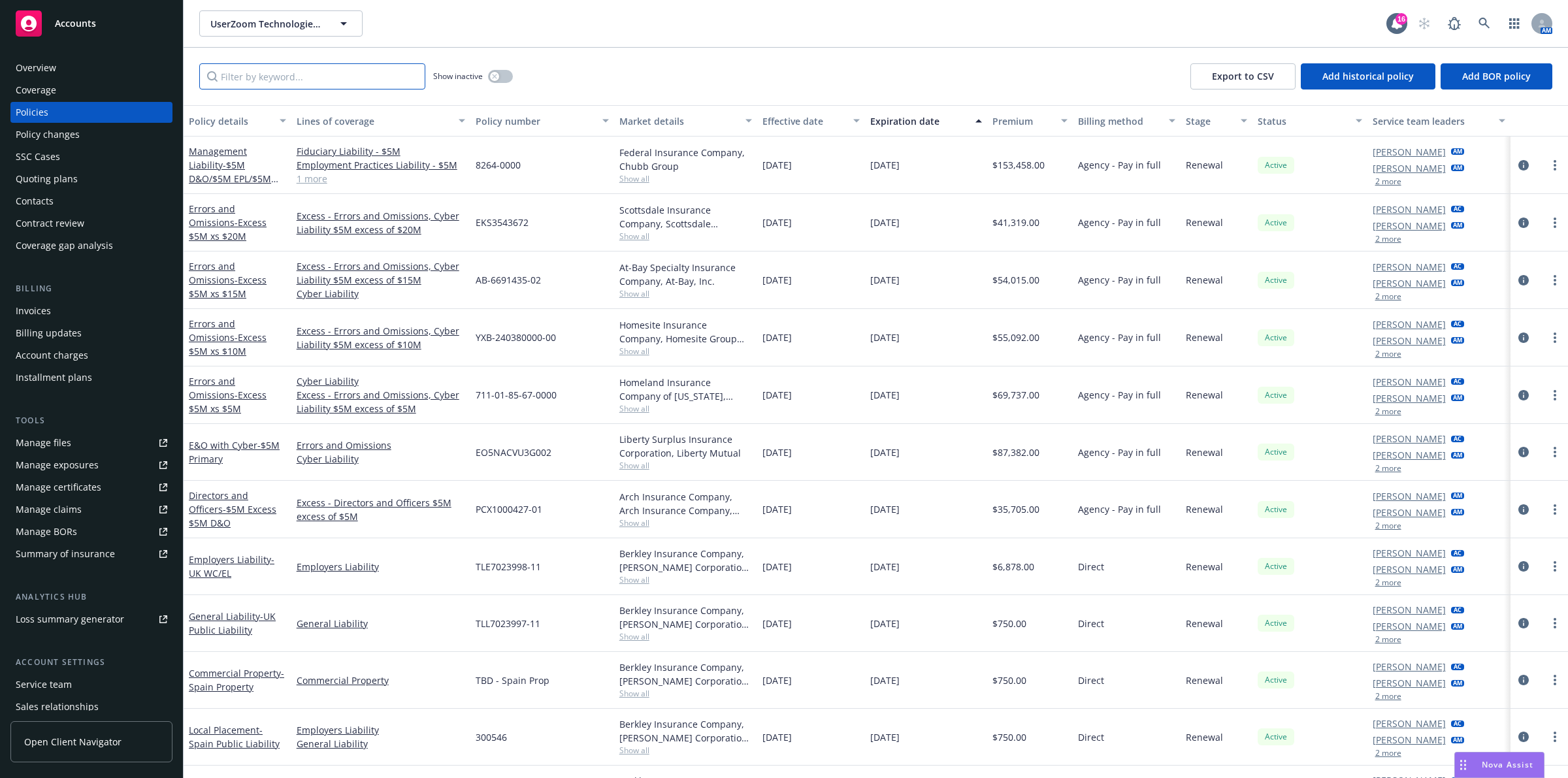
click at [266, 86] on input "Filter by keyword..." at bounding box center [313, 77] width 226 height 26
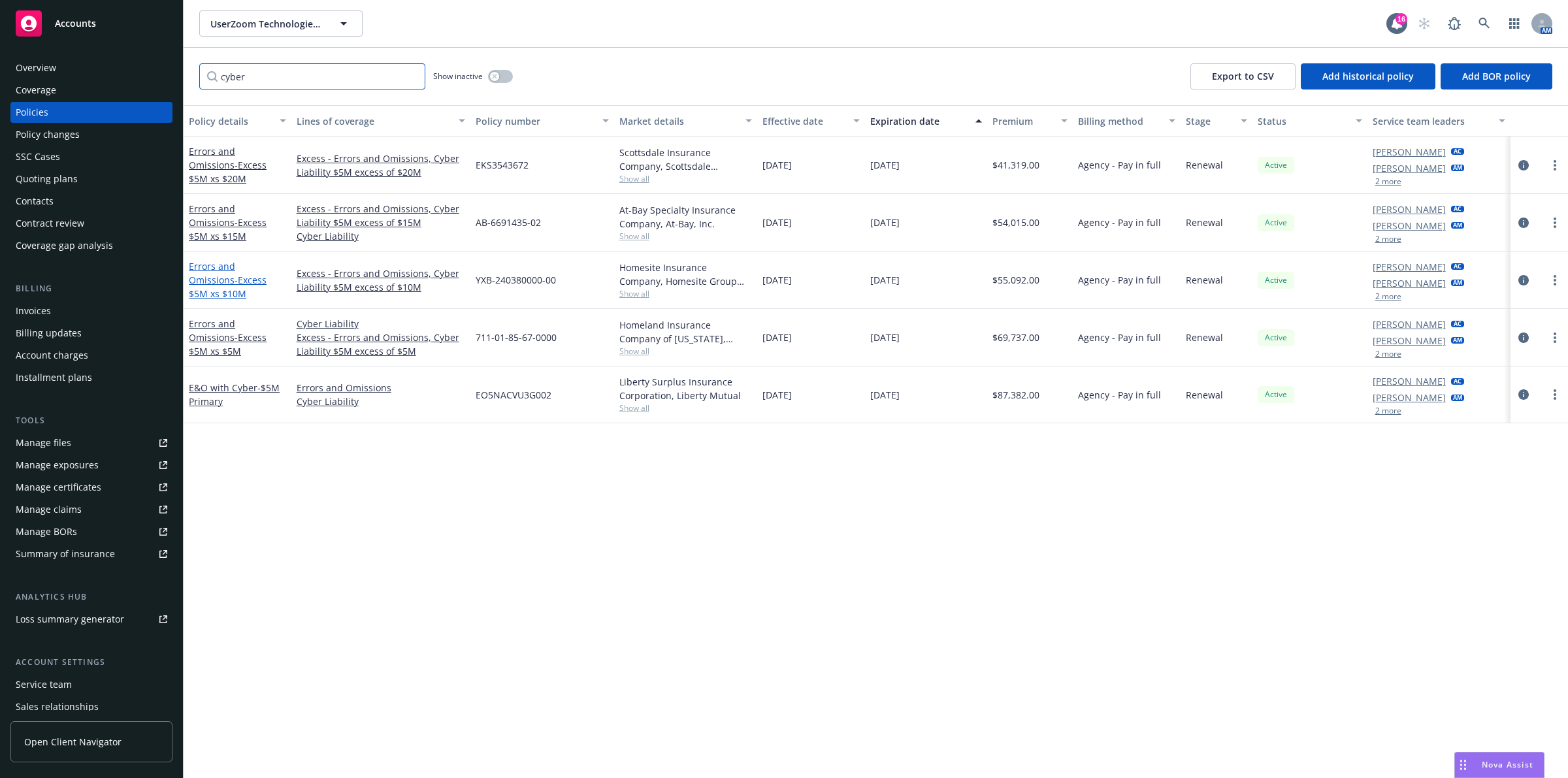
type input "cyber"
click at [245, 273] on link "Errors and Omissions - Excess $5M xs $10M" at bounding box center [228, 279] width 78 height 40
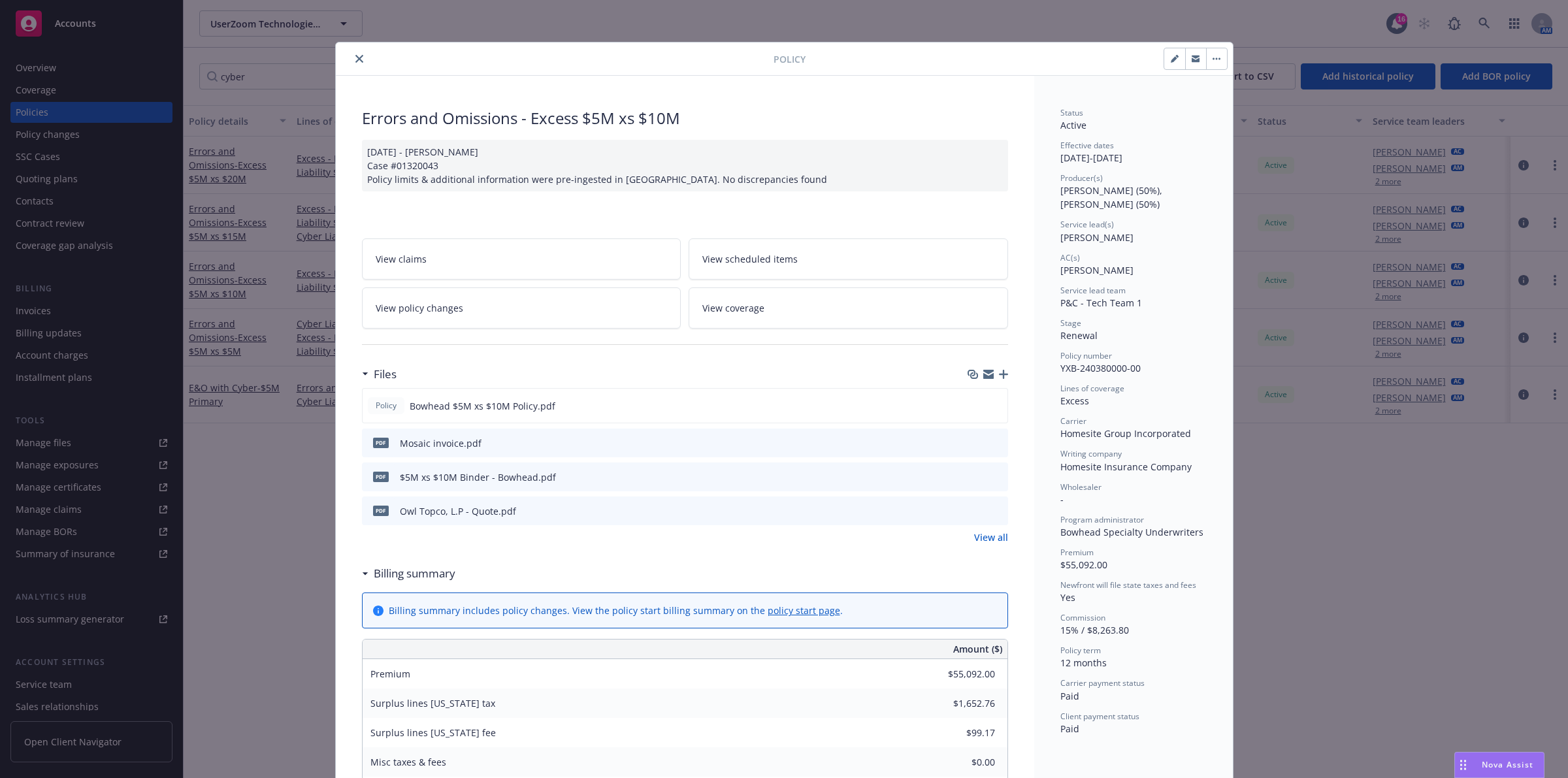
click at [990, 477] on icon "preview file" at bounding box center [996, 476] width 12 height 9
click at [292, 438] on div "Policy Errors and Omissions - Excess $5M xs $10M [DATE] - [PERSON_NAME] Case #0…" at bounding box center [784, 389] width 1568 height 778
click at [355, 62] on icon "close" at bounding box center [359, 59] width 8 height 8
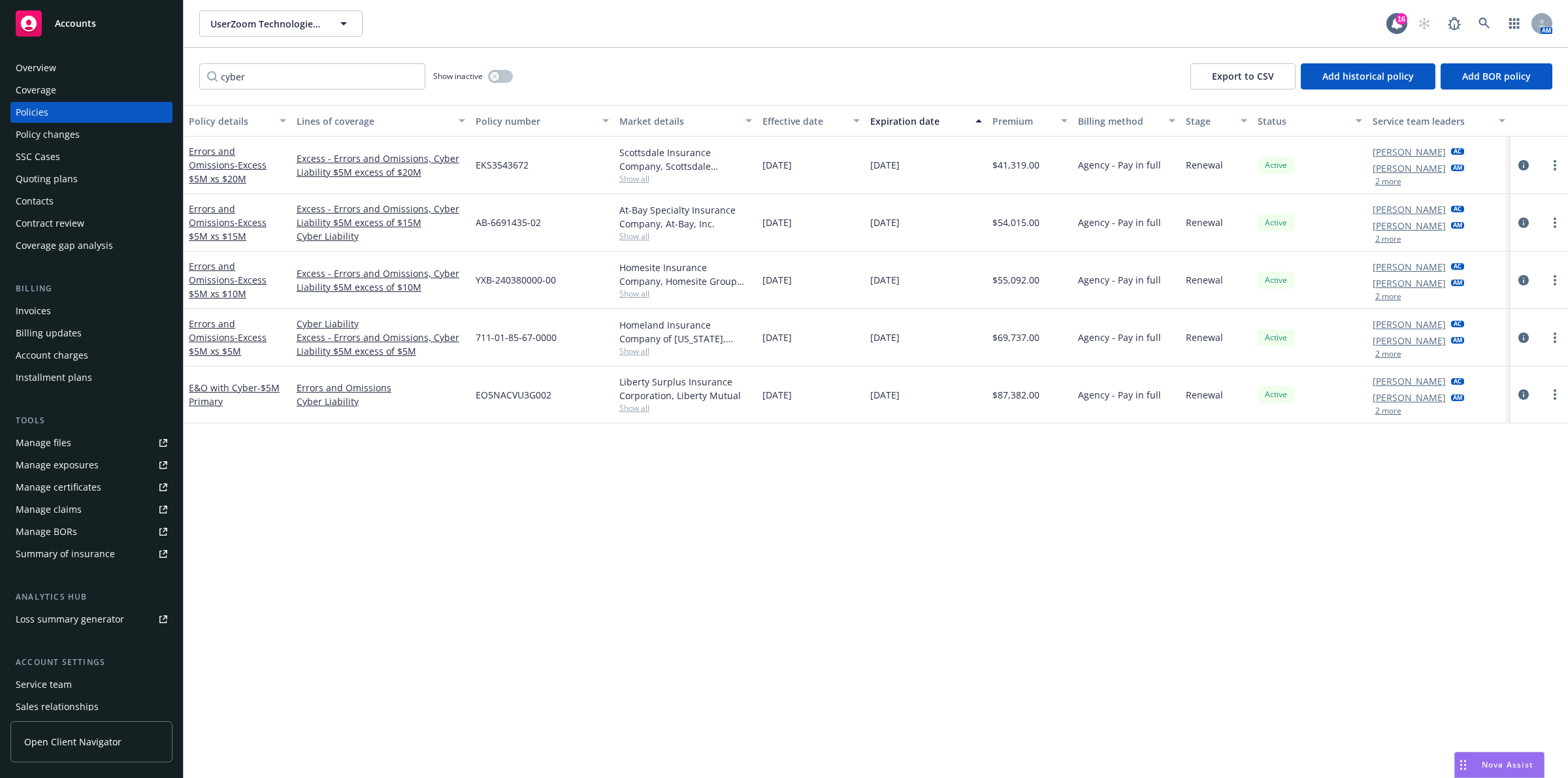
click at [67, 178] on div "Quoting plans" at bounding box center [46, 179] width 62 height 21
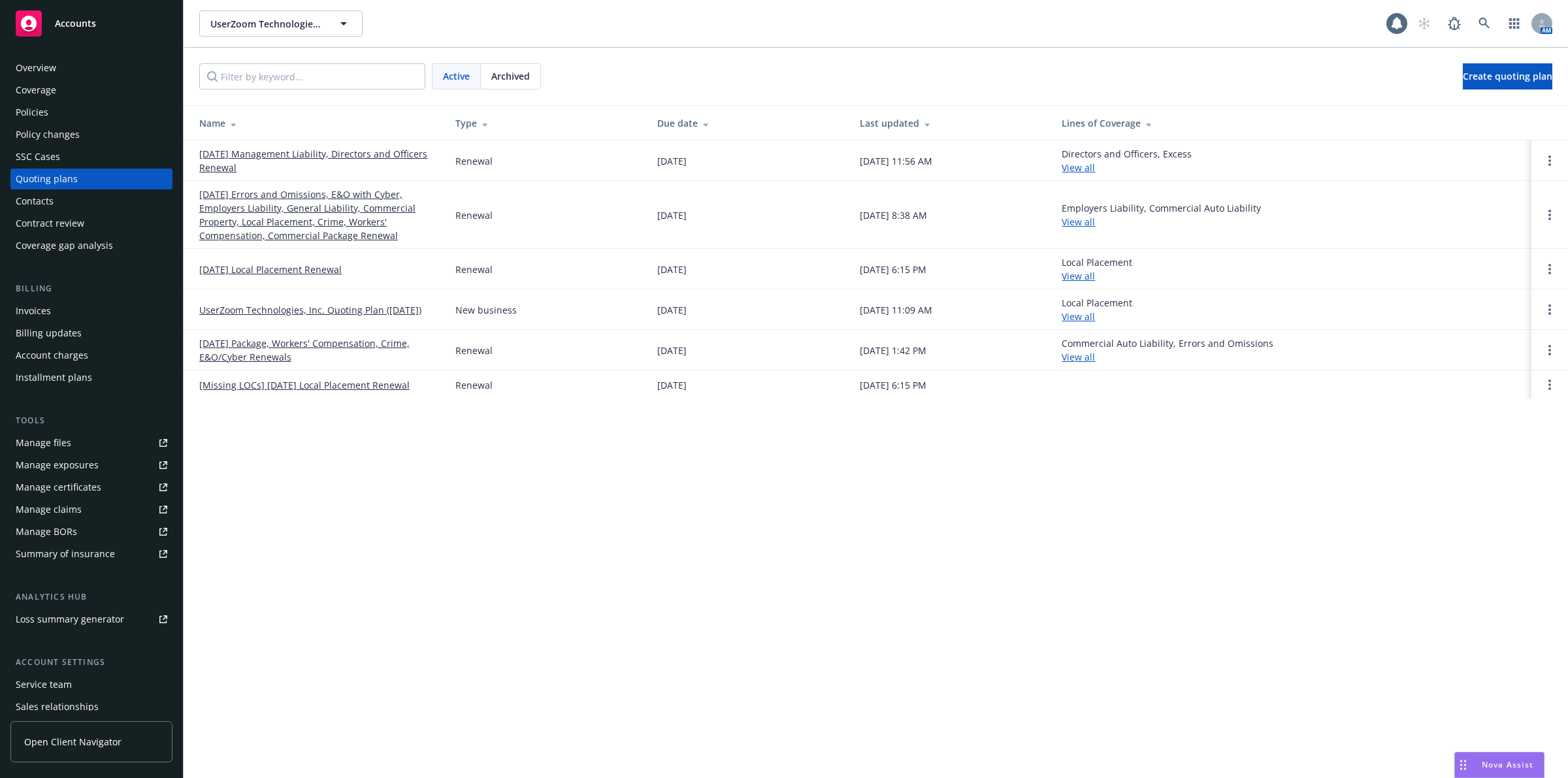
click at [296, 94] on div "Active Archived Create quoting plan" at bounding box center [876, 77] width 1384 height 58
click at [301, 82] on input "Filter by keyword..." at bounding box center [313, 77] width 226 height 26
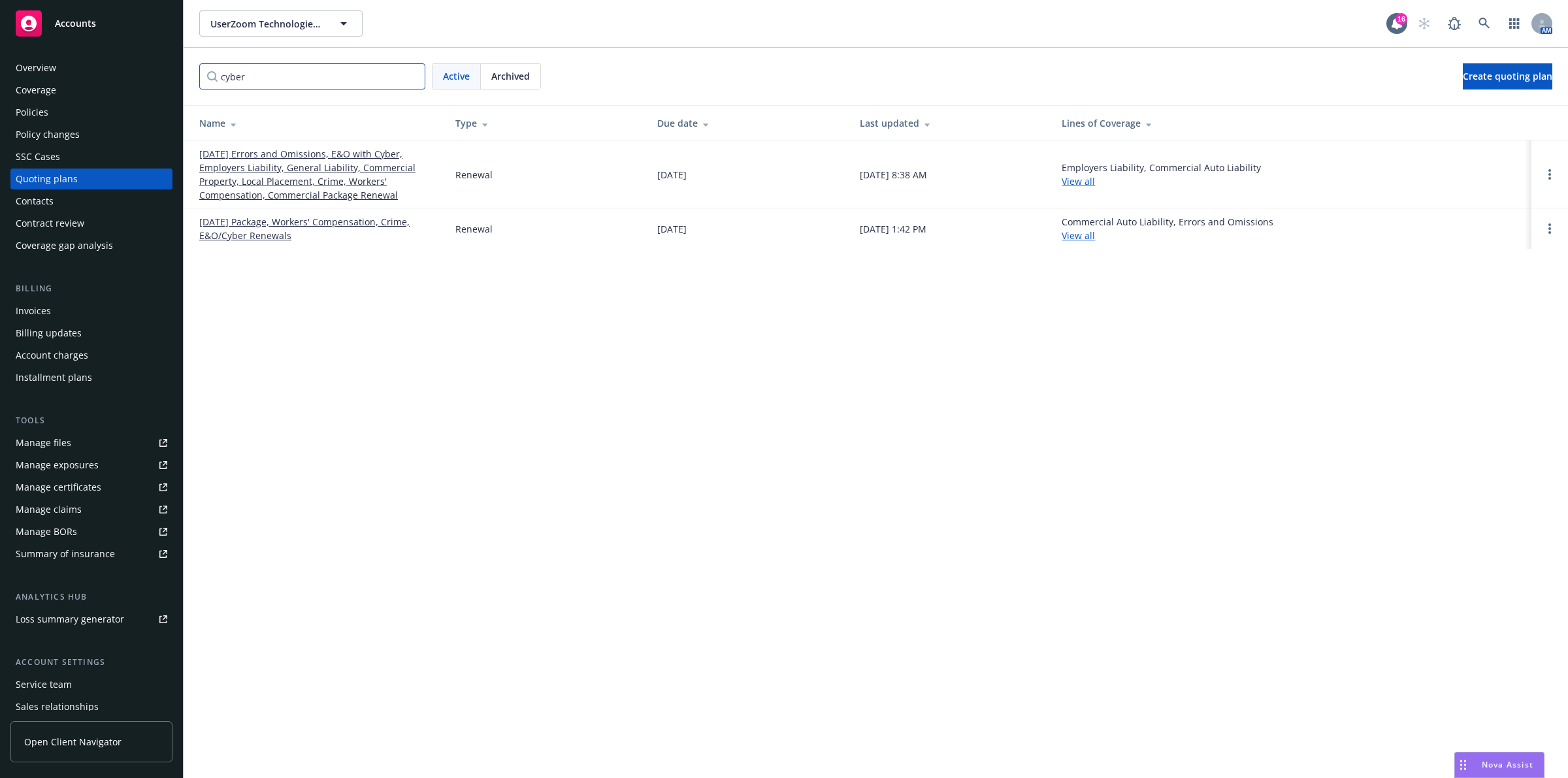
type input "cyber"
click at [271, 181] on link "[DATE] Errors and Omissions, E&O with Cyber, Employers Liability, General Liabi…" at bounding box center [317, 175] width 235 height 55
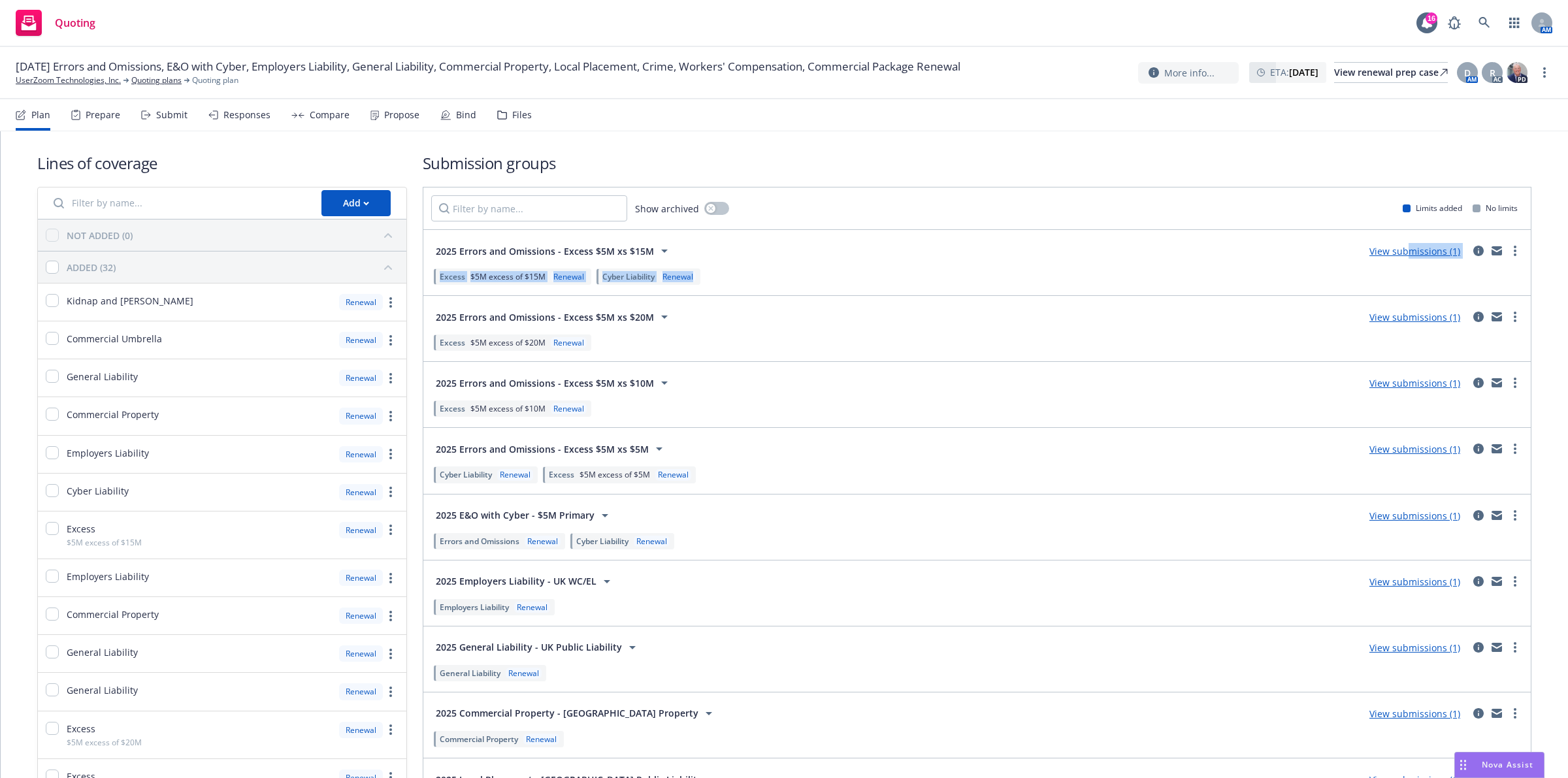
drag, startPoint x: 1395, startPoint y: 245, endPoint x: 1185, endPoint y: 281, distance: 213.1
click at [1189, 275] on div "2025 Errors and Omissions - Excess $5M xs $15M View submissions (1) Excess $5M …" at bounding box center [977, 262] width 1092 height 50
click at [1438, 387] on link "View submissions (1)" at bounding box center [1414, 383] width 91 height 12
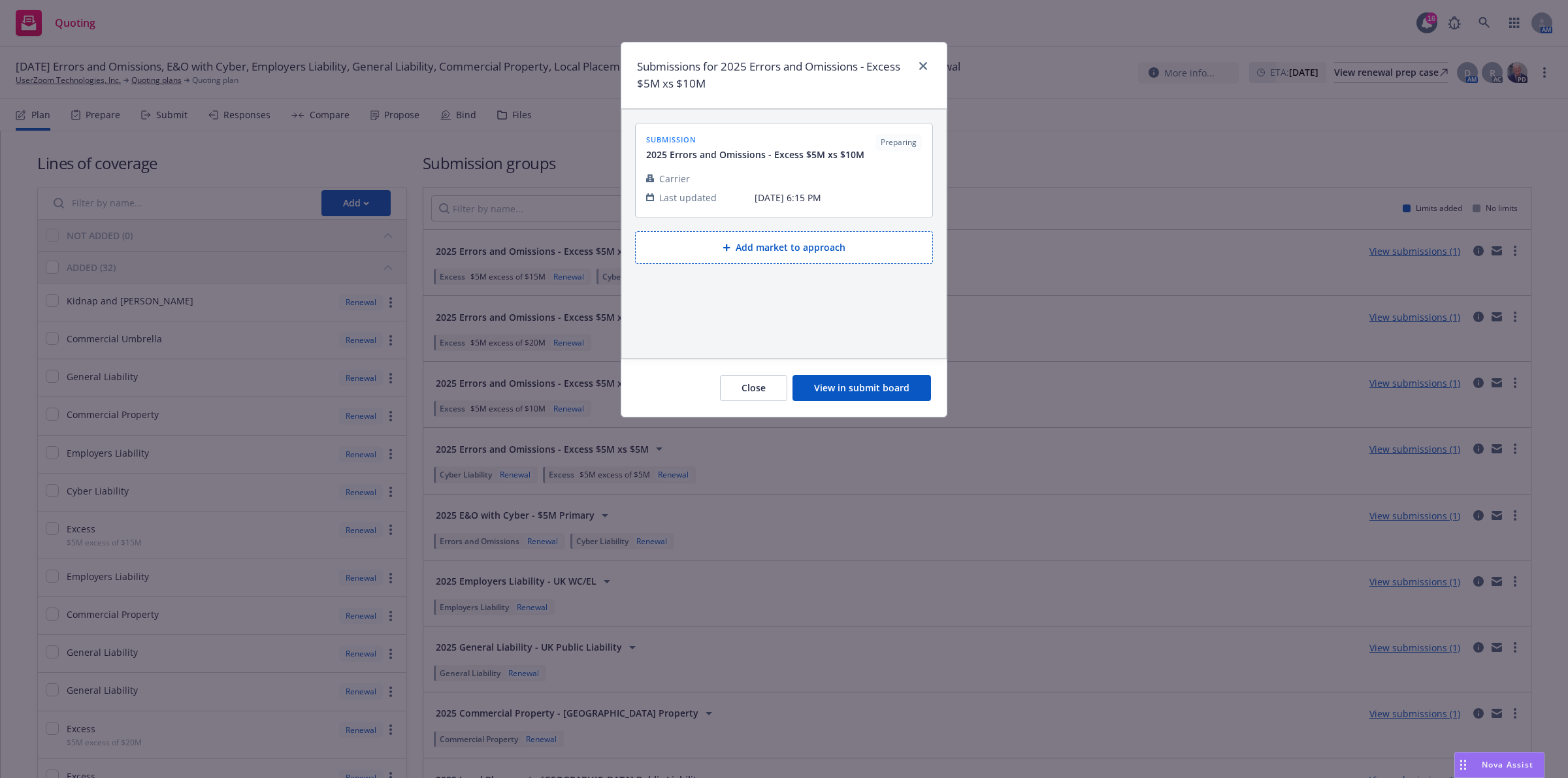
click at [882, 393] on button "View in submit board" at bounding box center [862, 388] width 139 height 26
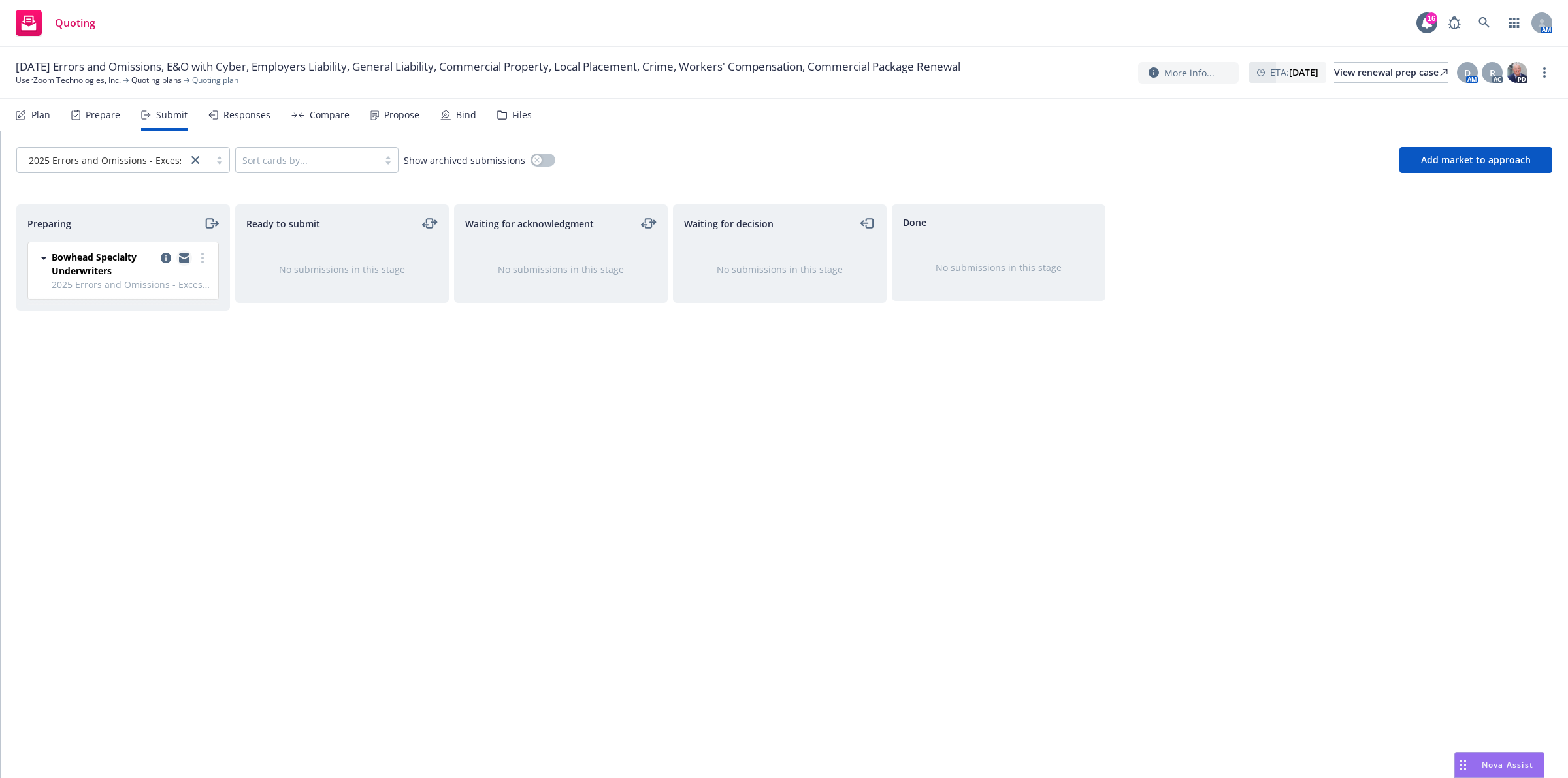
click at [182, 265] on link "copy logging email" at bounding box center [184, 258] width 16 height 16
click at [152, 79] on link "Quoting plans" at bounding box center [156, 80] width 50 height 12
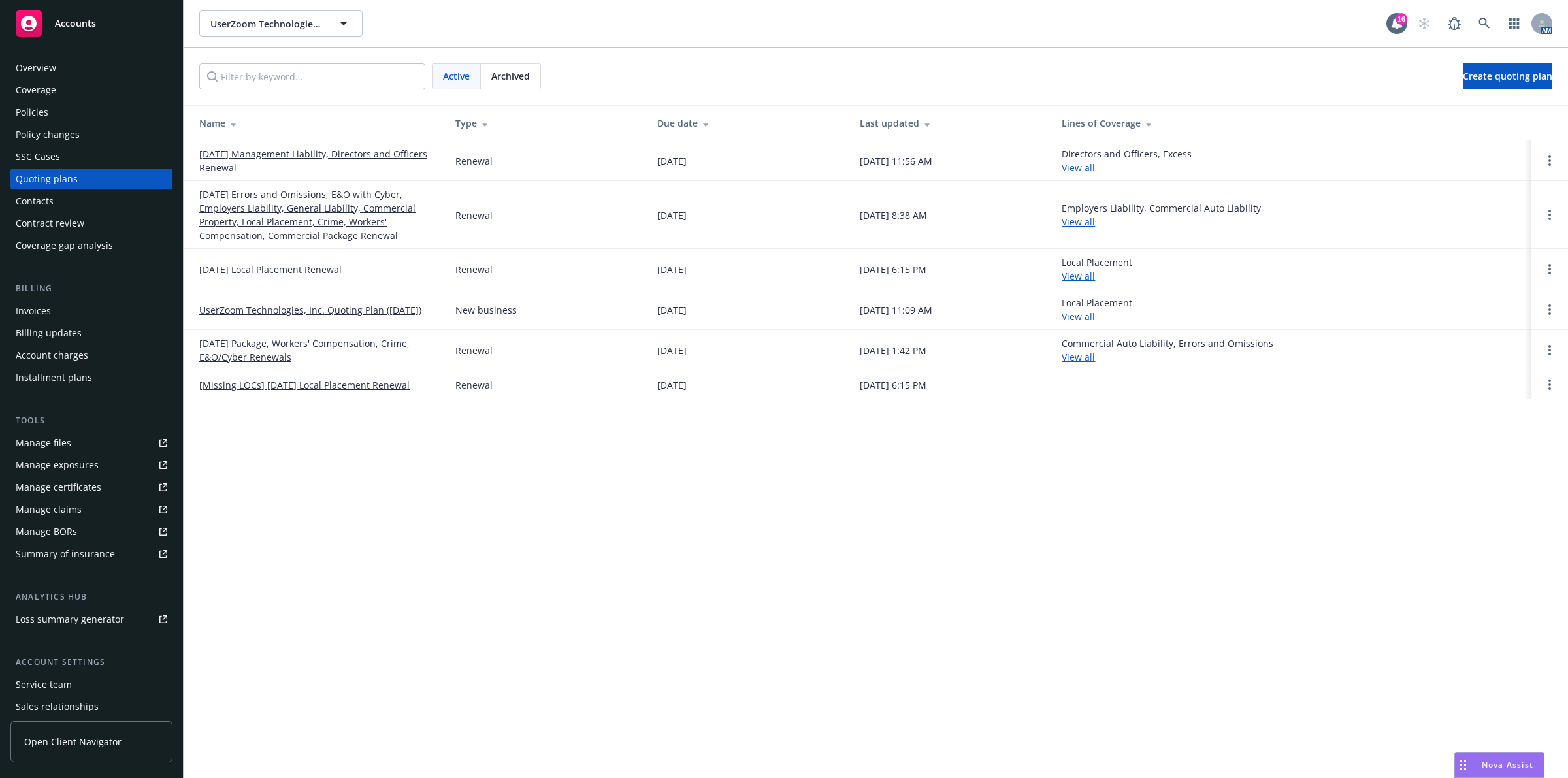
click at [321, 190] on link "[DATE] Errors and Omissions, E&O with Cyber, Employers Liability, General Liabi…" at bounding box center [317, 215] width 235 height 55
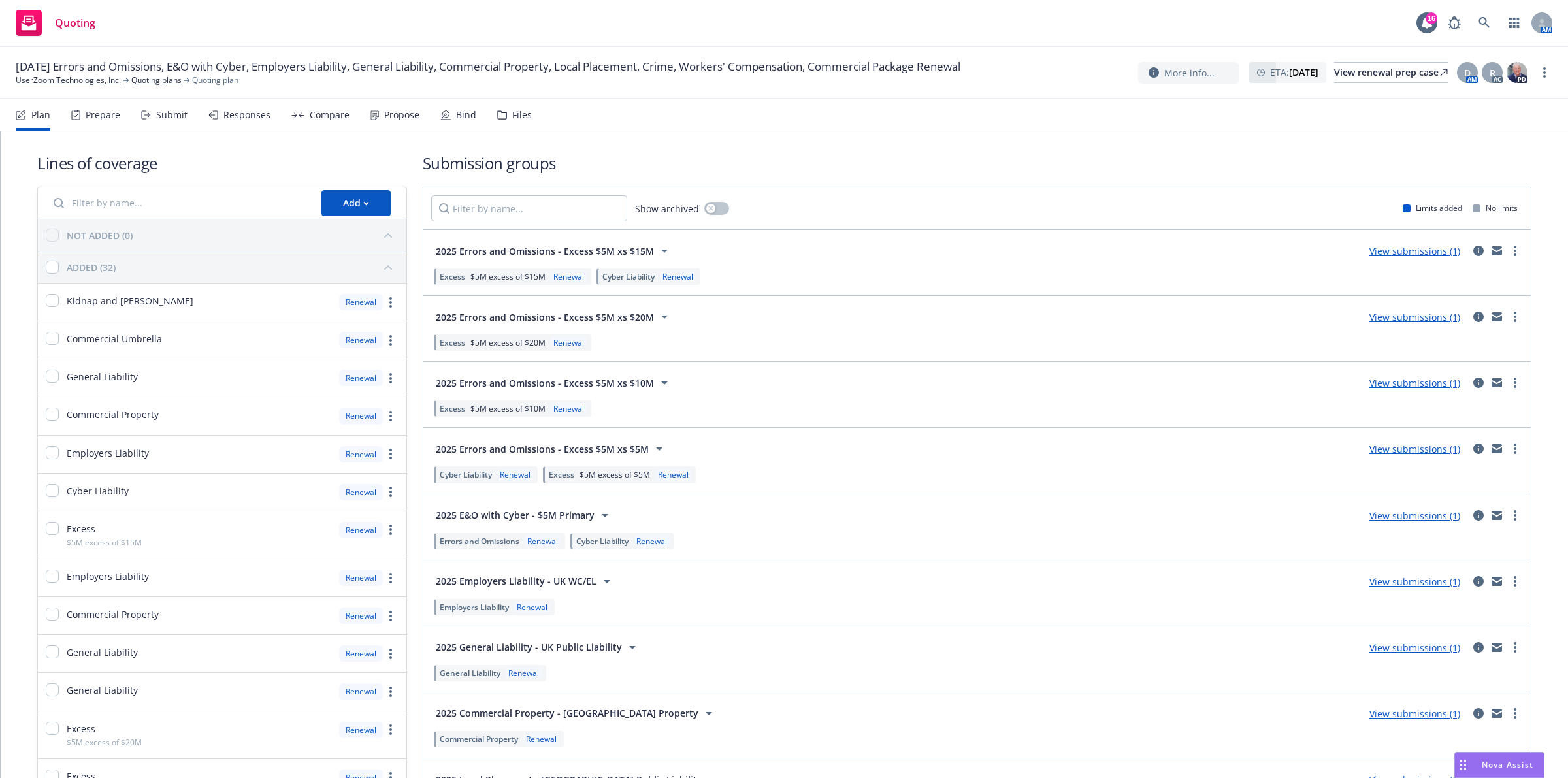
click at [1402, 317] on link "View submissions (1)" at bounding box center [1414, 317] width 91 height 12
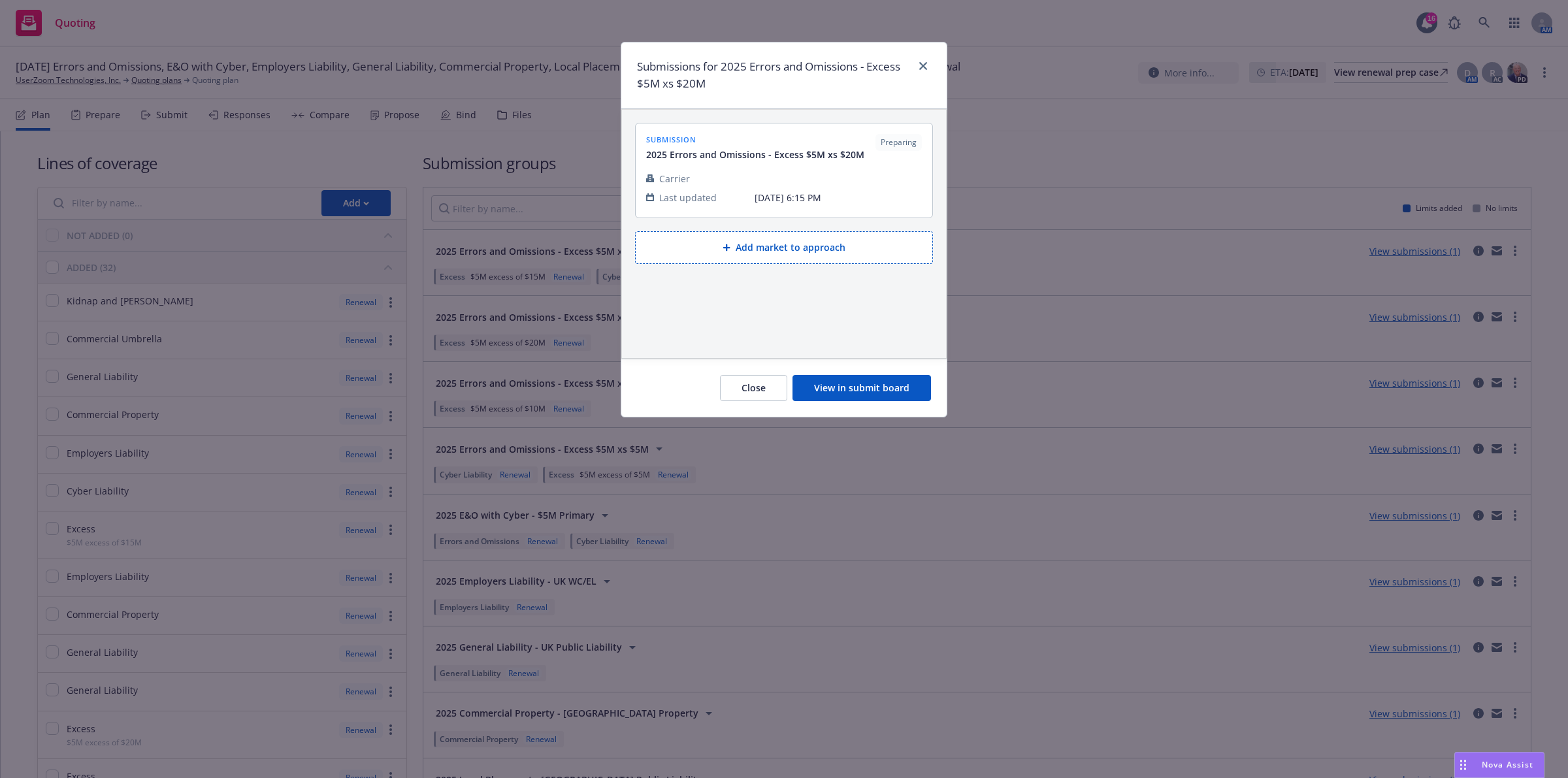
click at [901, 385] on button "View in submit board" at bounding box center [862, 388] width 139 height 26
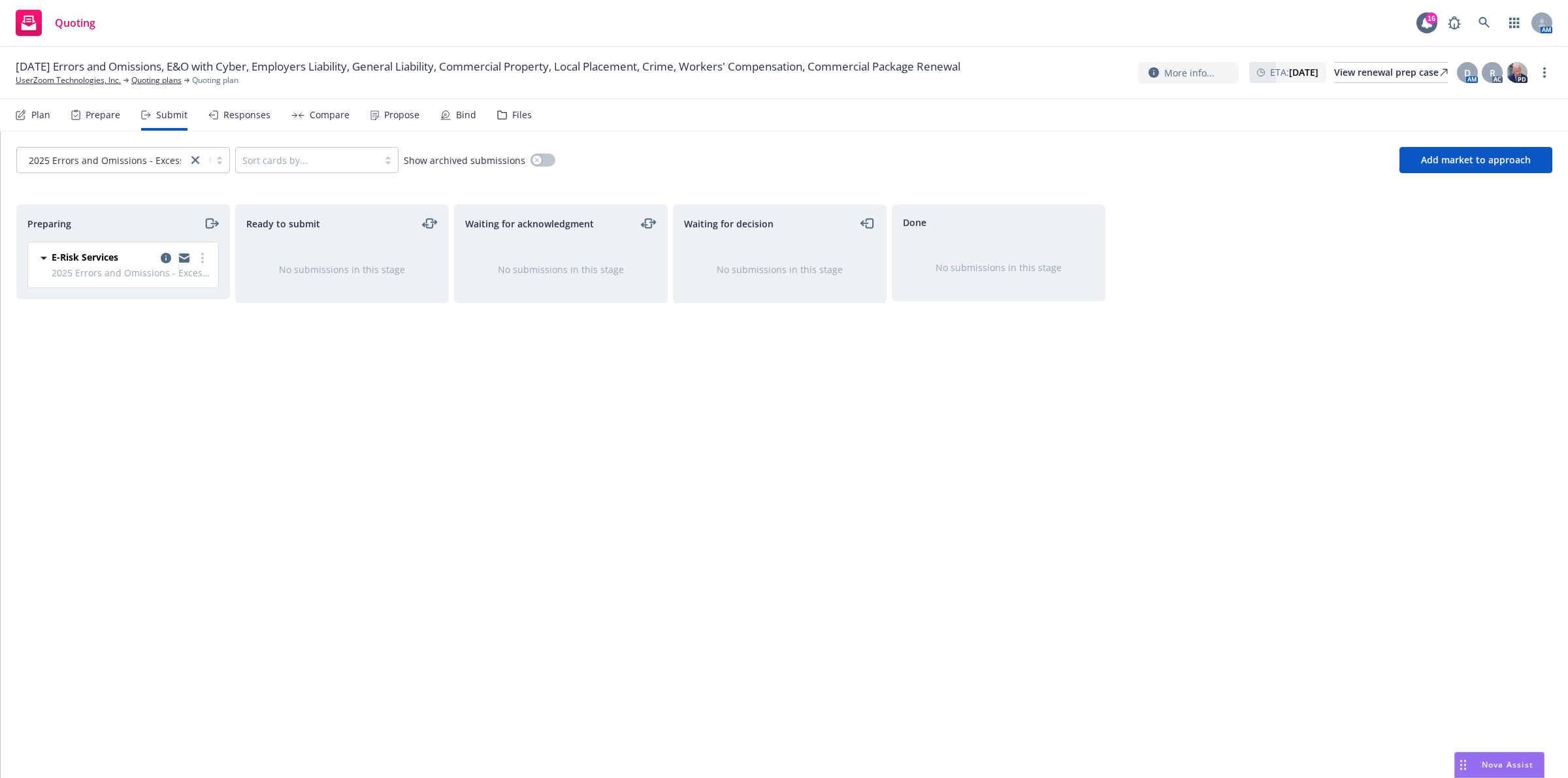
click at [180, 262] on icon "copy logging email" at bounding box center [184, 259] width 10 height 6
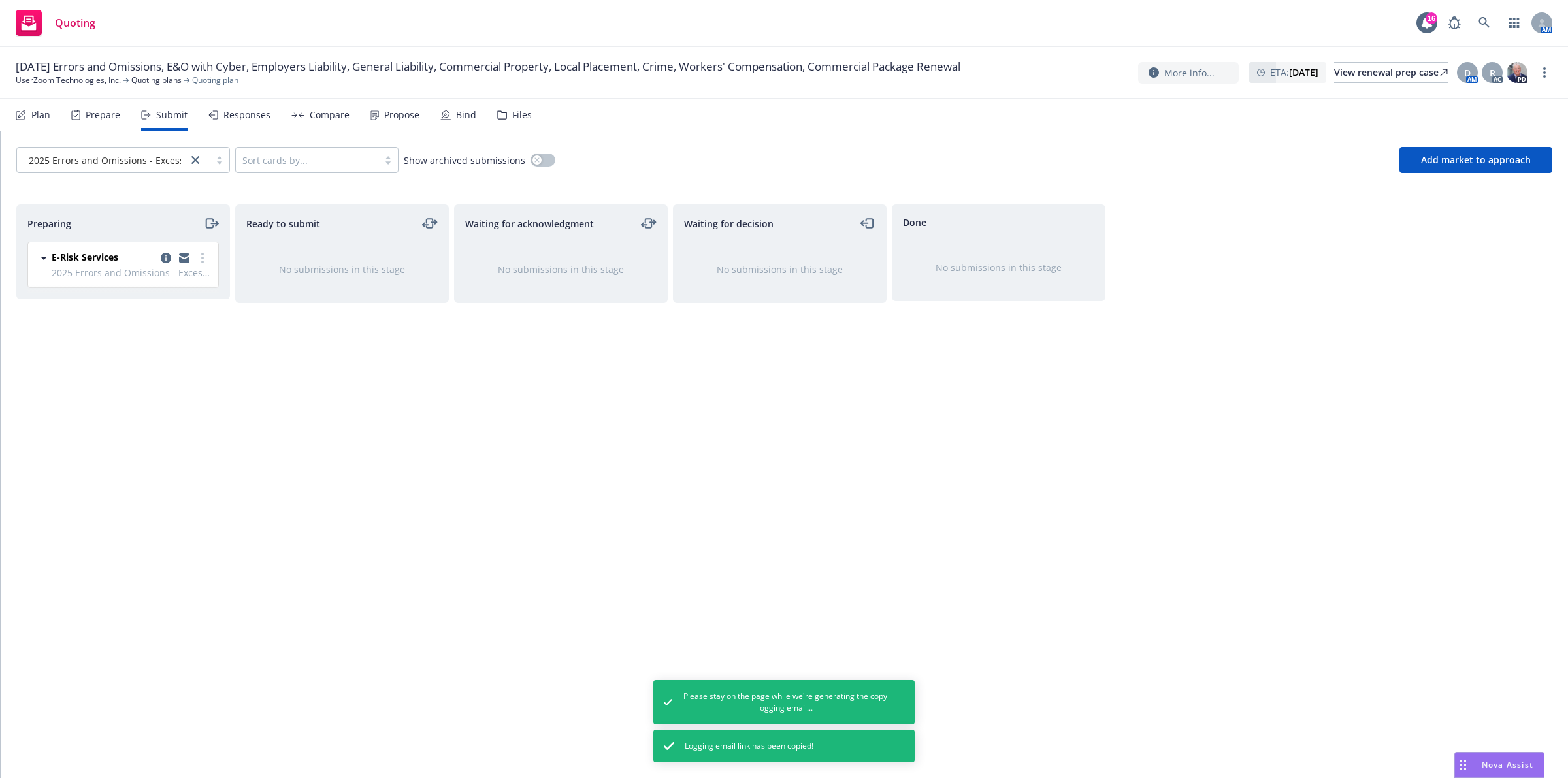
click at [478, 448] on div "Waiting for acknowledgment No submissions in this stage" at bounding box center [561, 478] width 214 height 546
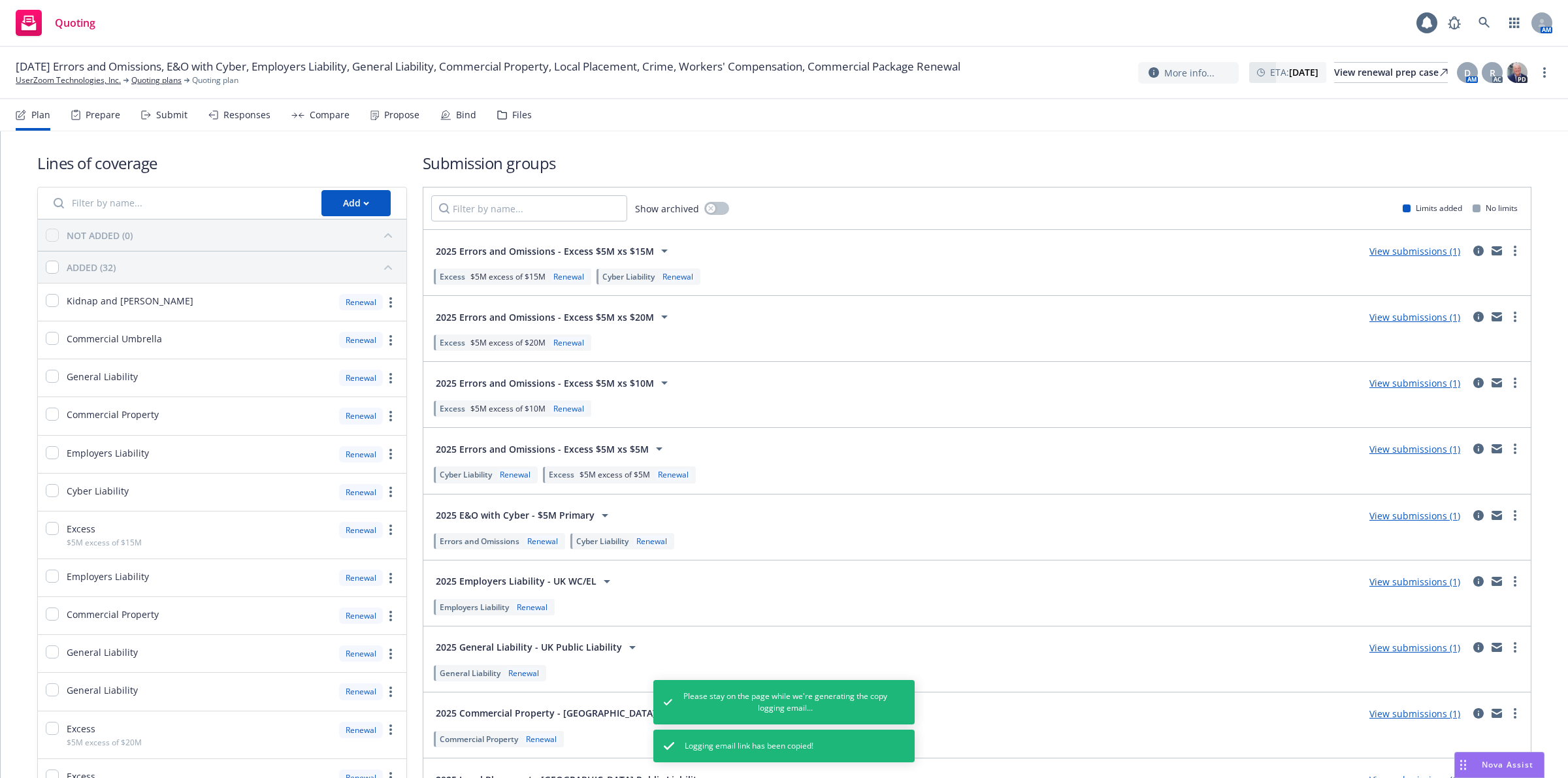
click at [1396, 252] on link "View submissions (1)" at bounding box center [1414, 251] width 91 height 12
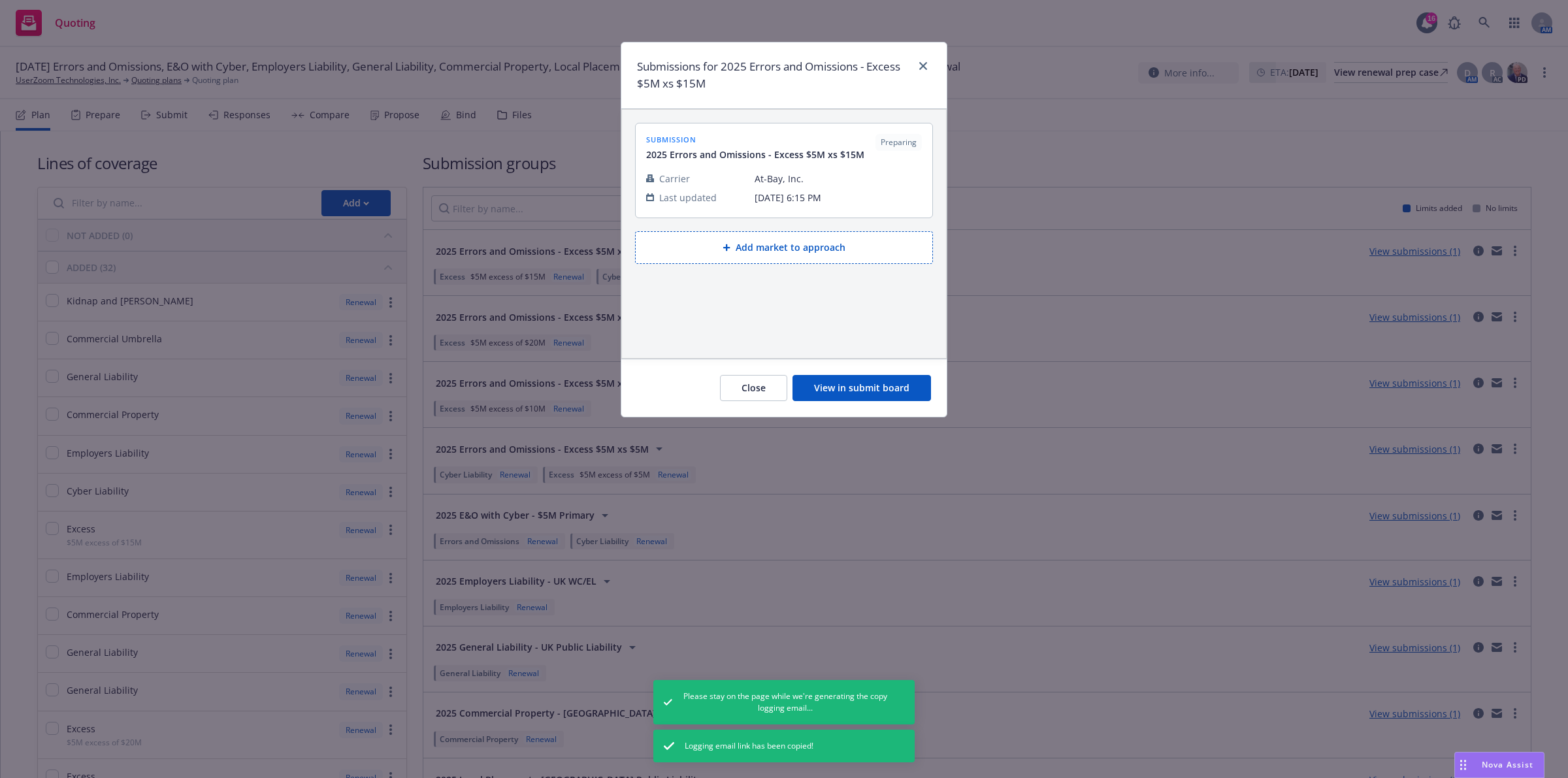
click at [882, 390] on button "View in submit board" at bounding box center [862, 388] width 139 height 26
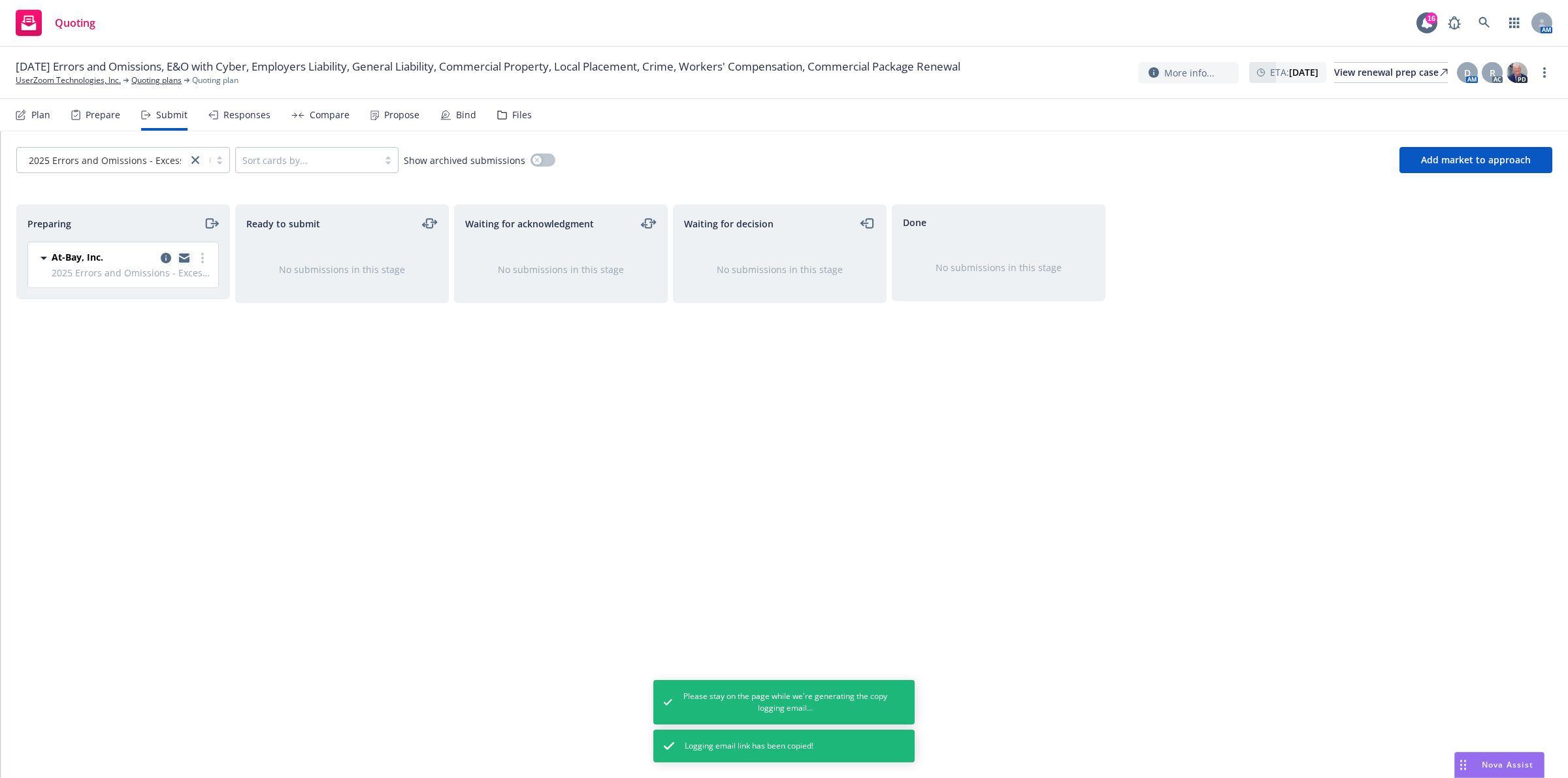
click at [182, 261] on icon "copy logging email" at bounding box center [184, 259] width 10 height 6
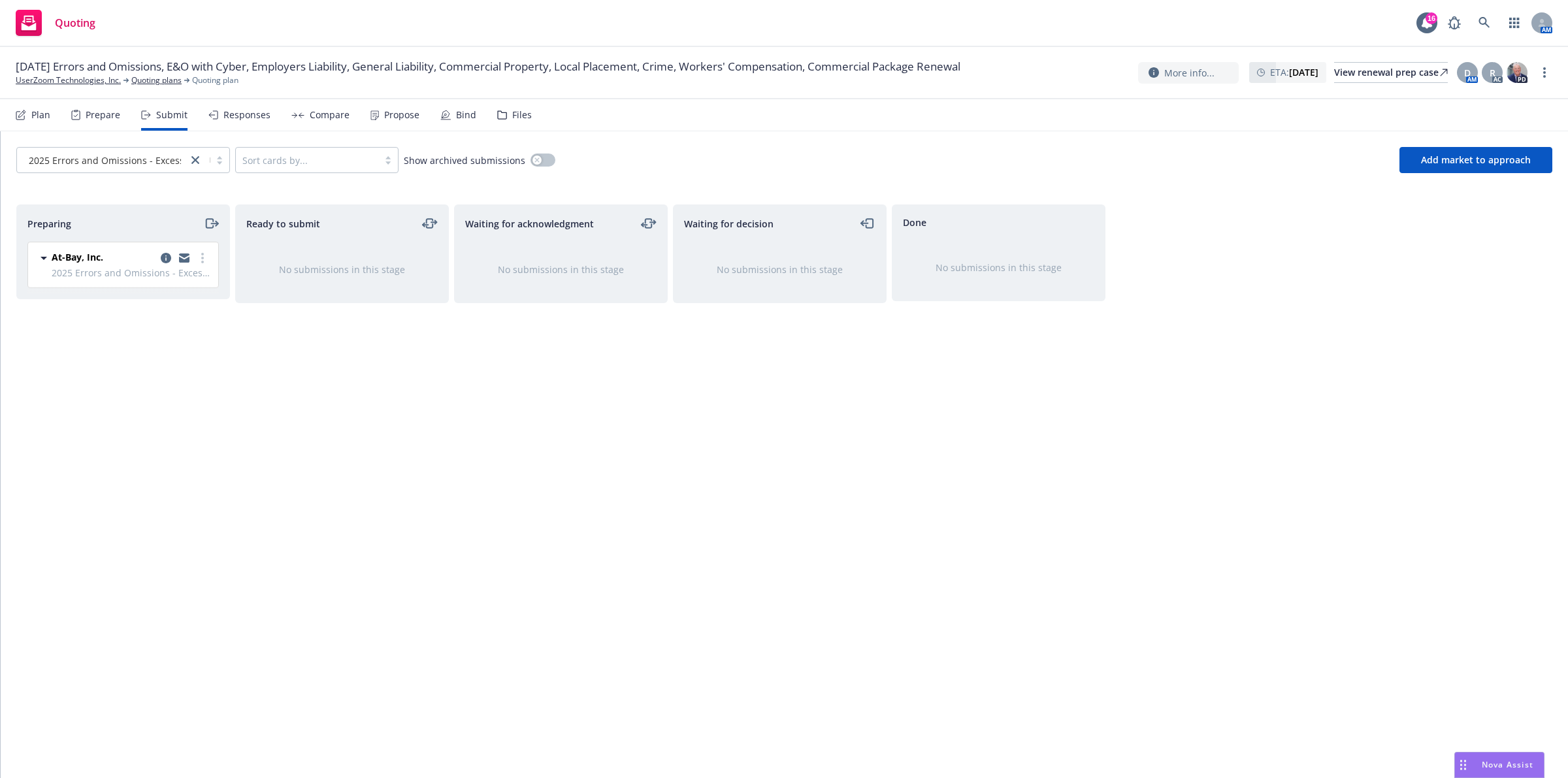
click at [346, 432] on div "Ready to submit No submissions in this stage" at bounding box center [341, 478] width 214 height 546
click at [98, 79] on link "UserZoom Technologies, Inc." at bounding box center [68, 80] width 105 height 12
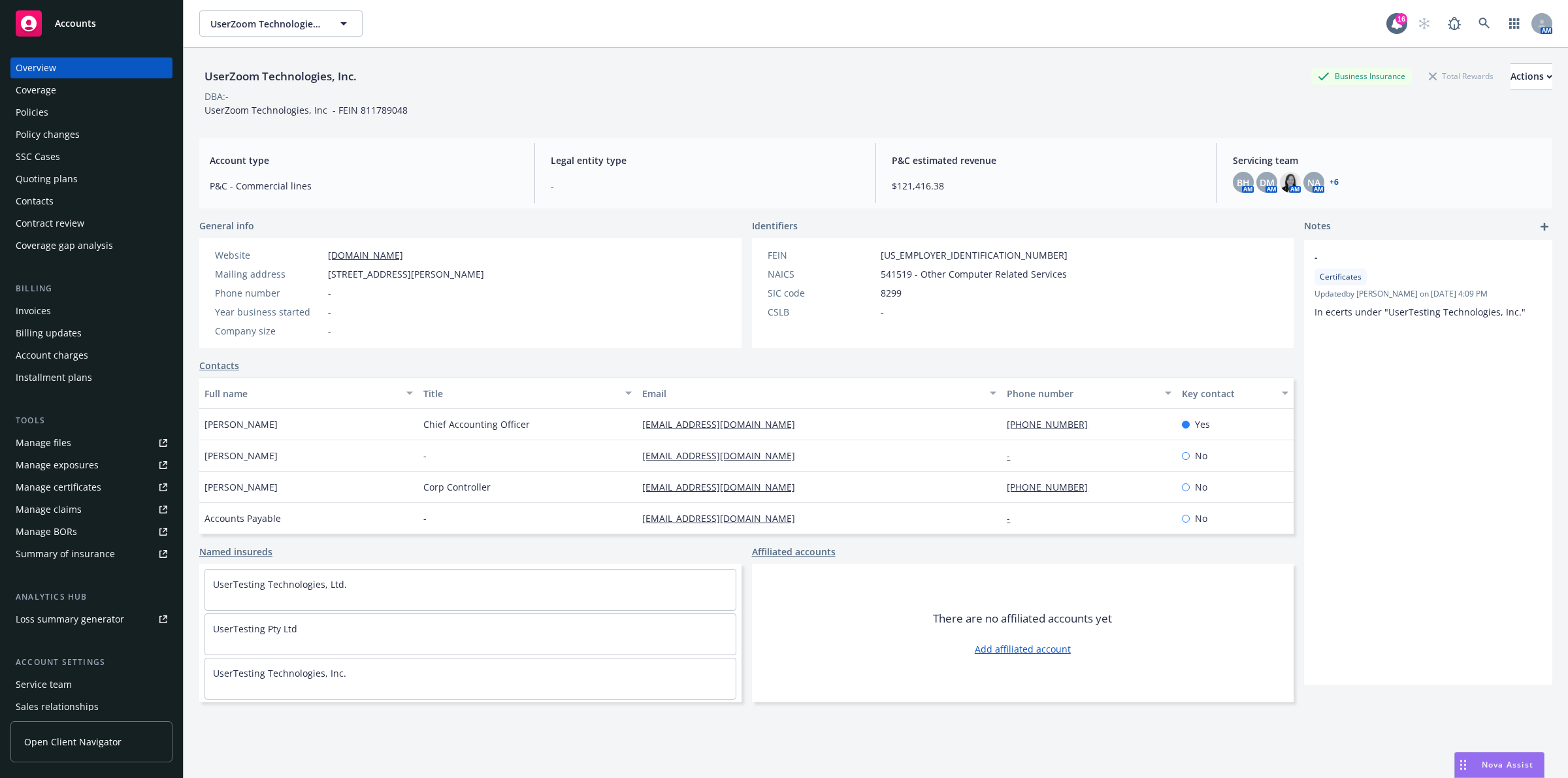
click at [1507, 747] on div "UserZoom Technologies, Inc. Business Insurance Total Rewards Actions DBA: - Use…" at bounding box center [876, 429] width 1353 height 762
click at [1507, 756] on div "Nova Assist" at bounding box center [1499, 765] width 89 height 25
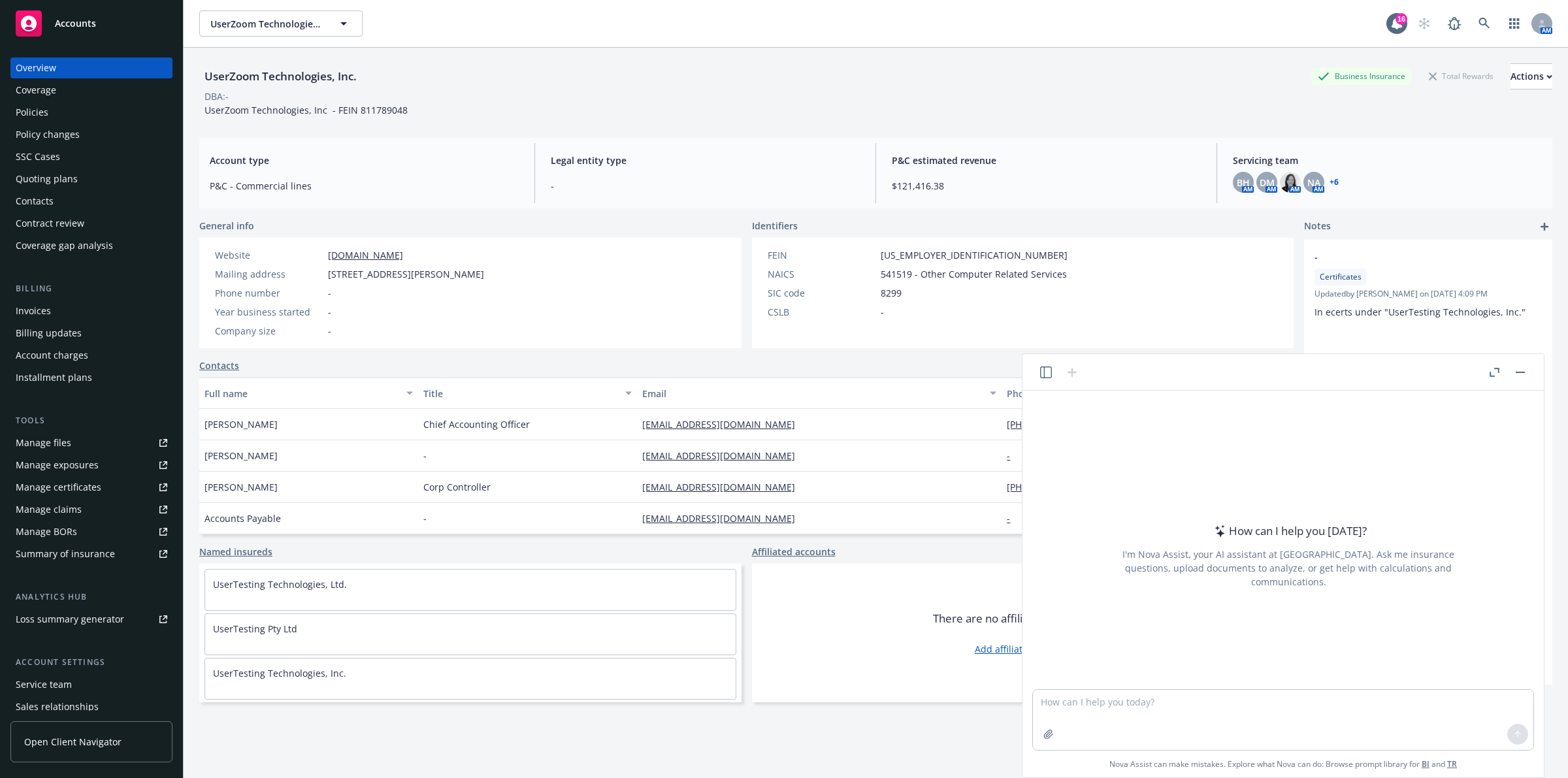
click at [1043, 374] on icon "button" at bounding box center [1046, 372] width 12 height 12
click at [949, 567] on button "Overview of UserZoom Technologies for Cyber/Tech E&O" at bounding box center [944, 571] width 135 height 49
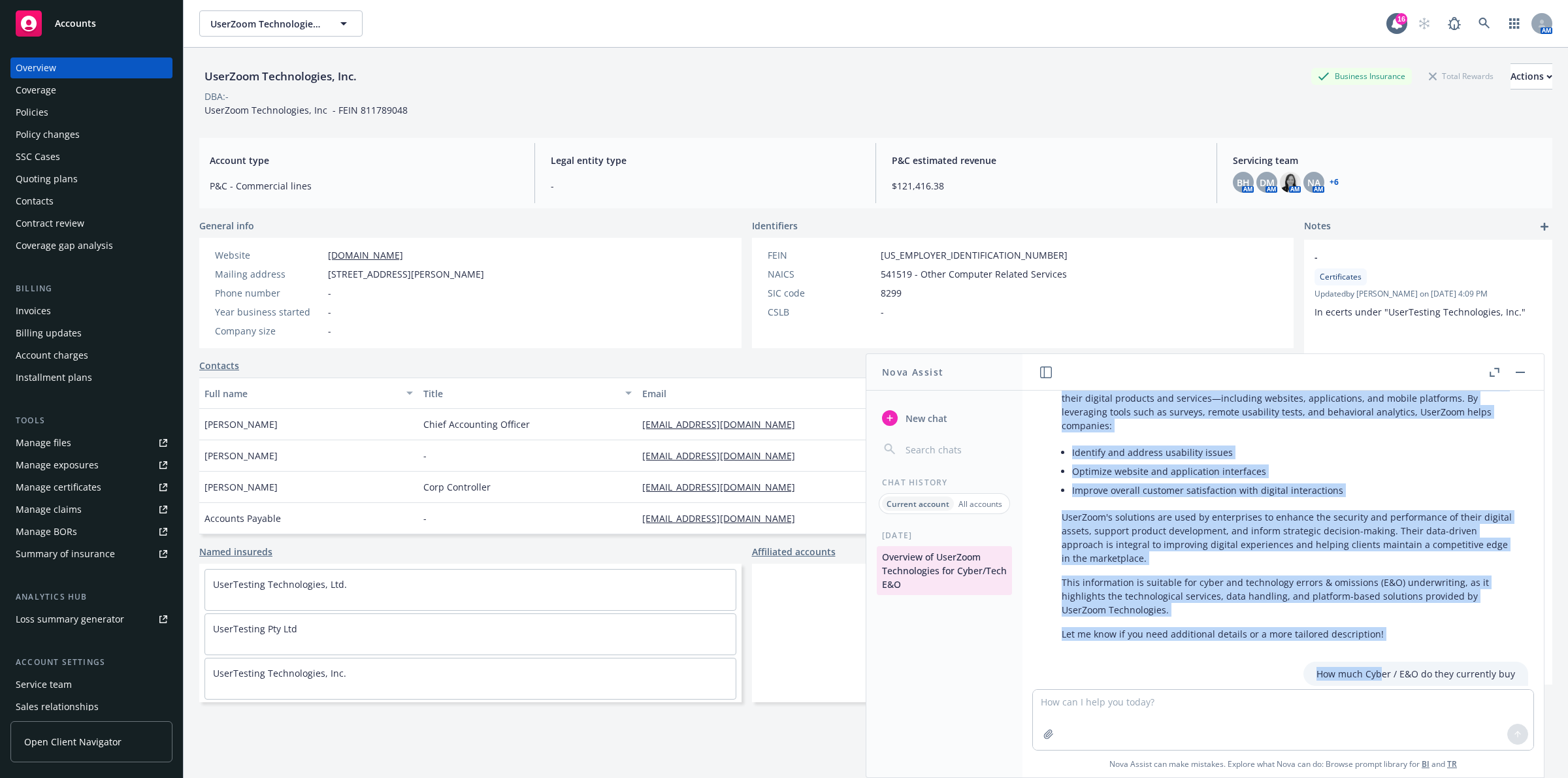
scroll to position [171, 0]
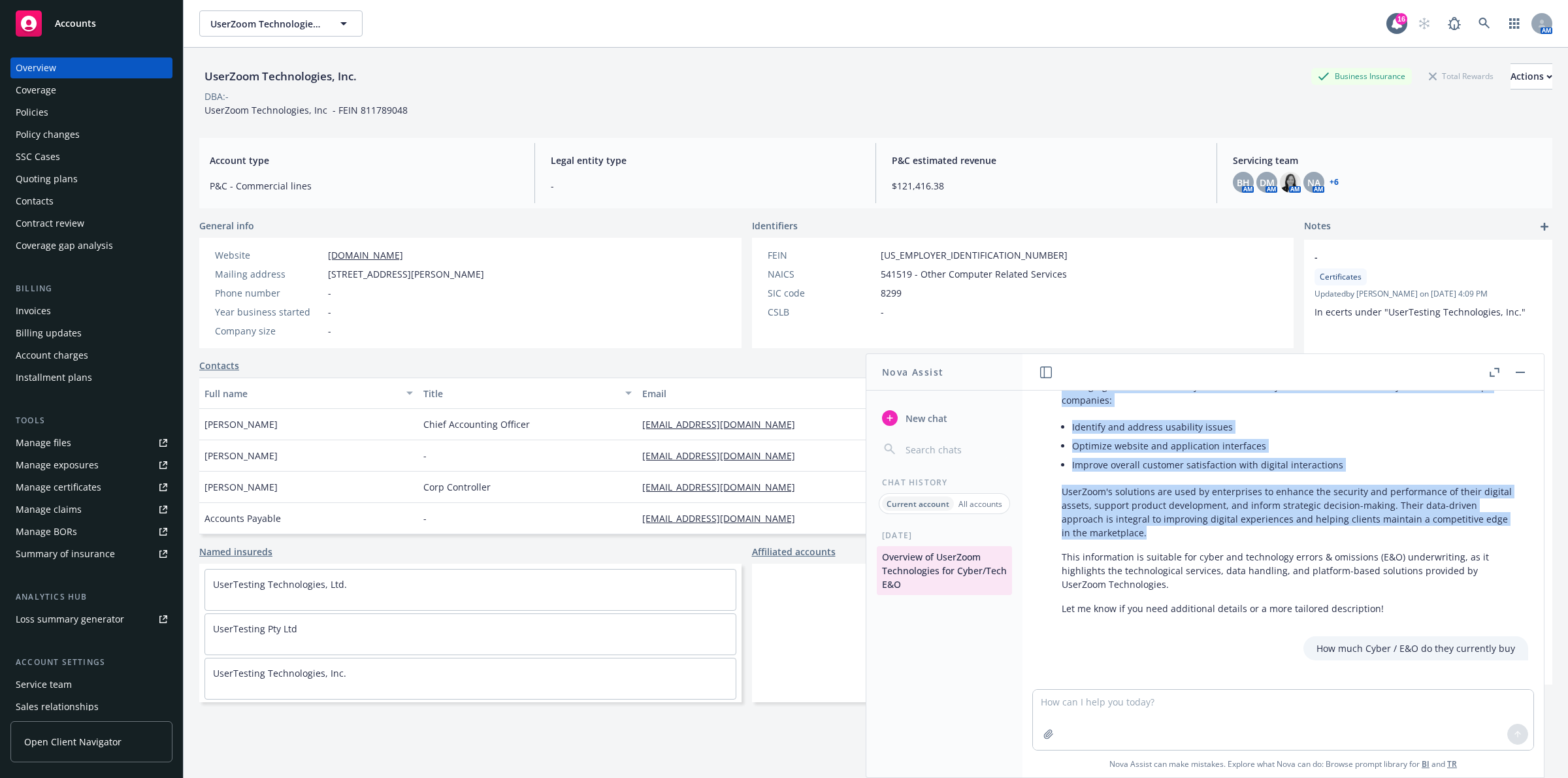
drag, startPoint x: 1062, startPoint y: 488, endPoint x: 1196, endPoint y: 535, distance: 142.0
click at [1196, 535] on div "Here is an overview you can use for a cyber/tech E&O submission email regarding…" at bounding box center [1288, 452] width 479 height 336
copy div "UserZoom Technologies specializes in user experience (UX) research and usabilit…"
drag, startPoint x: 46, startPoint y: 115, endPoint x: 61, endPoint y: 116, distance: 15.0
click at [46, 115] on div "Policies" at bounding box center [32, 113] width 33 height 21
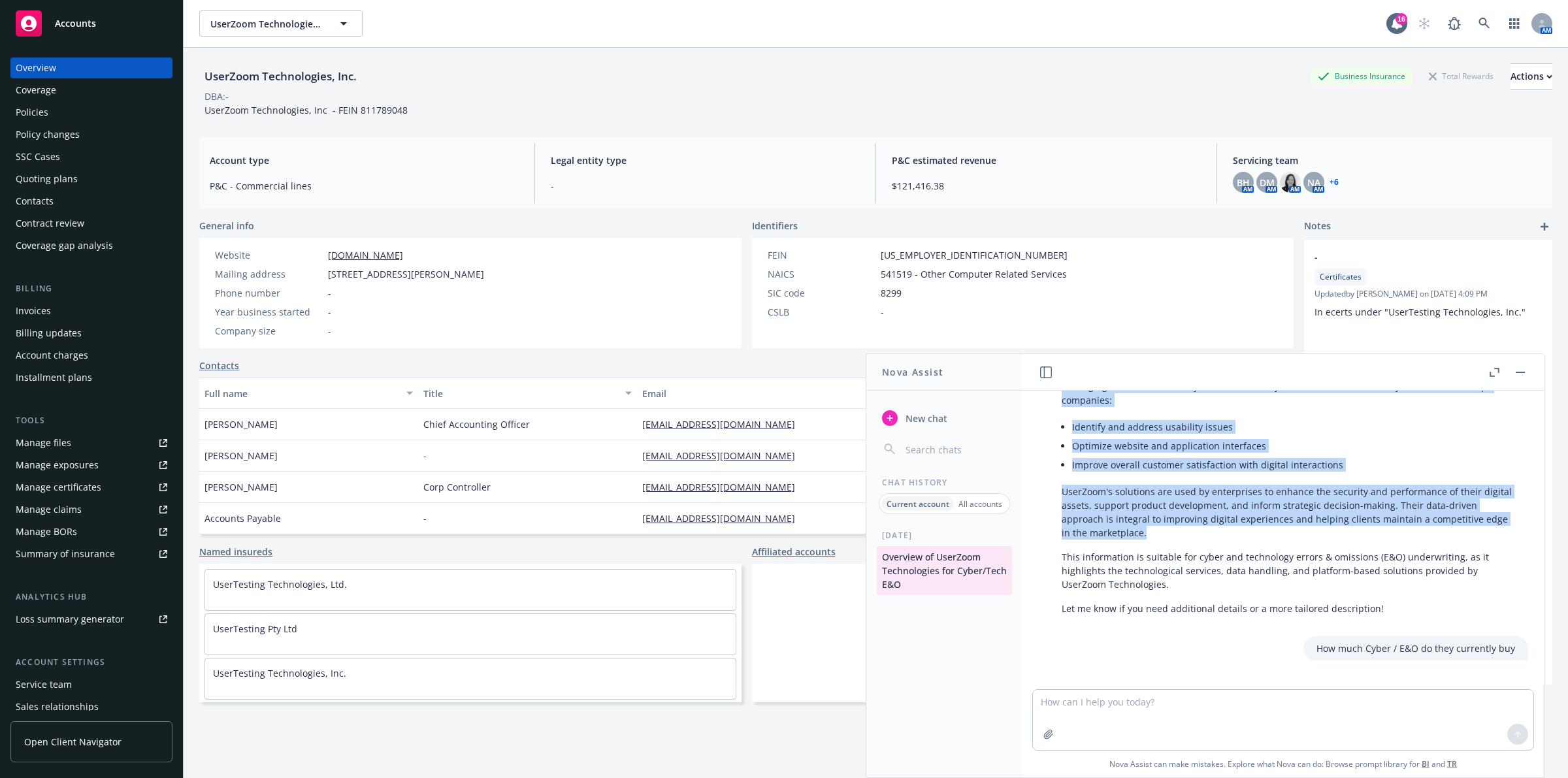
scroll to position [190, 0]
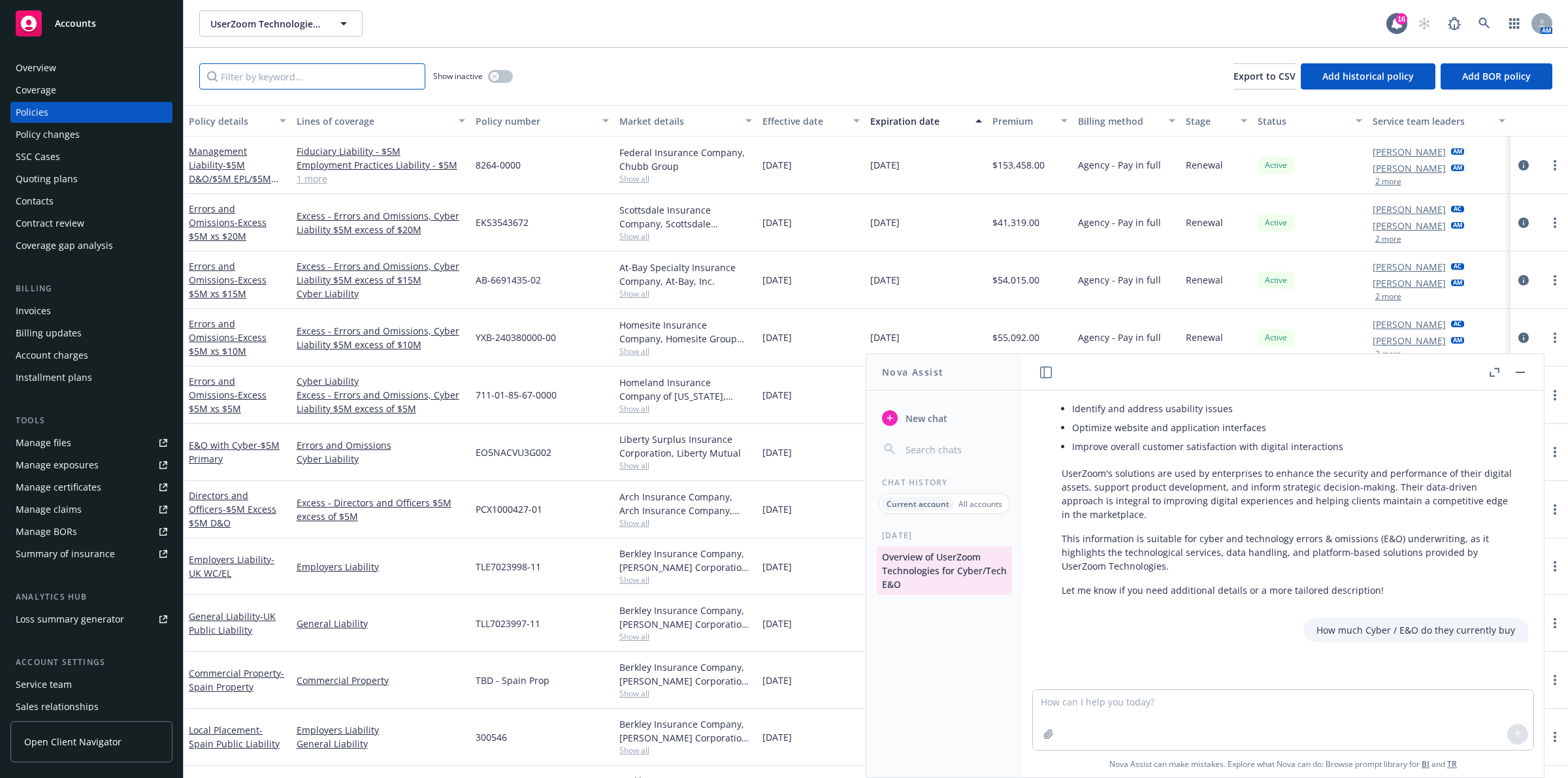
click at [317, 70] on input "Filter by keyword..." at bounding box center [313, 77] width 226 height 26
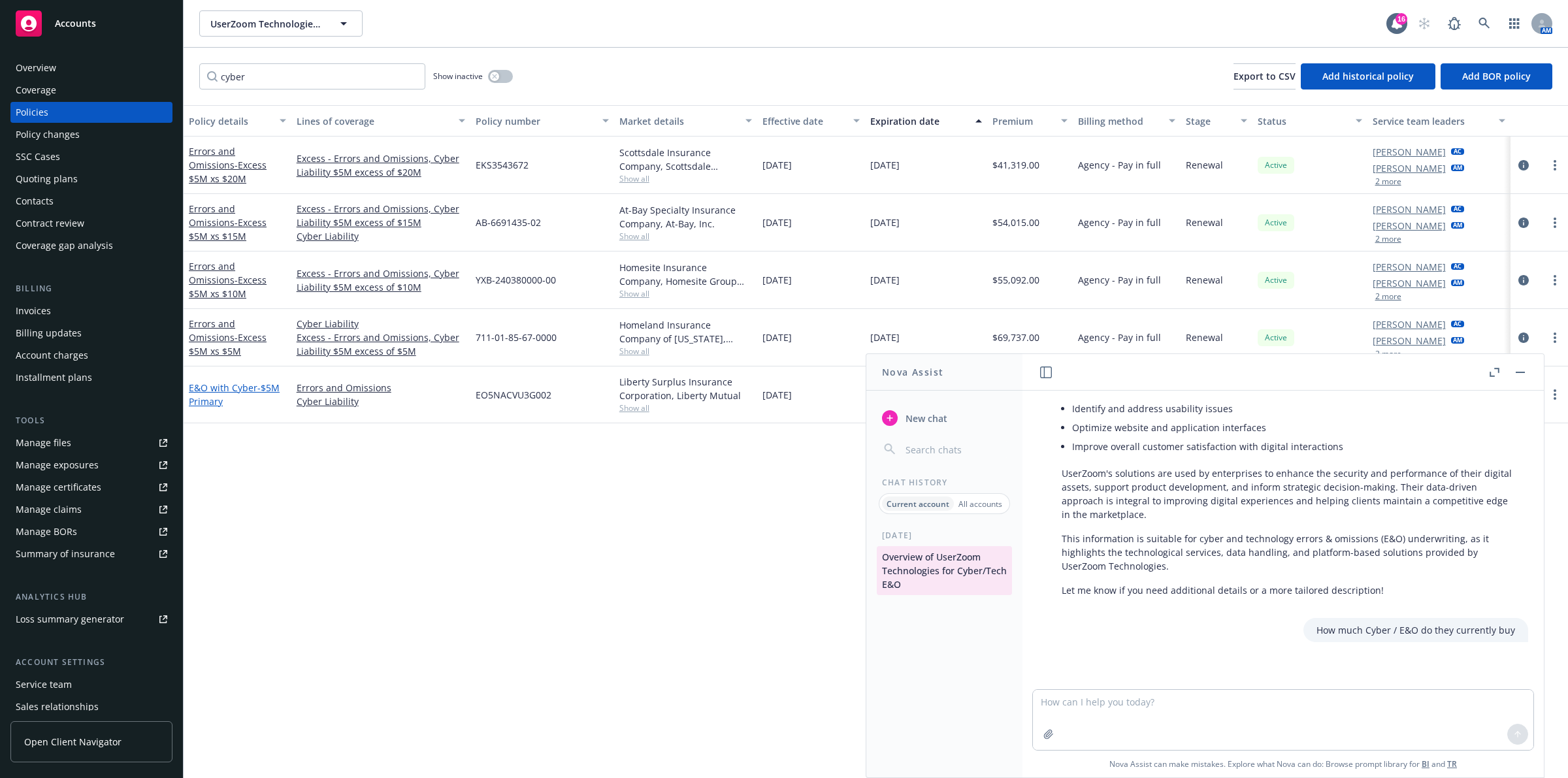
click at [239, 383] on link "E&O with Cyber - $5M Primary" at bounding box center [234, 395] width 91 height 26
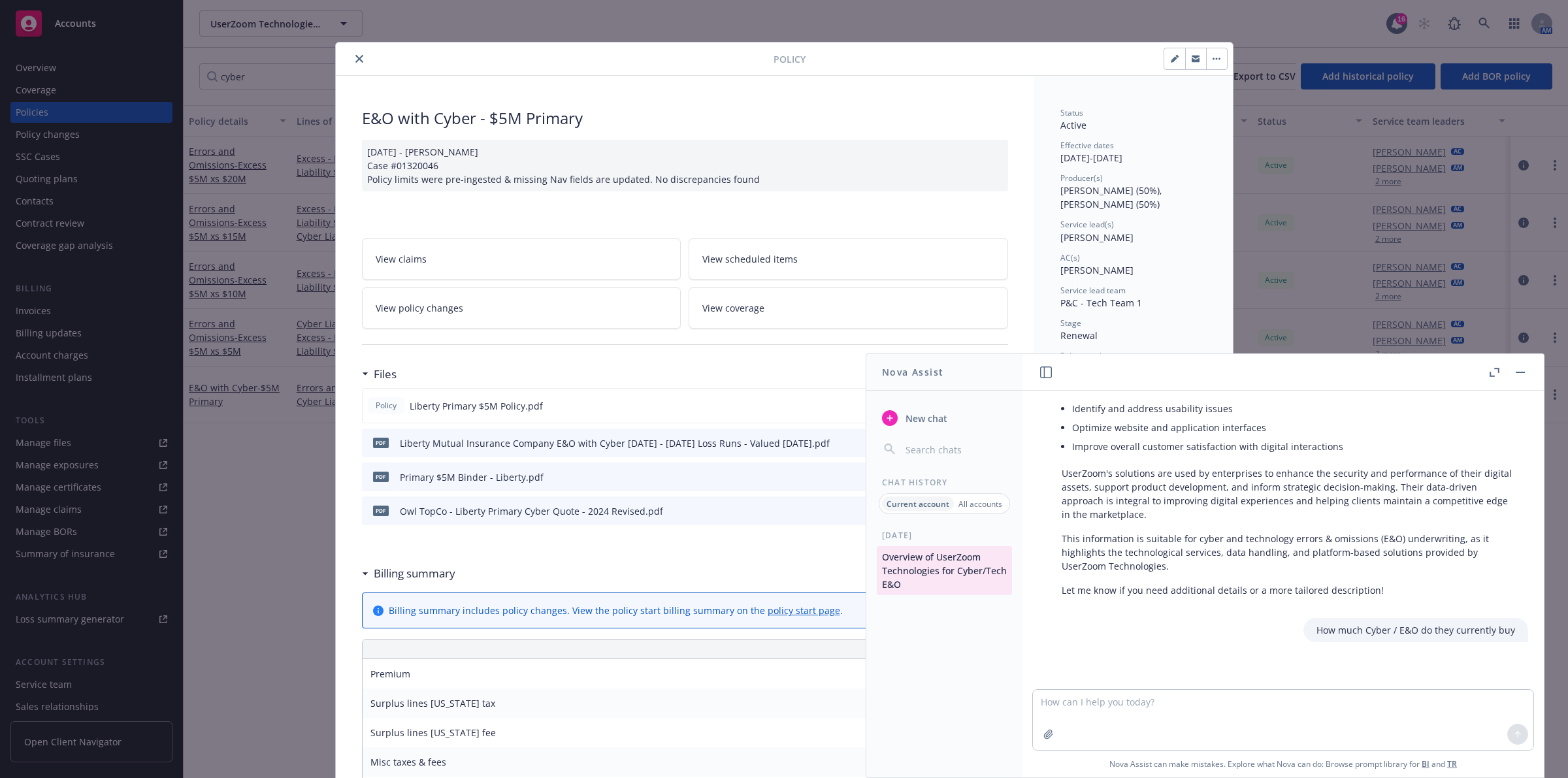
click at [1524, 373] on button "button" at bounding box center [1520, 372] width 16 height 16
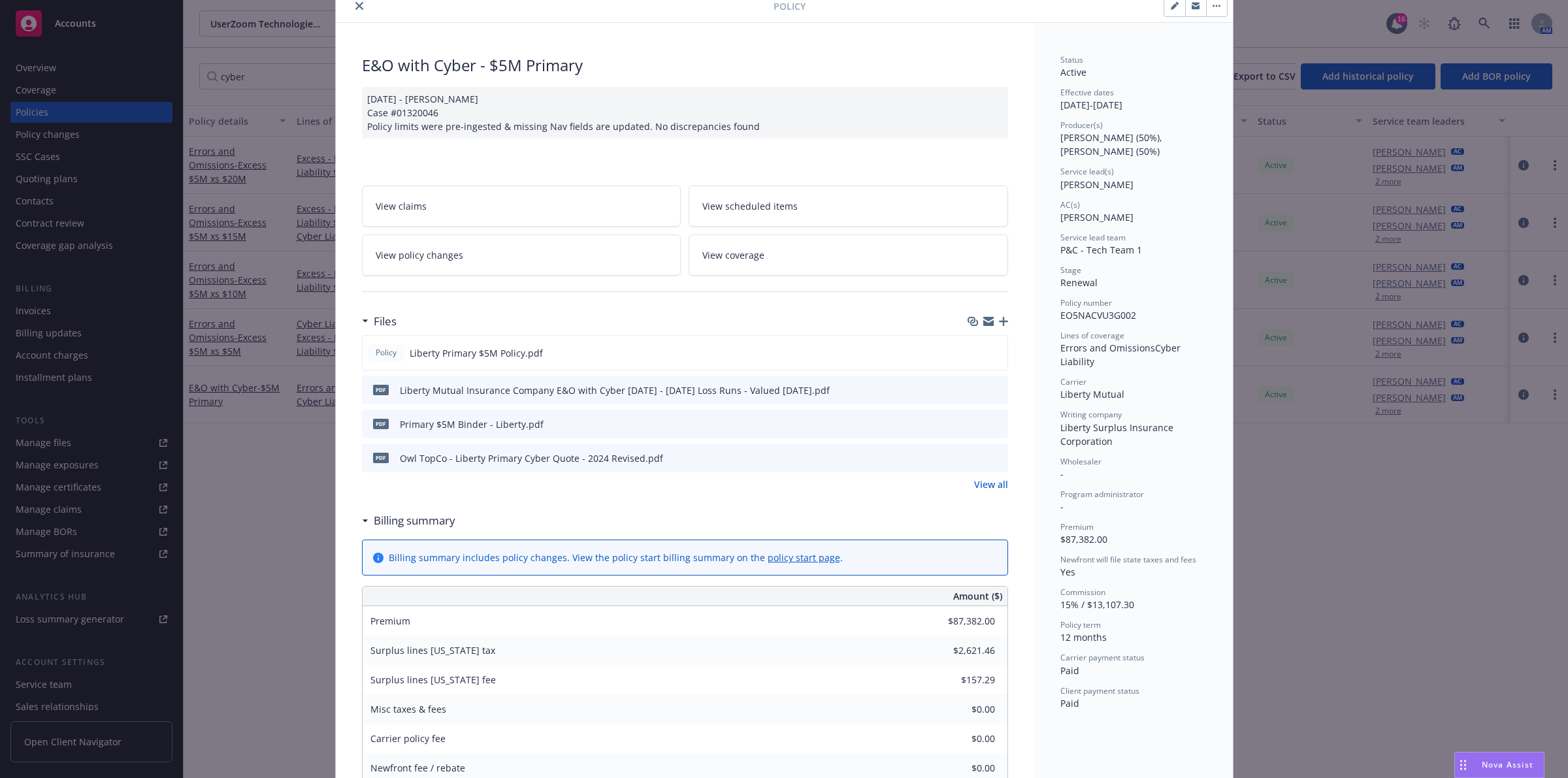
scroll to position [82, 0]
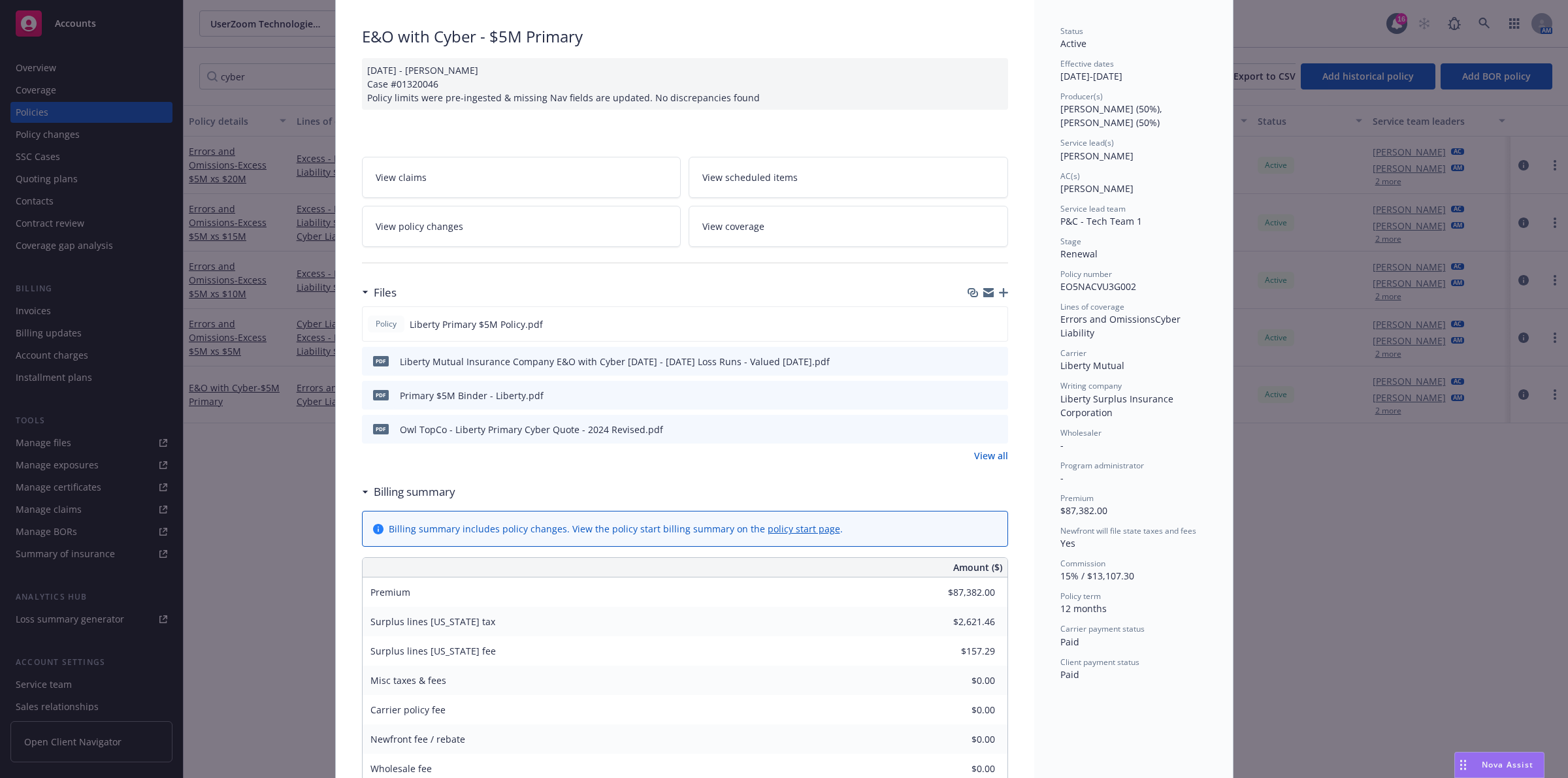
click at [970, 361] on icon "download file" at bounding box center [973, 359] width 9 height 8
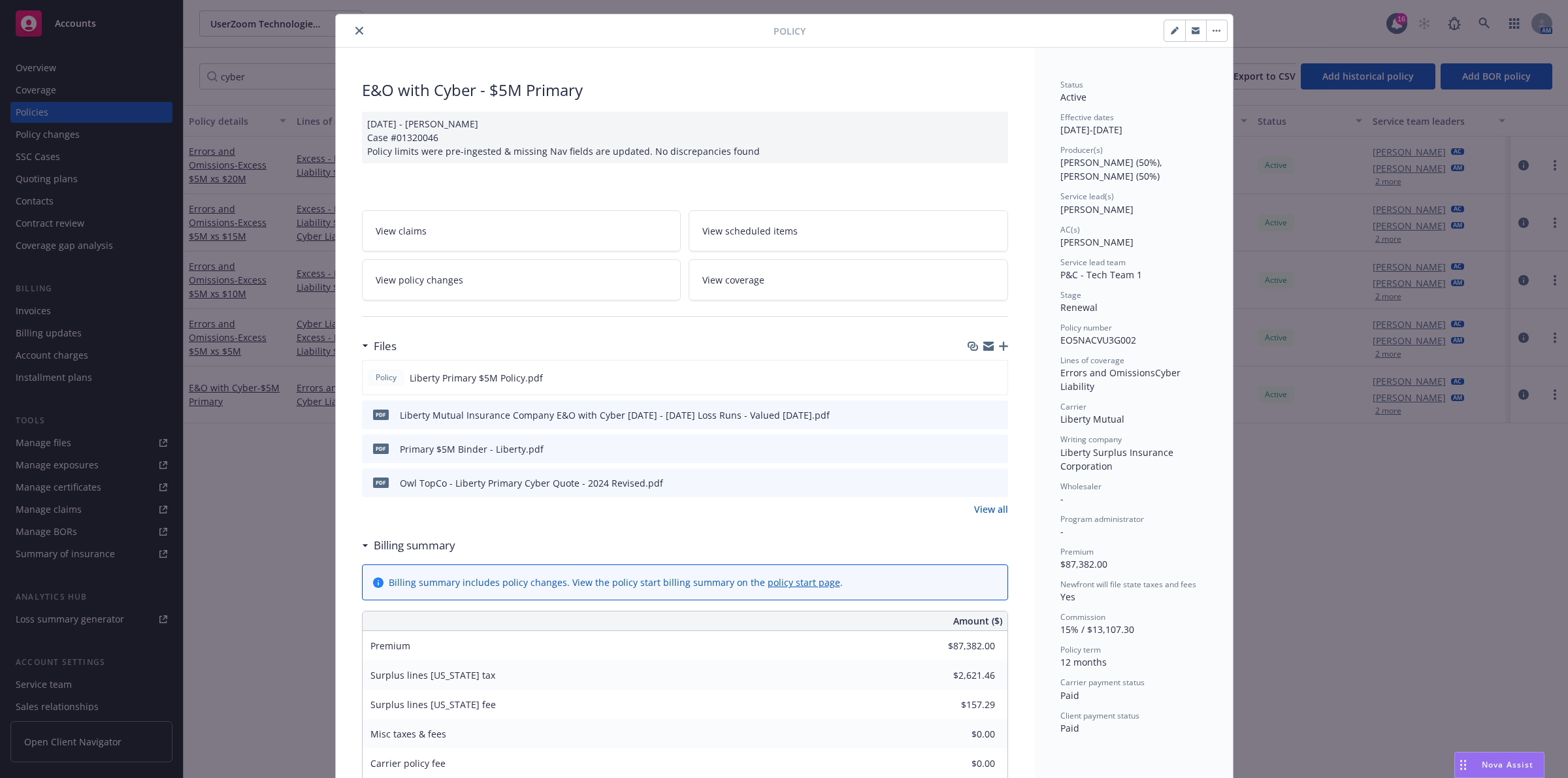
scroll to position [0, 0]
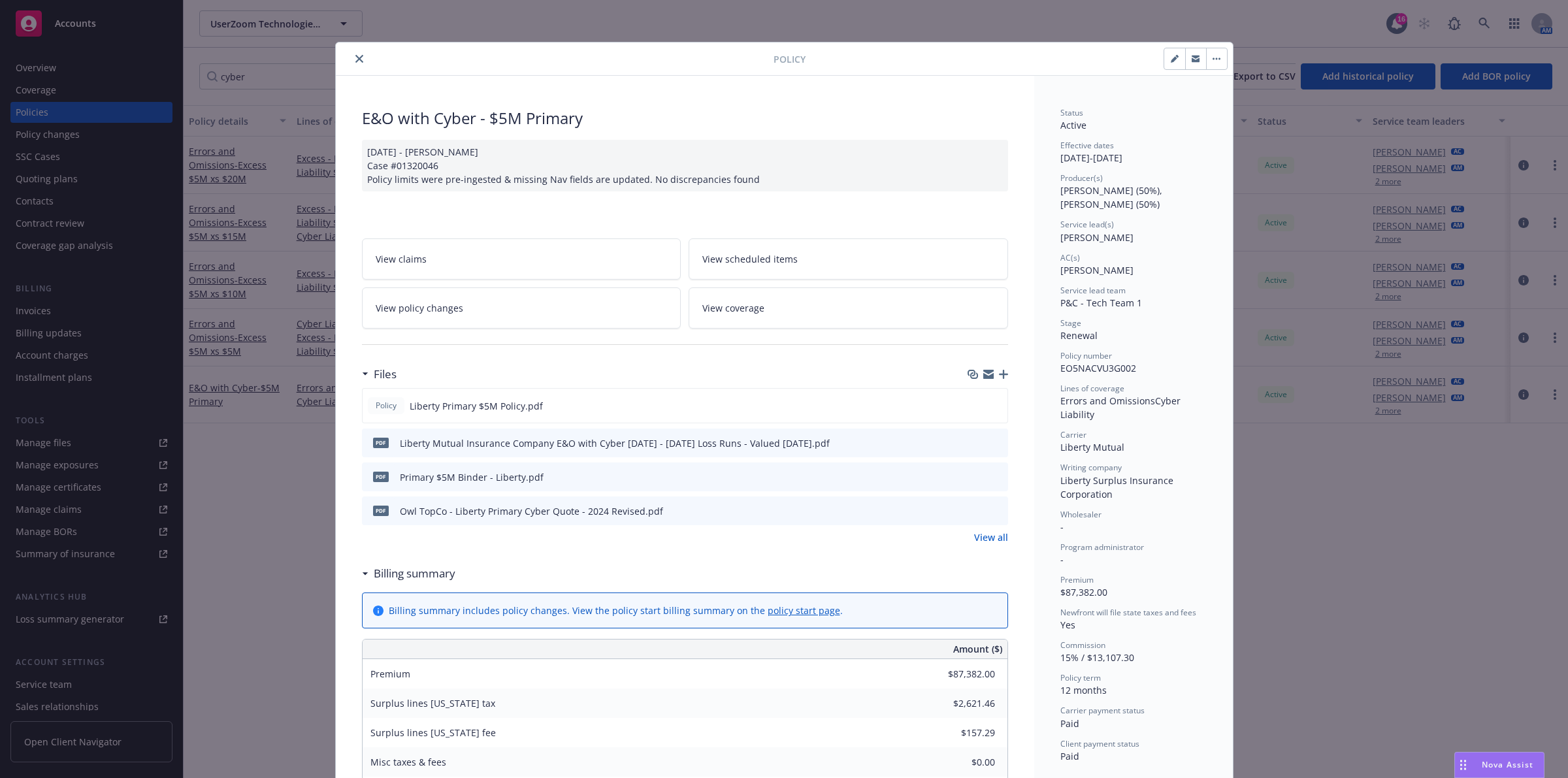
click at [355, 60] on icon "close" at bounding box center [359, 59] width 8 height 8
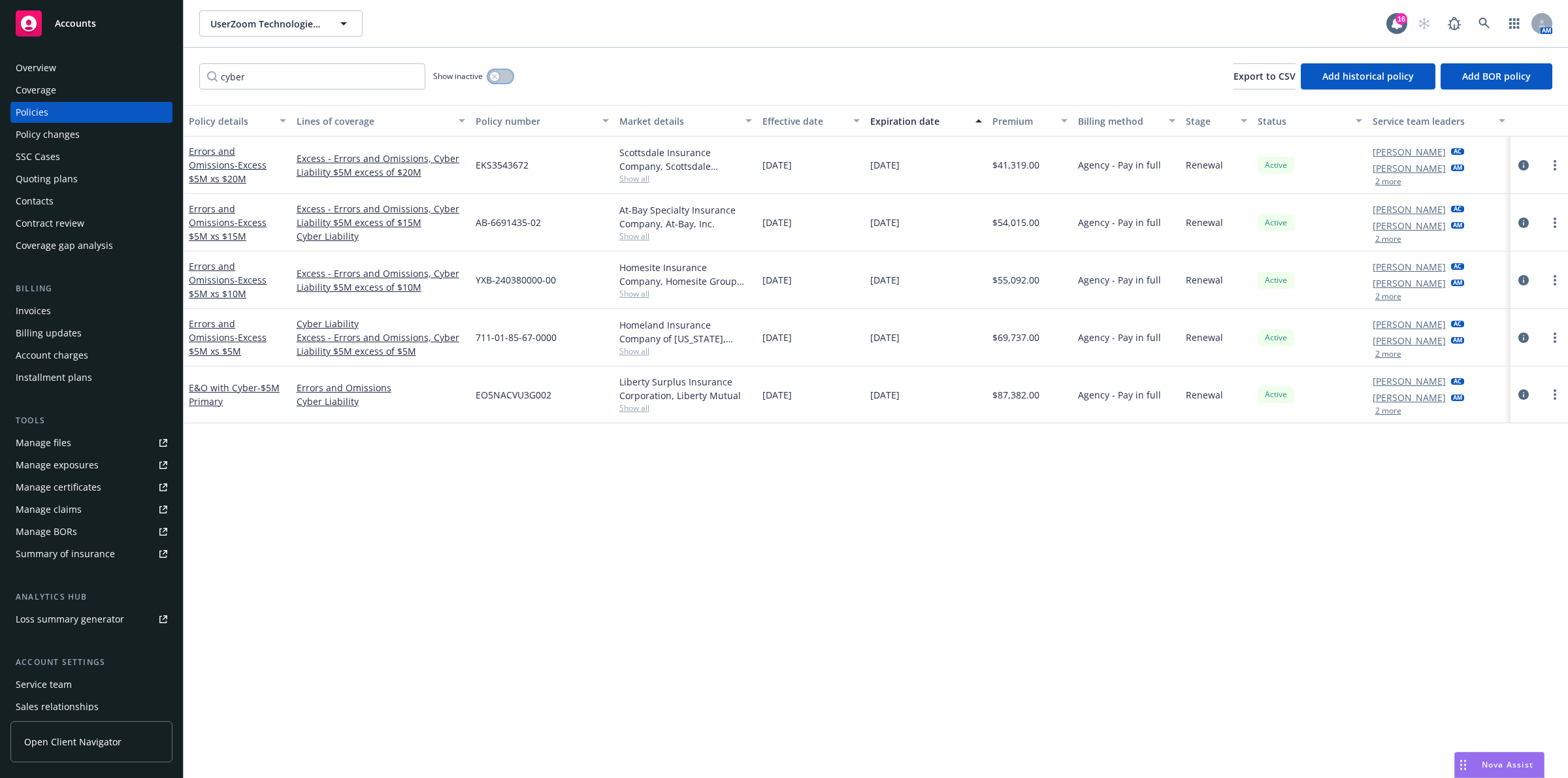
click at [503, 77] on button "button" at bounding box center [500, 77] width 25 height 13
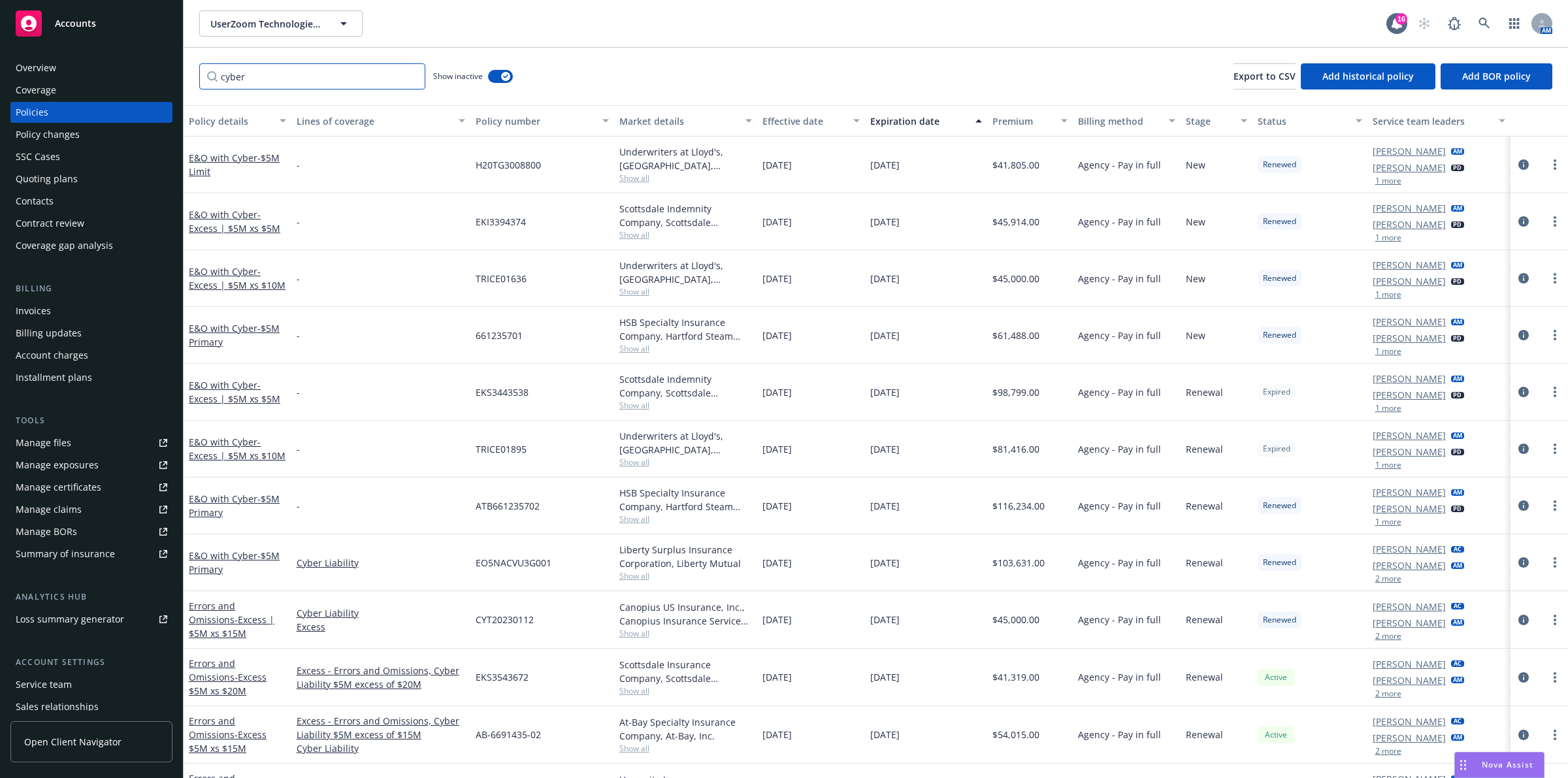
click at [283, 79] on input "cyber" at bounding box center [313, 77] width 226 height 26
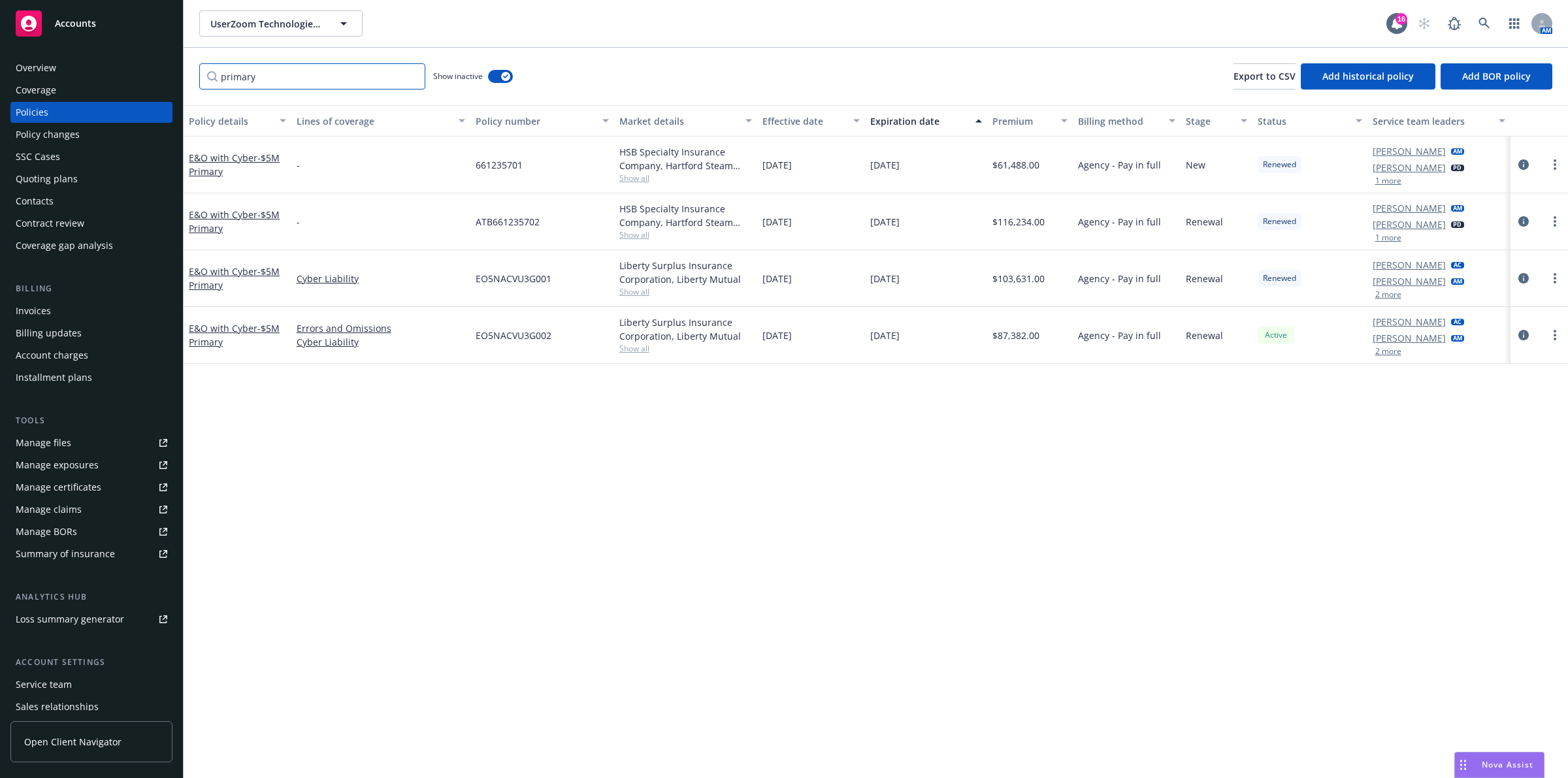
type input "primary"
click at [886, 457] on div "Policy details Lines of coverage Policy number Market details Effective date Ex…" at bounding box center [876, 442] width 1384 height 673
click at [946, 404] on div "Policy details Lines of coverage Policy number Market details Effective date Ex…" at bounding box center [876, 442] width 1384 height 673
click at [948, 476] on div "Policy details Lines of coverage Policy number Market details Effective date Ex…" at bounding box center [876, 442] width 1384 height 673
click at [932, 508] on div "Policy details Lines of coverage Policy number Market details Effective date Ex…" at bounding box center [876, 442] width 1384 height 673
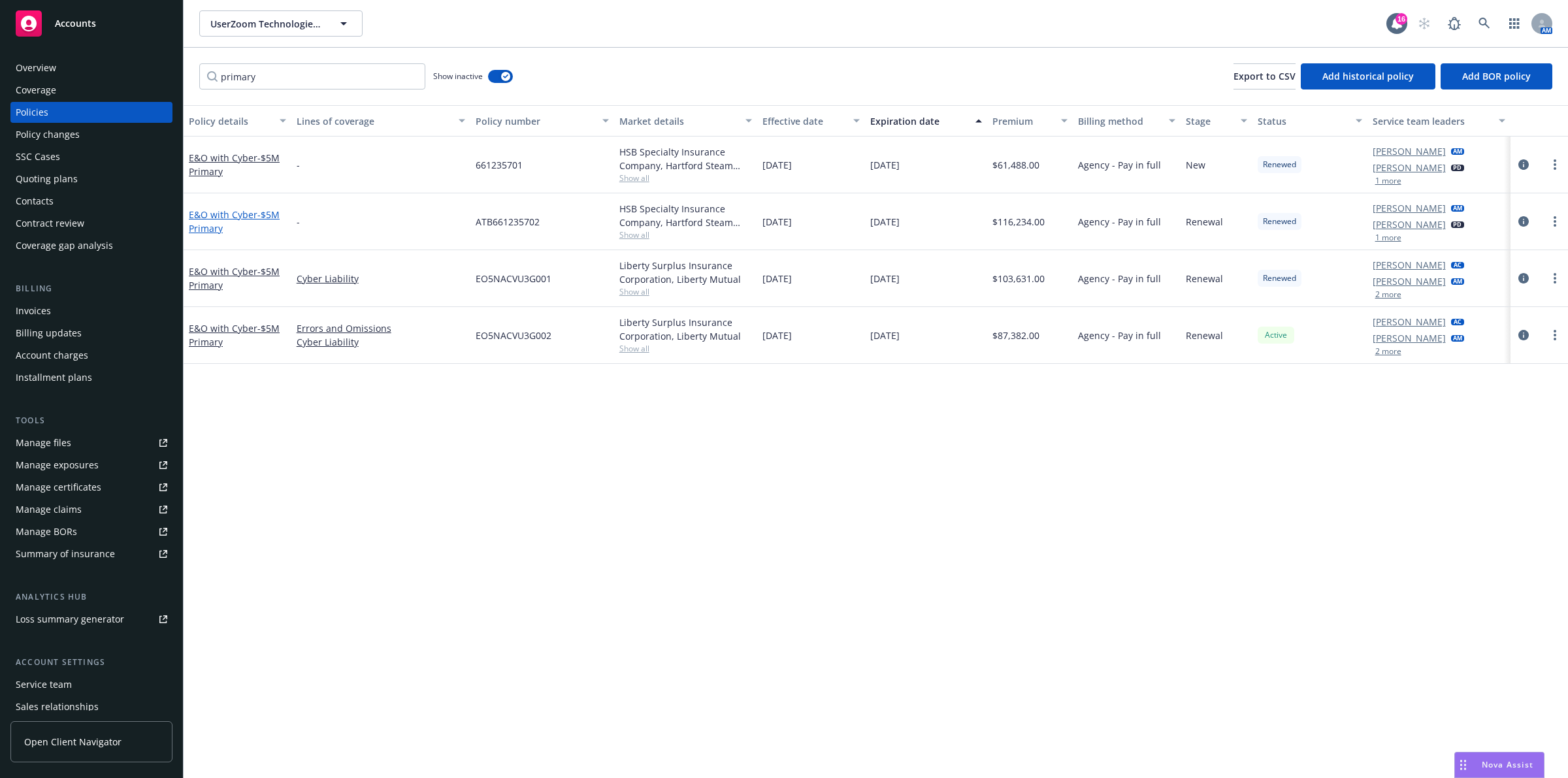
click at [227, 217] on link "E&O with Cyber - $5M Primary" at bounding box center [234, 222] width 91 height 26
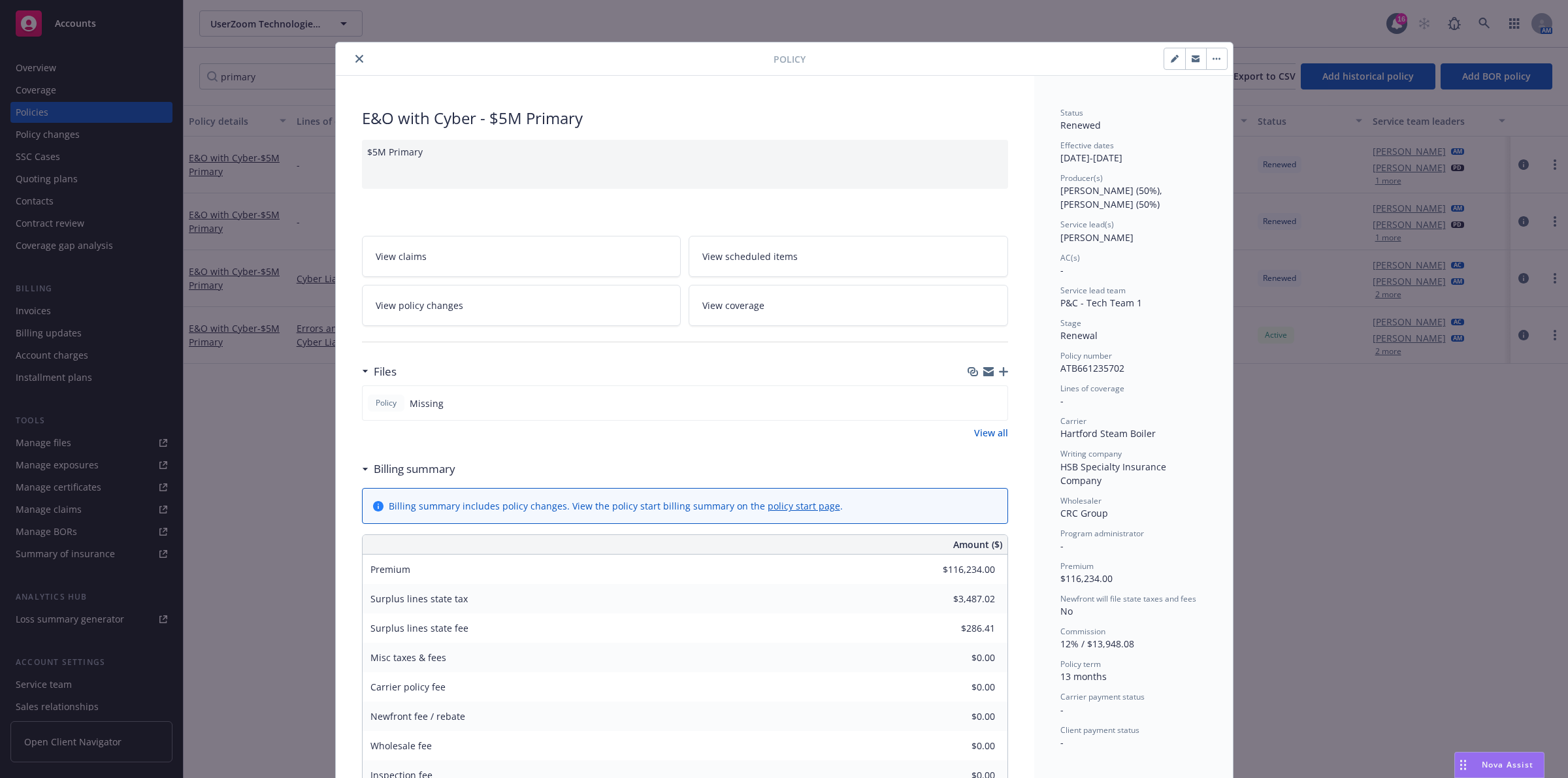
click at [355, 62] on icon "close" at bounding box center [359, 59] width 8 height 8
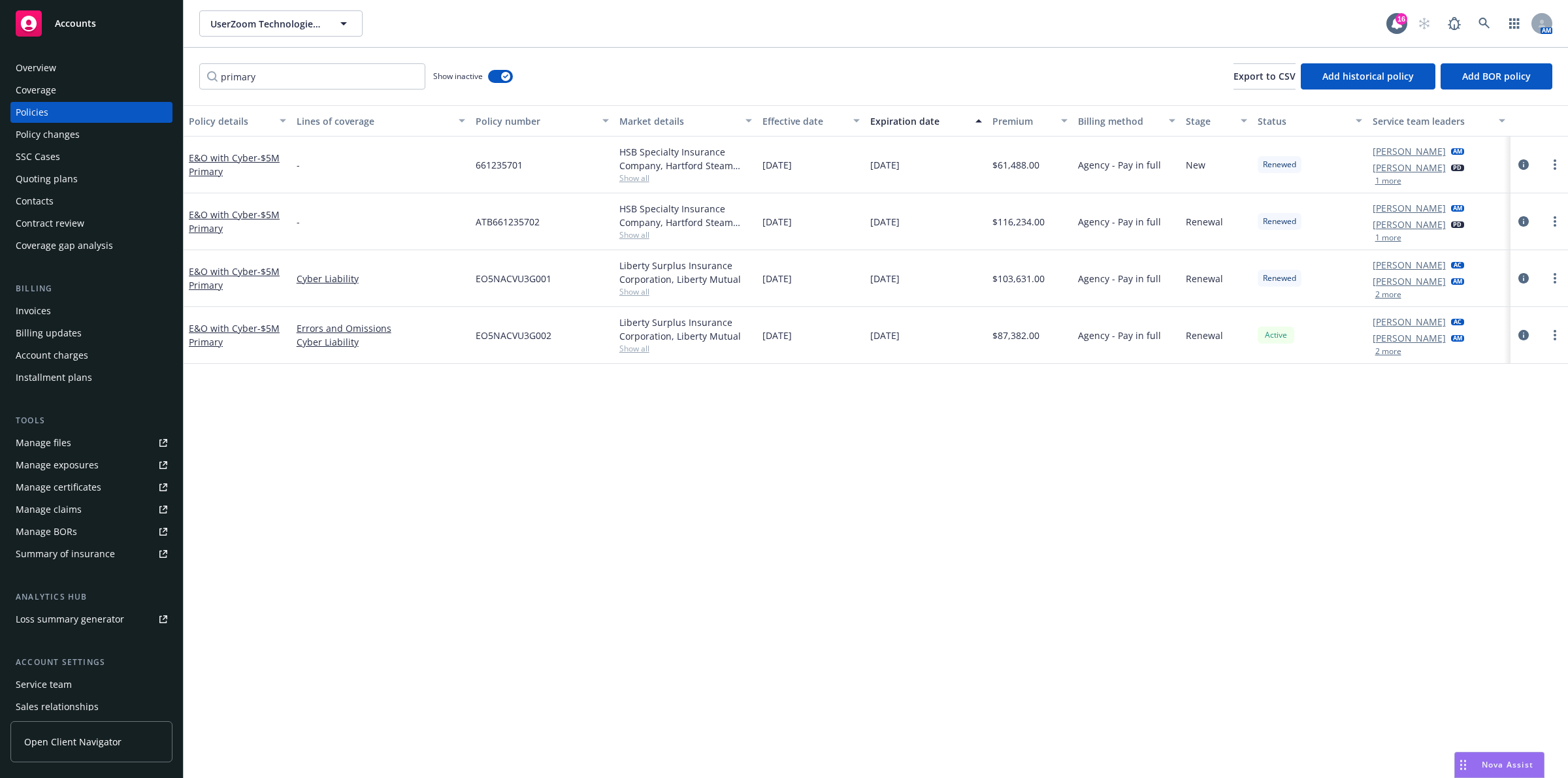
click at [53, 439] on div "Manage files" at bounding box center [43, 443] width 56 height 21
click at [266, 332] on span "- $5M Primary" at bounding box center [234, 335] width 91 height 26
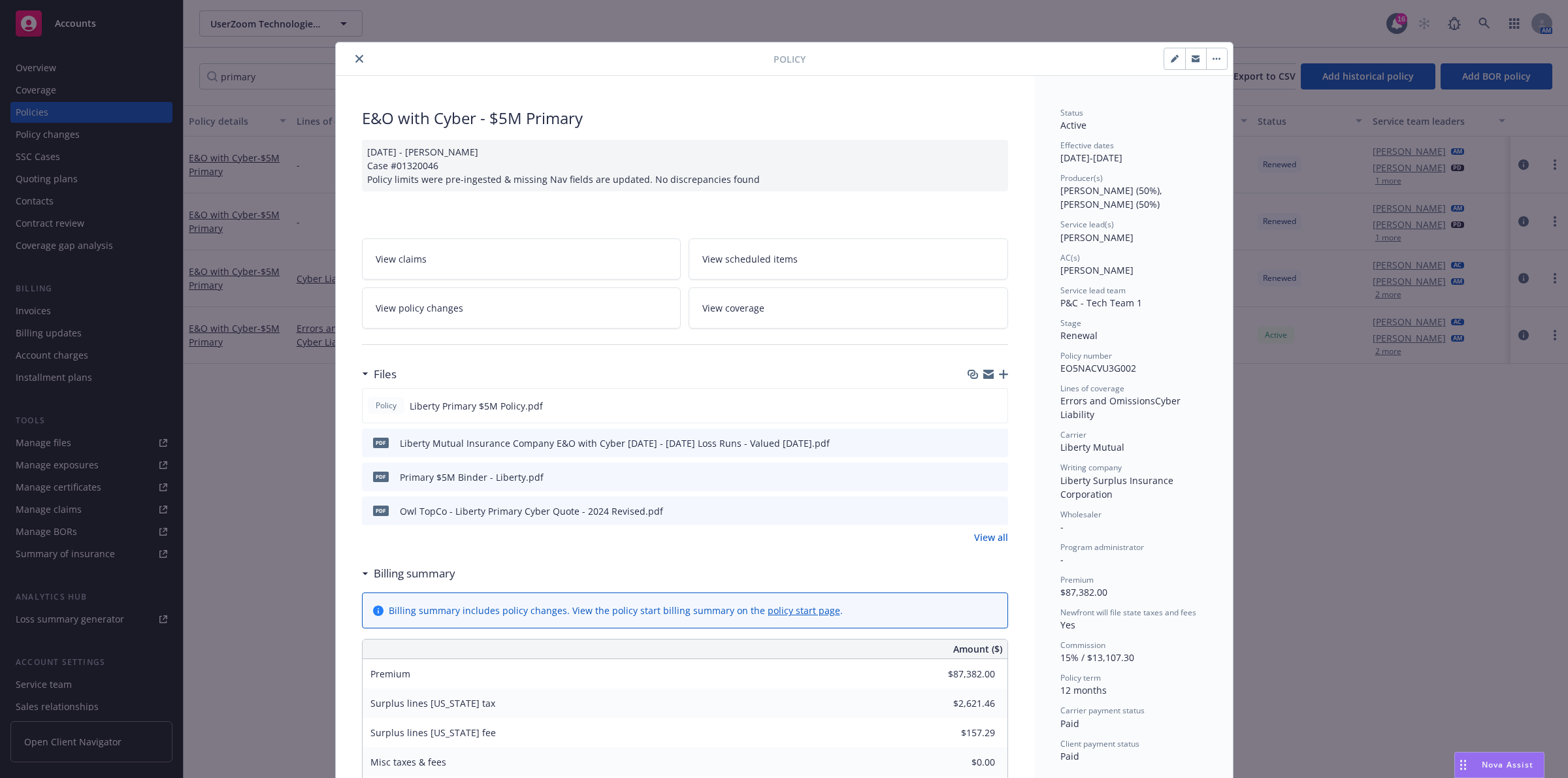
scroll to position [39, 0]
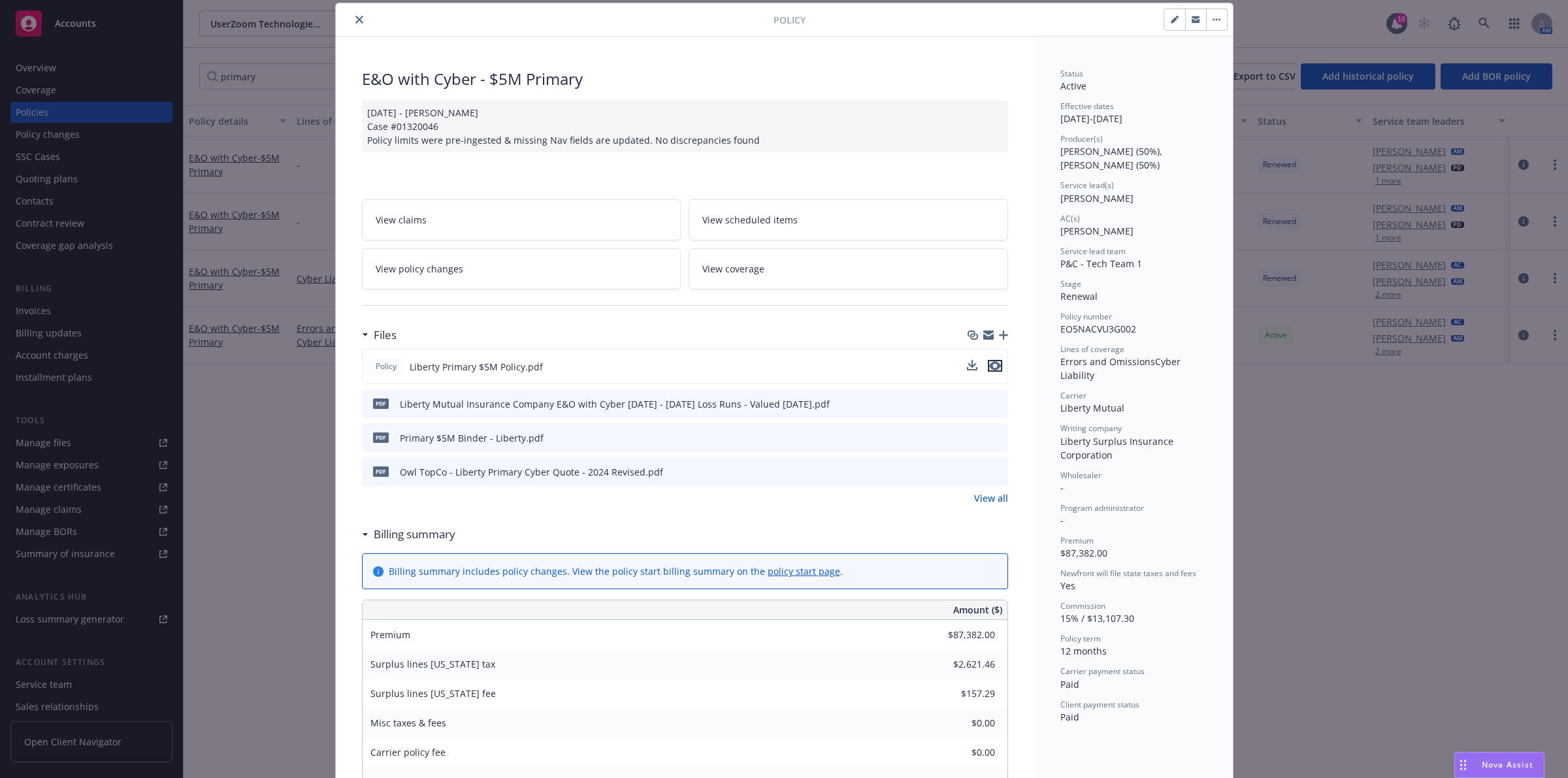
click at [989, 366] on icon "preview file" at bounding box center [995, 366] width 12 height 9
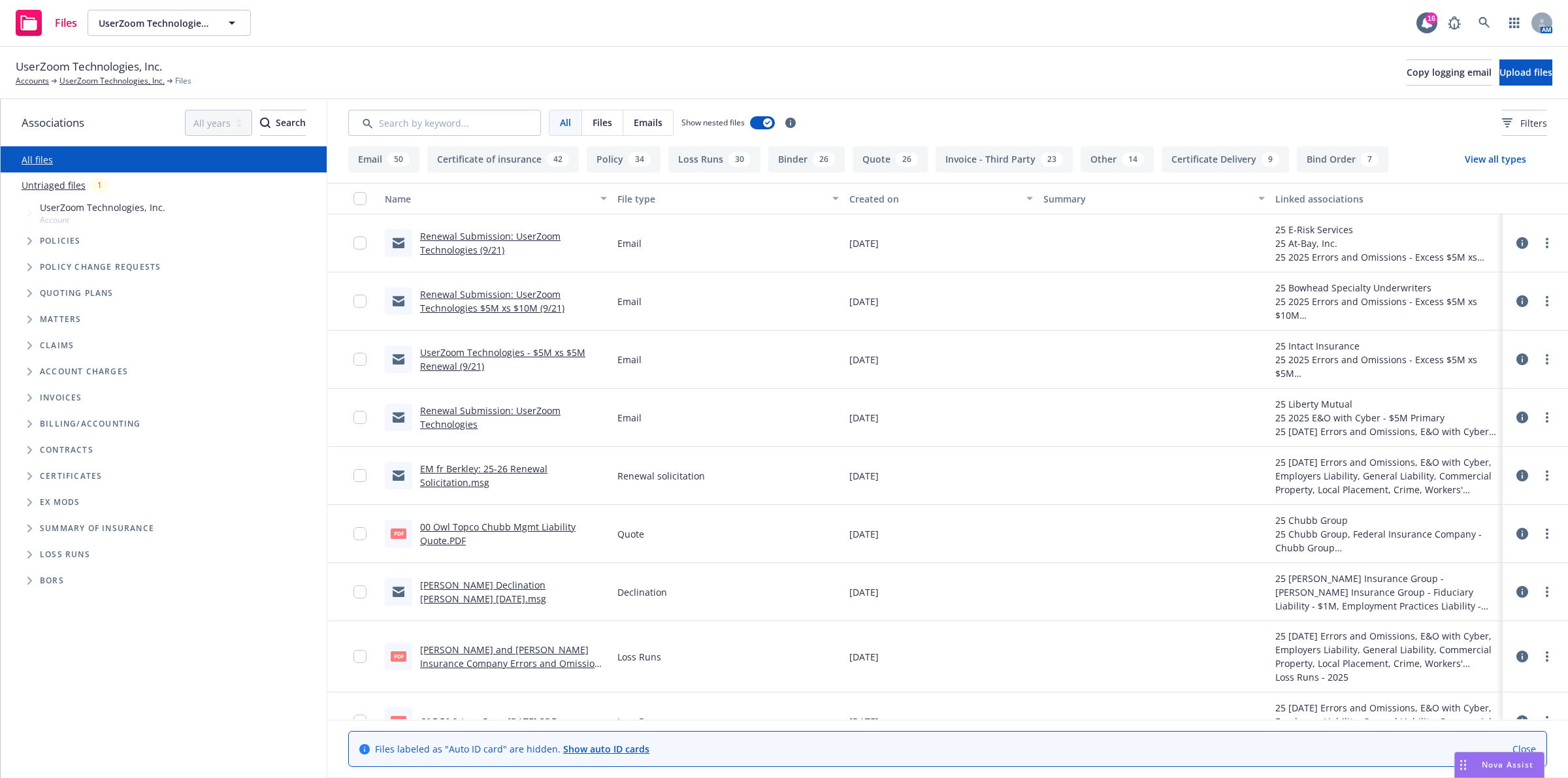
click at [728, 159] on div "30" at bounding box center [739, 160] width 22 height 14
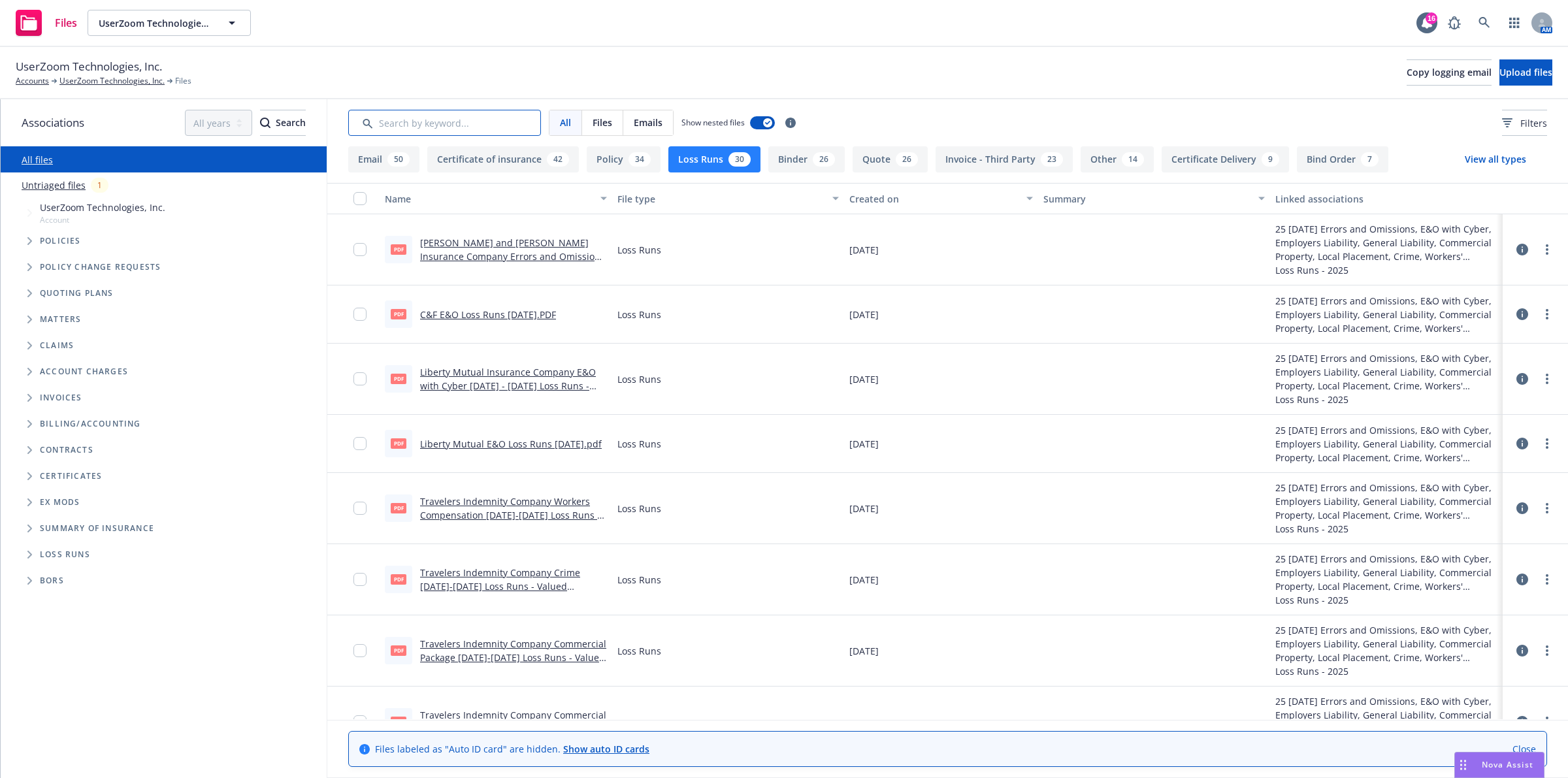
click at [471, 115] on input "Search by keyword..." at bounding box center [444, 123] width 193 height 26
type input "cyber"
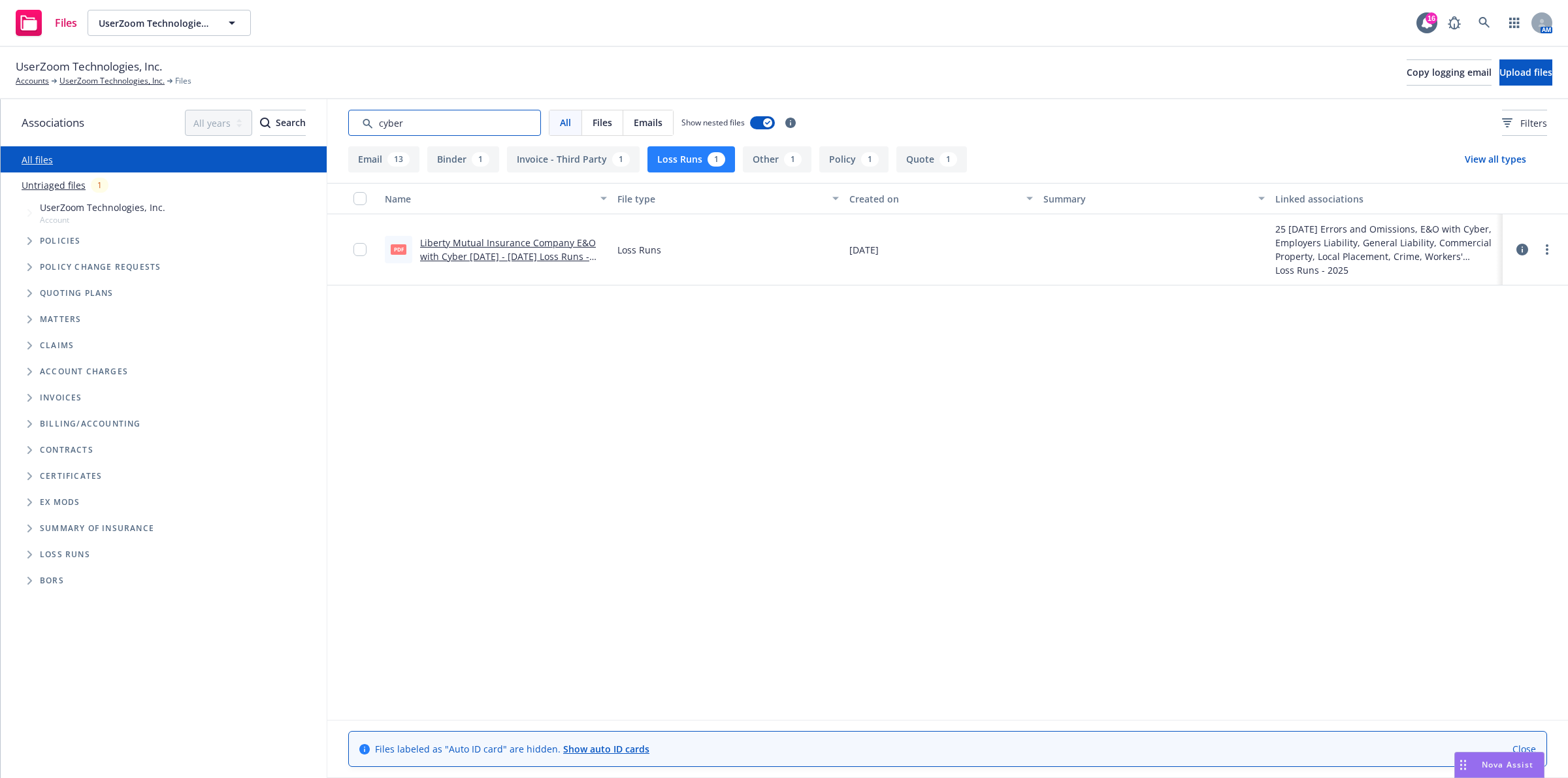
click at [521, 120] on input "Search by keyword..." at bounding box center [444, 123] width 193 height 26
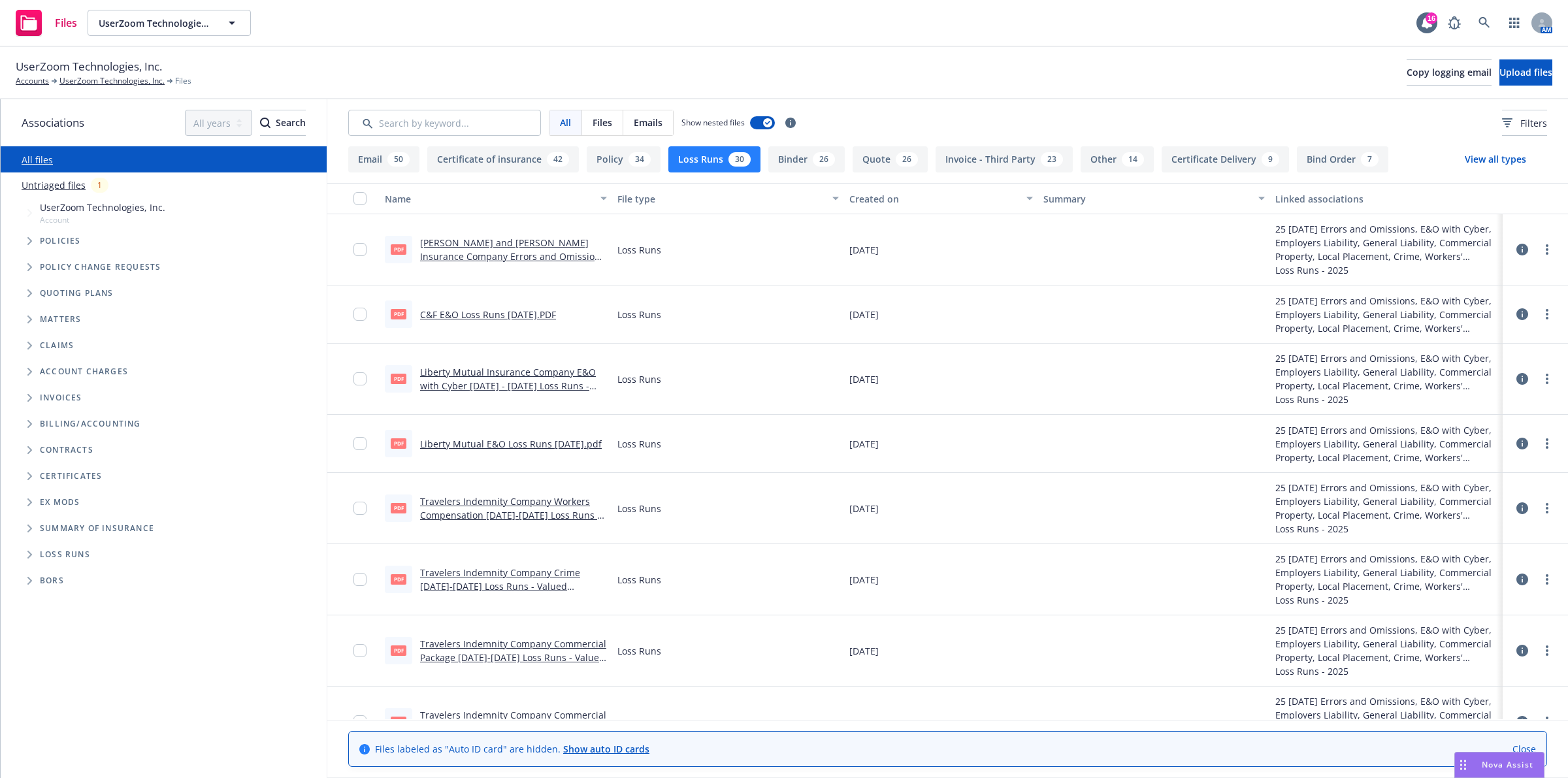
click at [534, 317] on link "C&F E&O Loss Runs [DATE].PDF" at bounding box center [488, 314] width 136 height 12
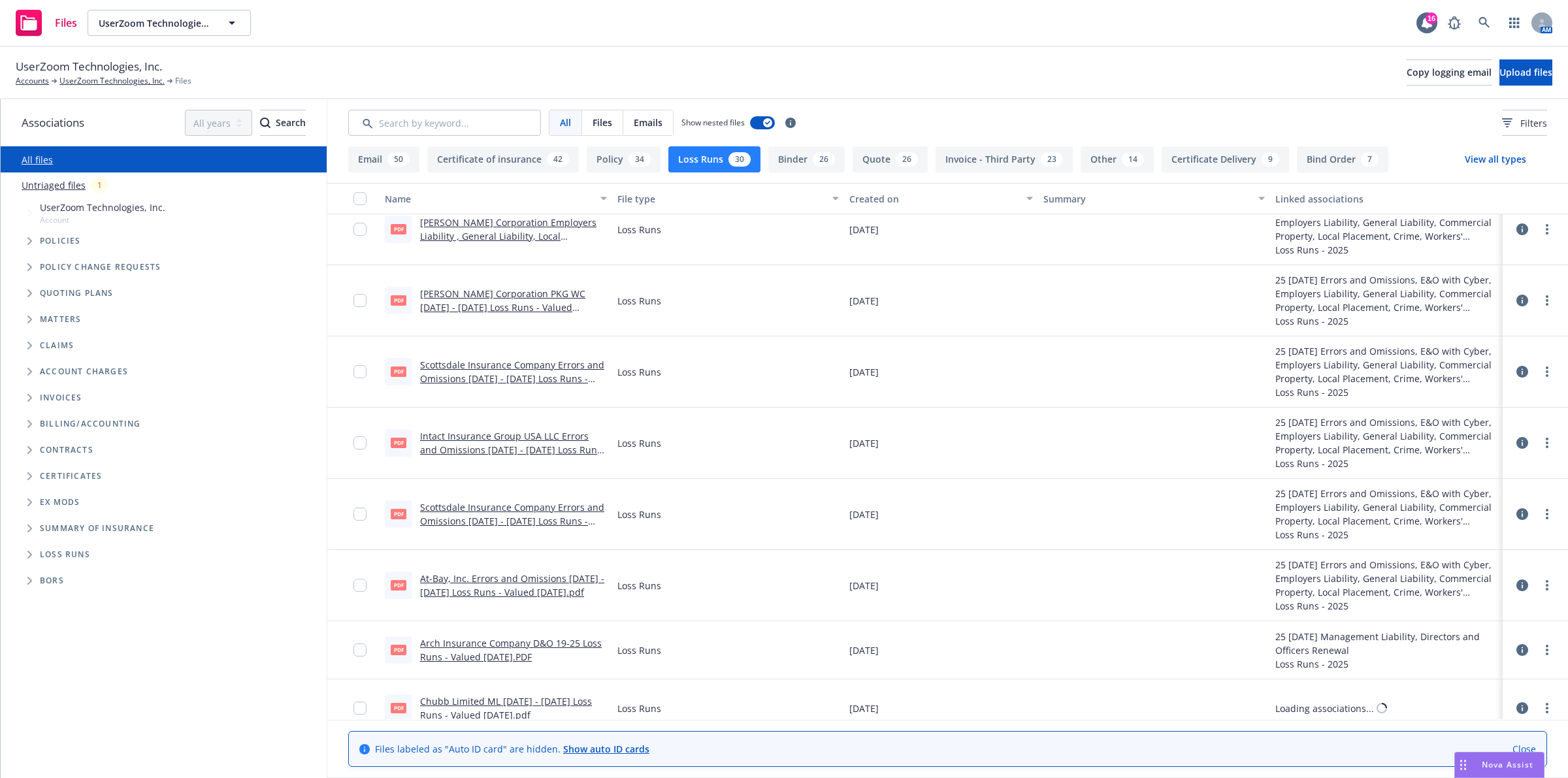
scroll to position [735, 0]
